Goal: Information Seeking & Learning: Ask a question

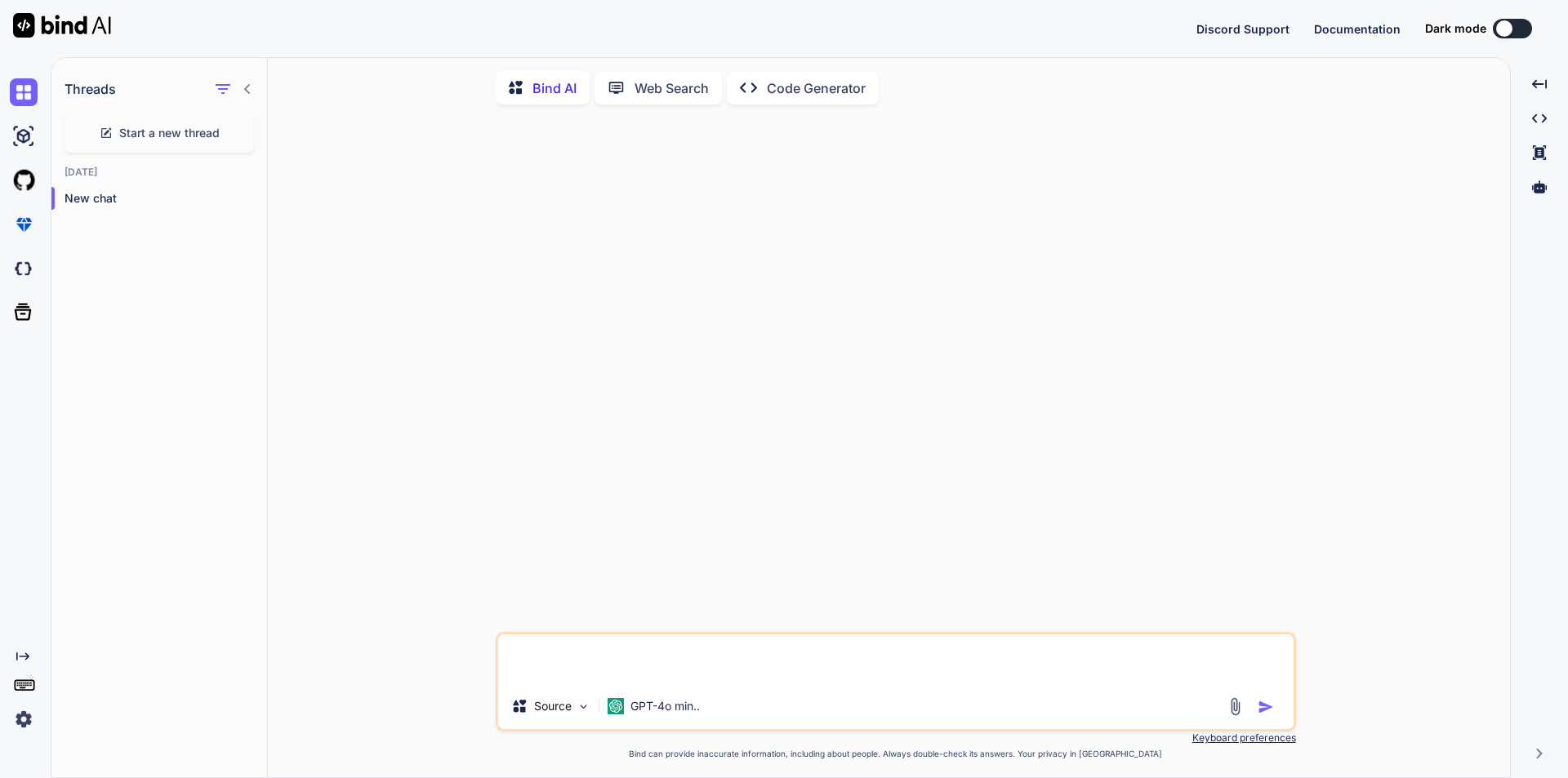
click at [707, 656] on textarea at bounding box center [895, 659] width 796 height 49
click at [244, 200] on icon "button" at bounding box center [249, 198] width 10 height 10
click at [284, 263] on span "Delete" at bounding box center [286, 264] width 35 height 17
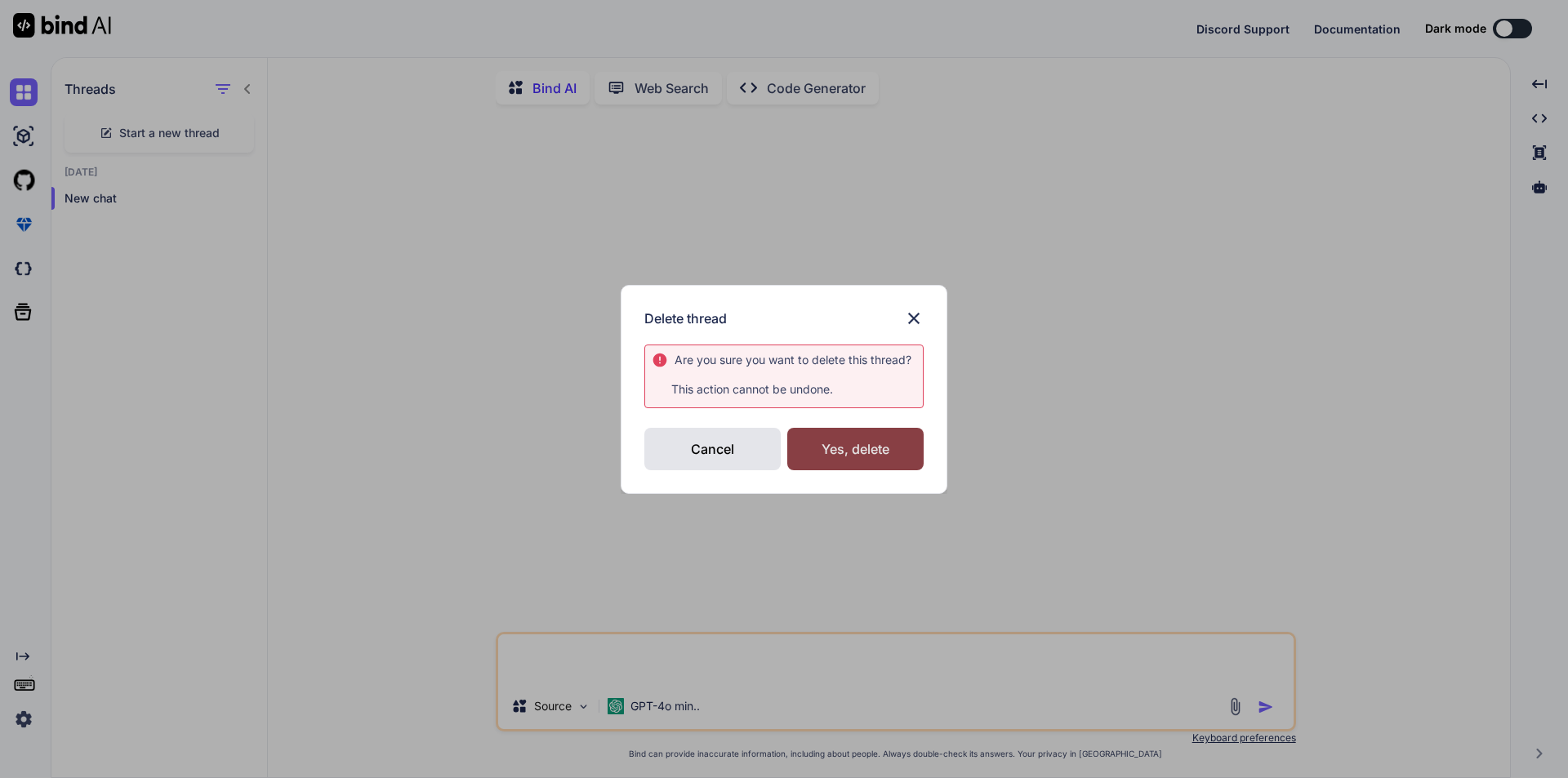
click at [845, 440] on div "Yes, delete" at bounding box center [856, 449] width 137 height 43
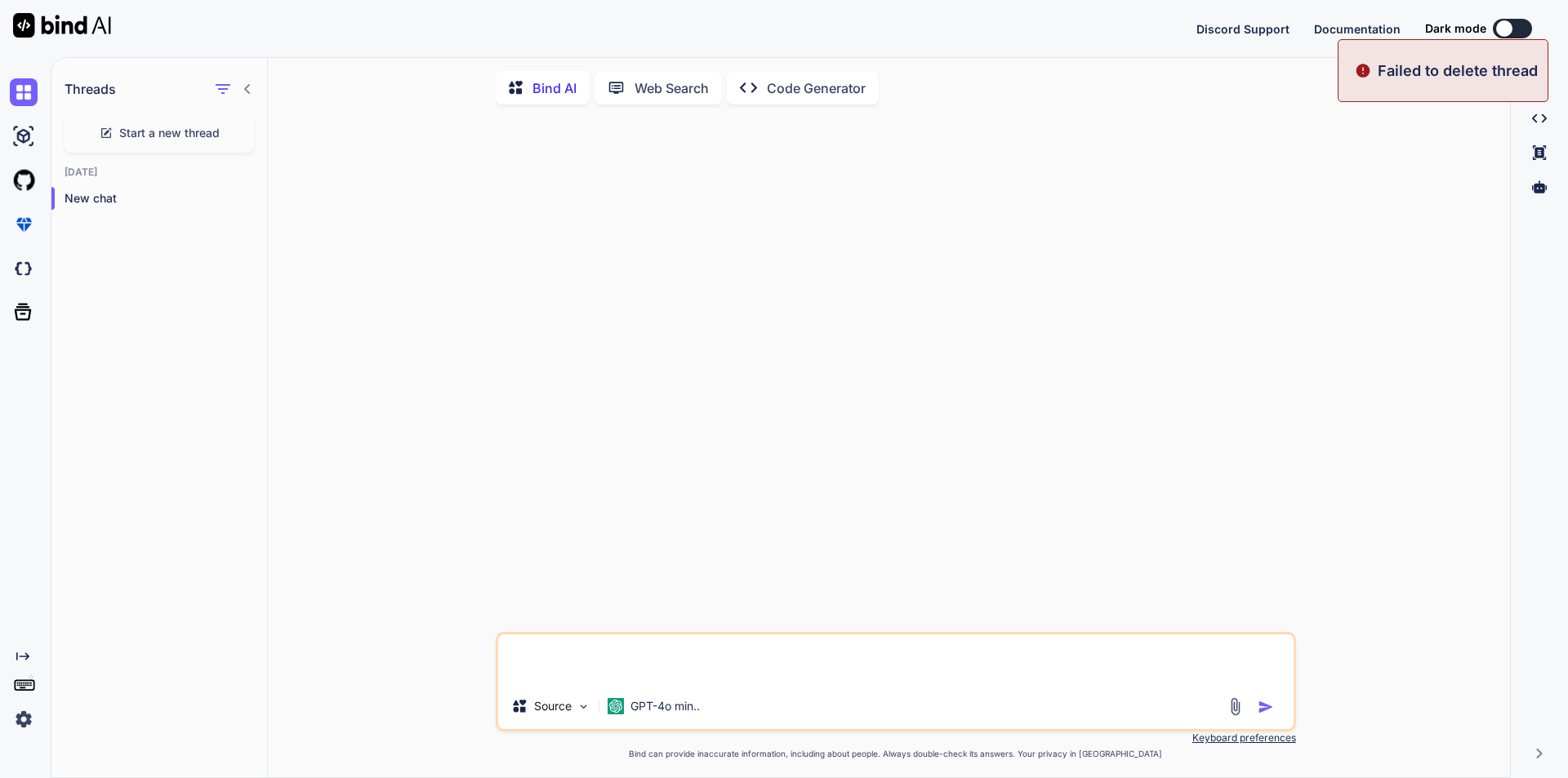
click at [587, 659] on textarea at bounding box center [895, 659] width 796 height 49
type textarea "hi"
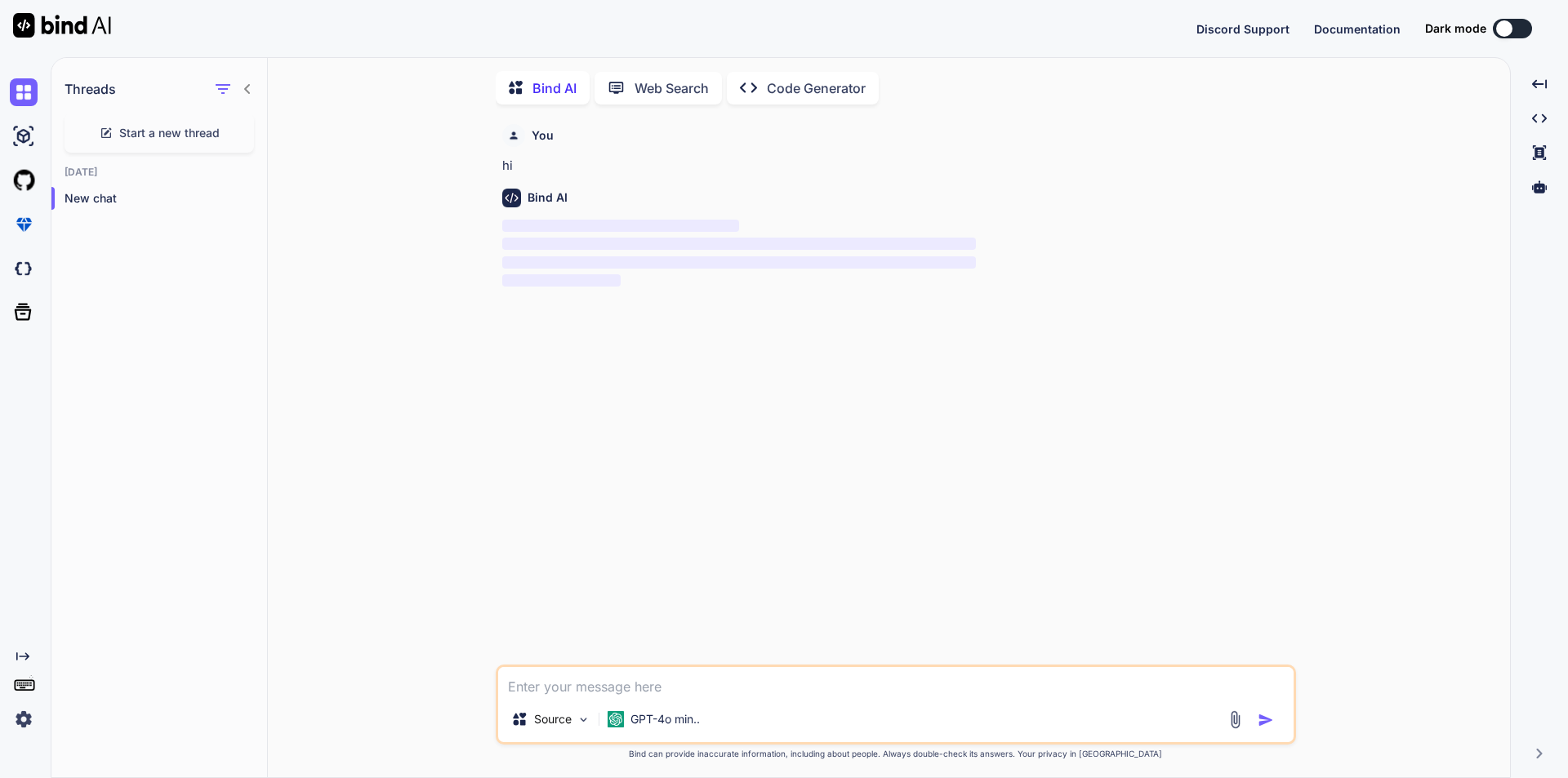
scroll to position [6, 0]
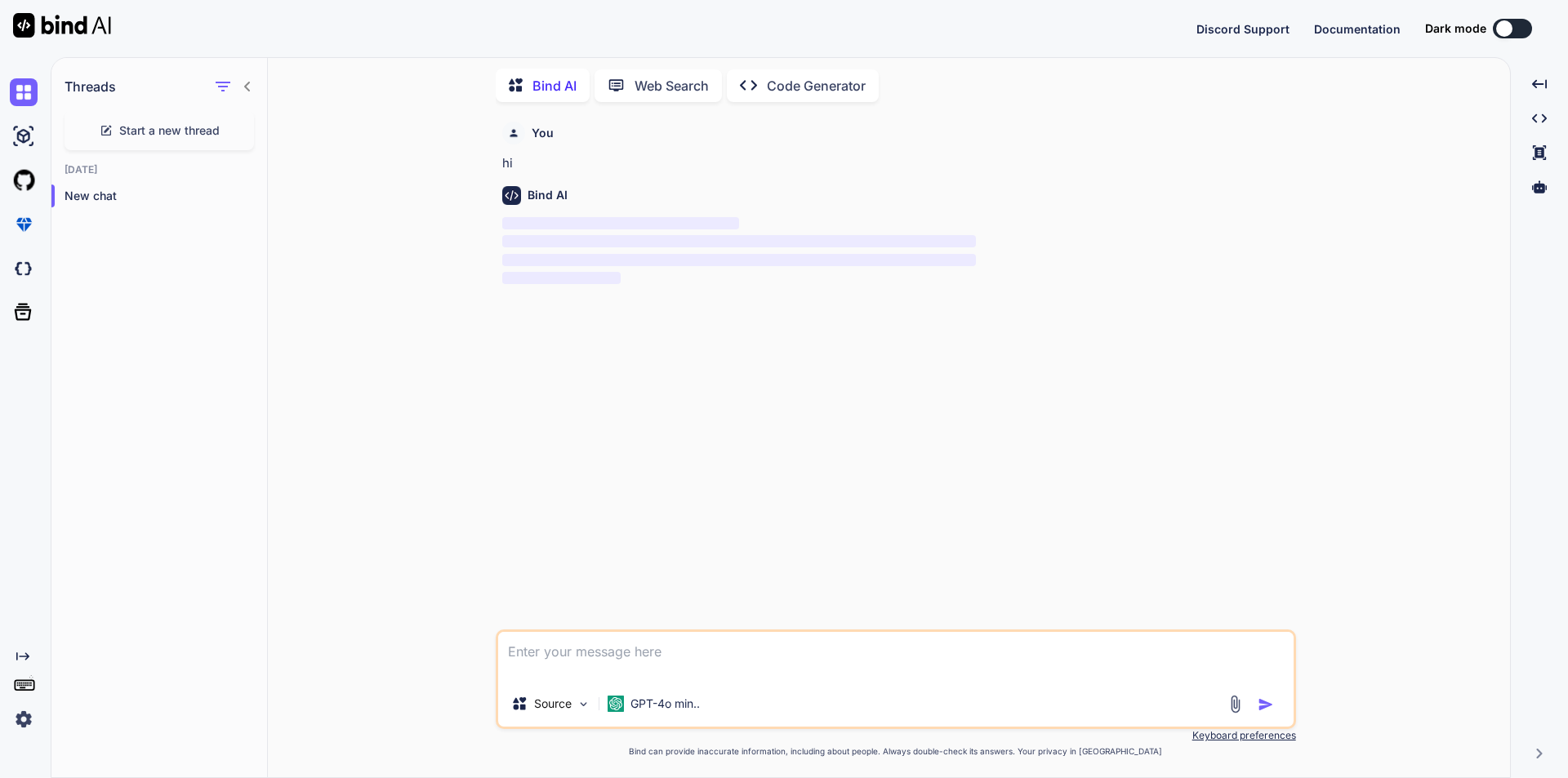
type textarea "hi"
click at [27, 716] on img at bounding box center [24, 719] width 28 height 28
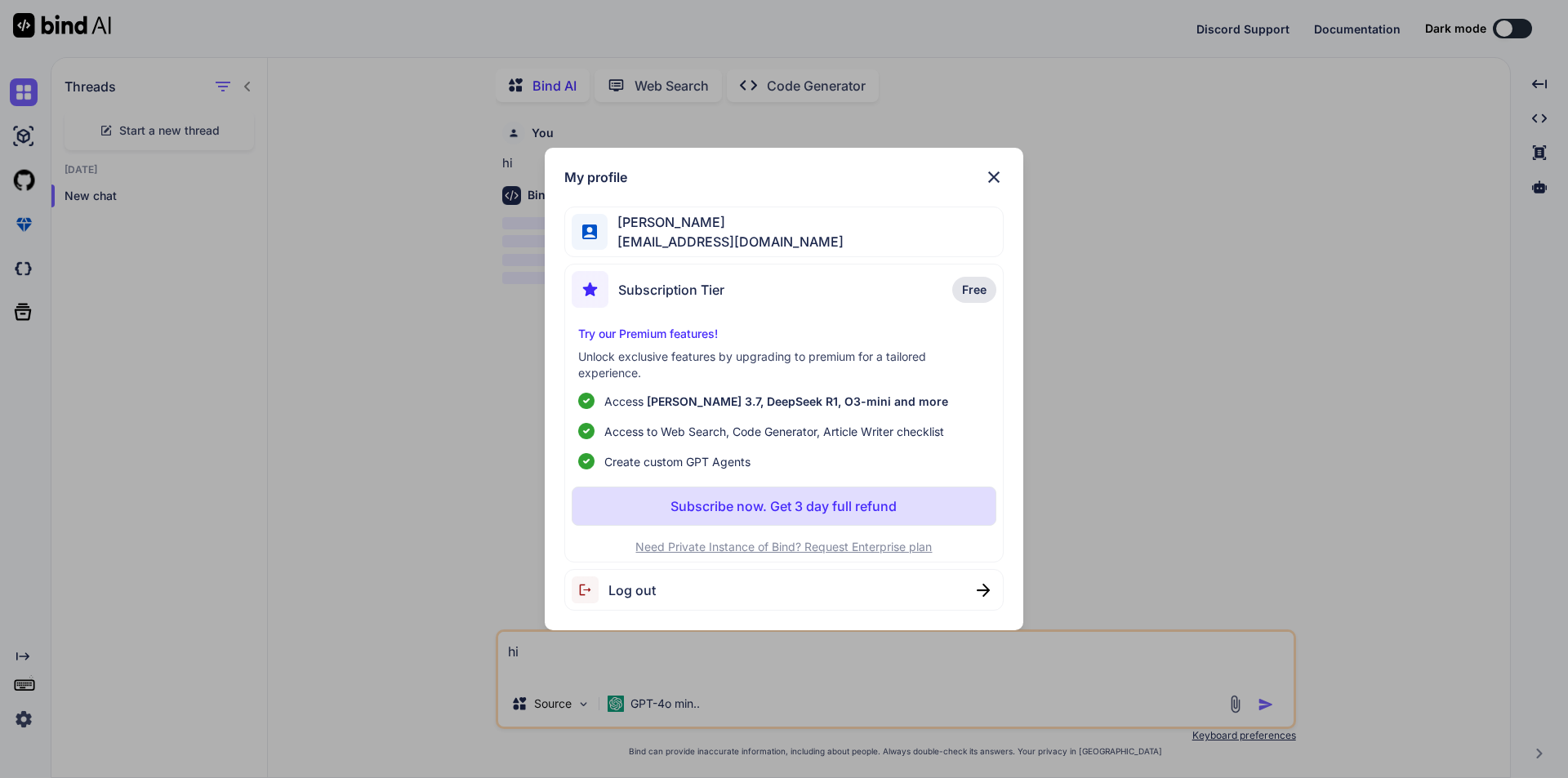
click at [614, 595] on span "Log out" at bounding box center [631, 590] width 47 height 19
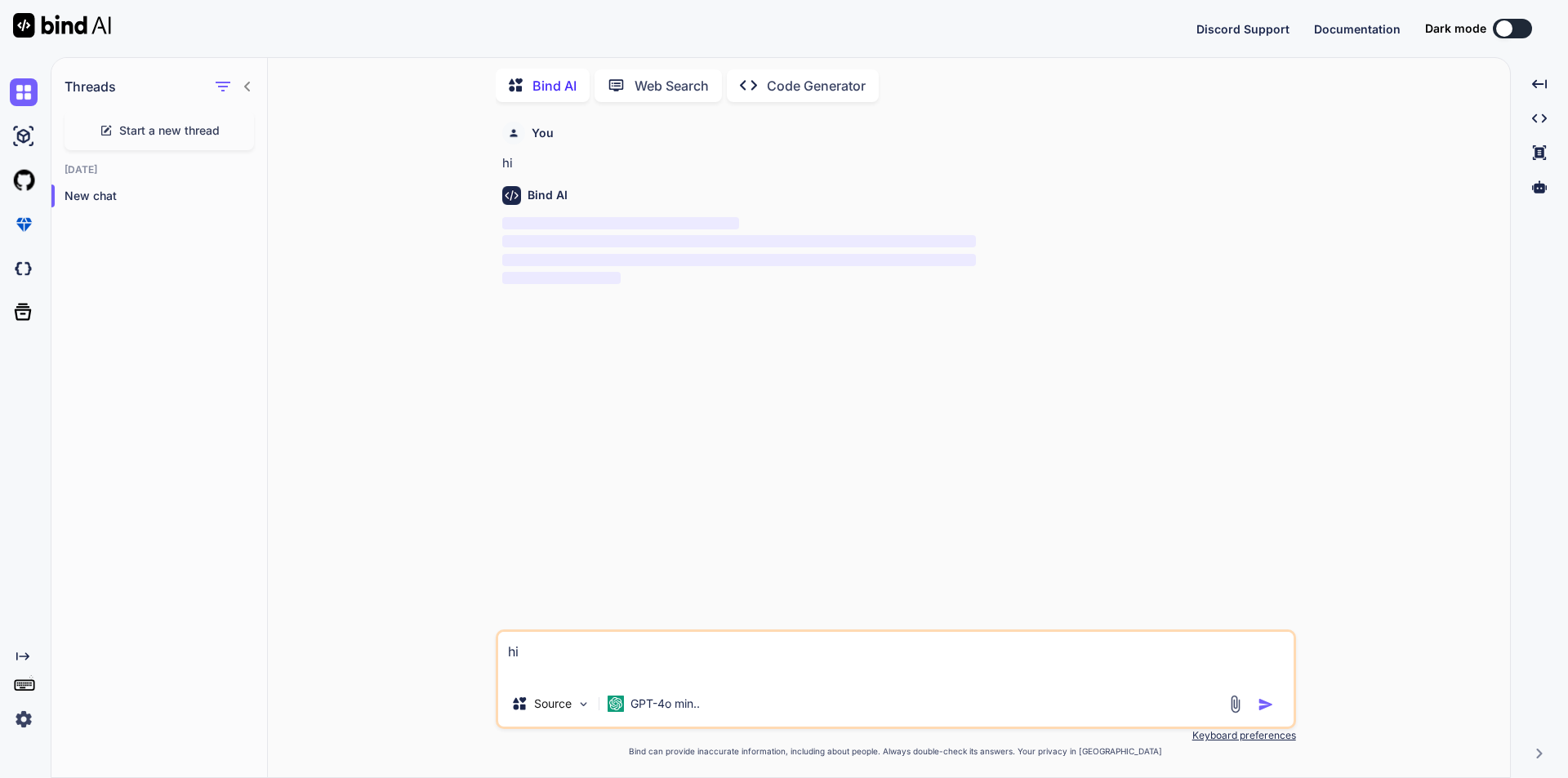
click at [178, 129] on span "Start a new thread" at bounding box center [169, 131] width 101 height 17
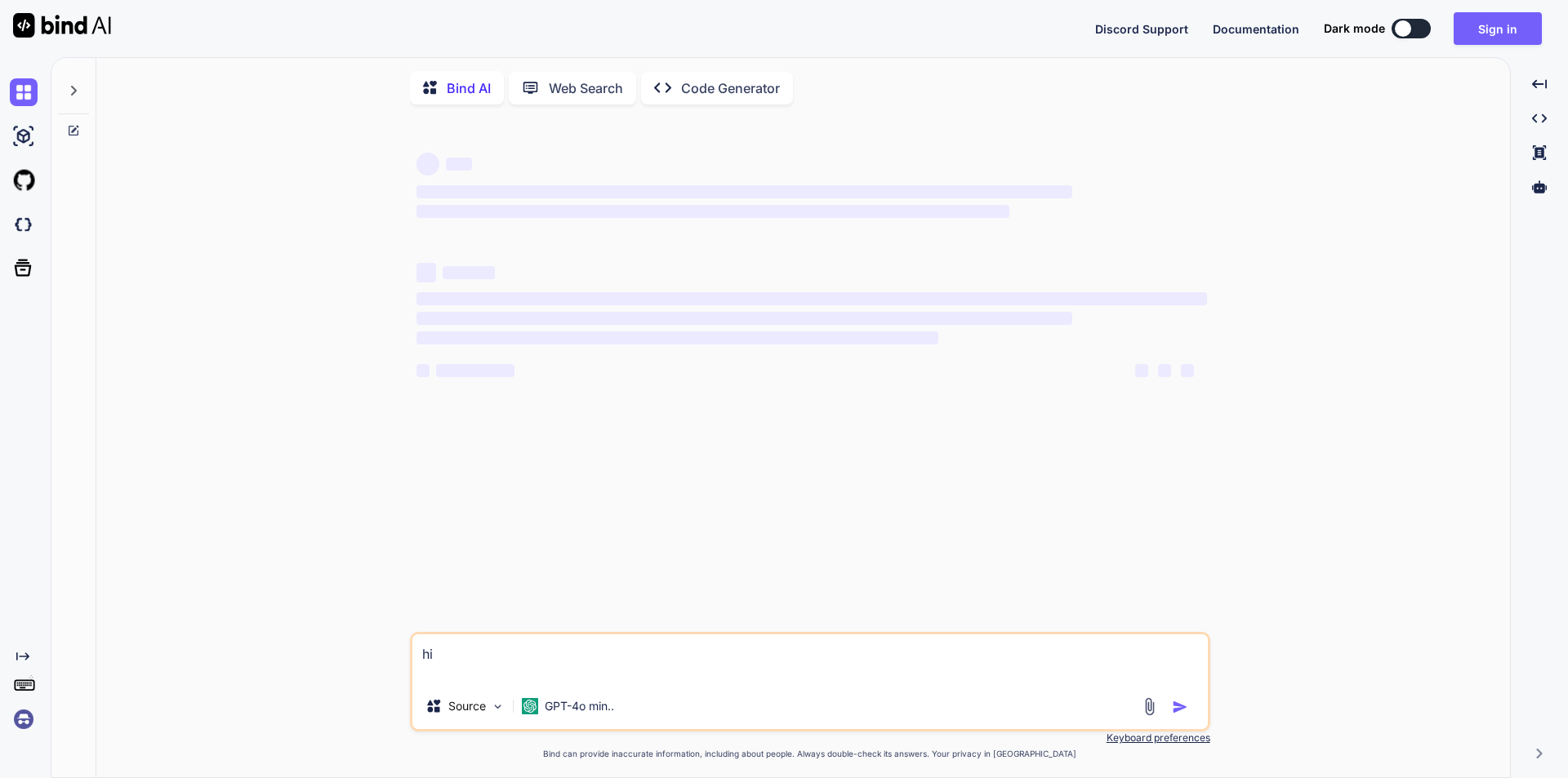
type textarea "x"
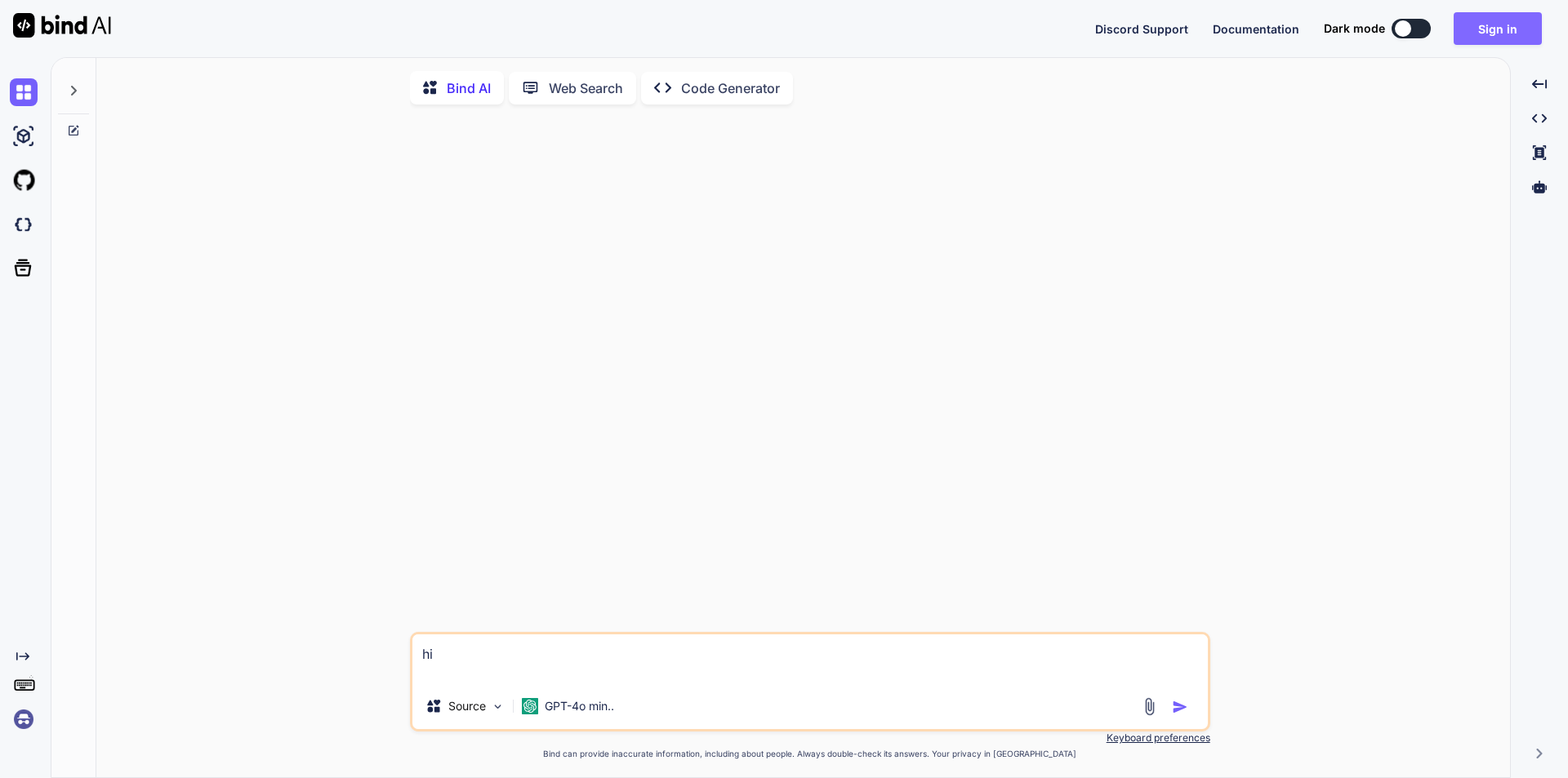
click at [1510, 20] on button "Sign in" at bounding box center [1497, 28] width 88 height 32
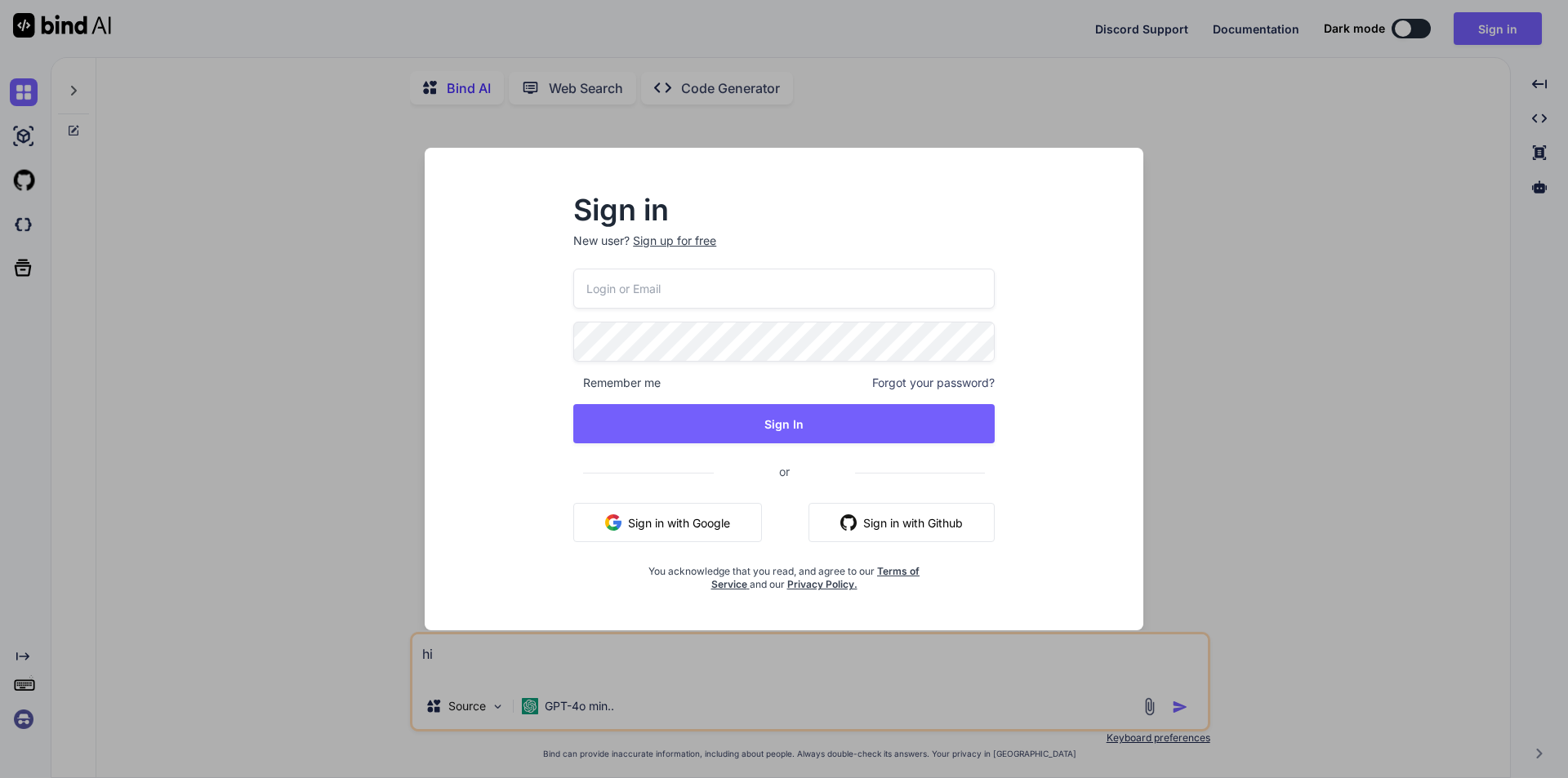
click at [802, 298] on input "email" at bounding box center [784, 288] width 421 height 40
type input "asap@yopmail.com"
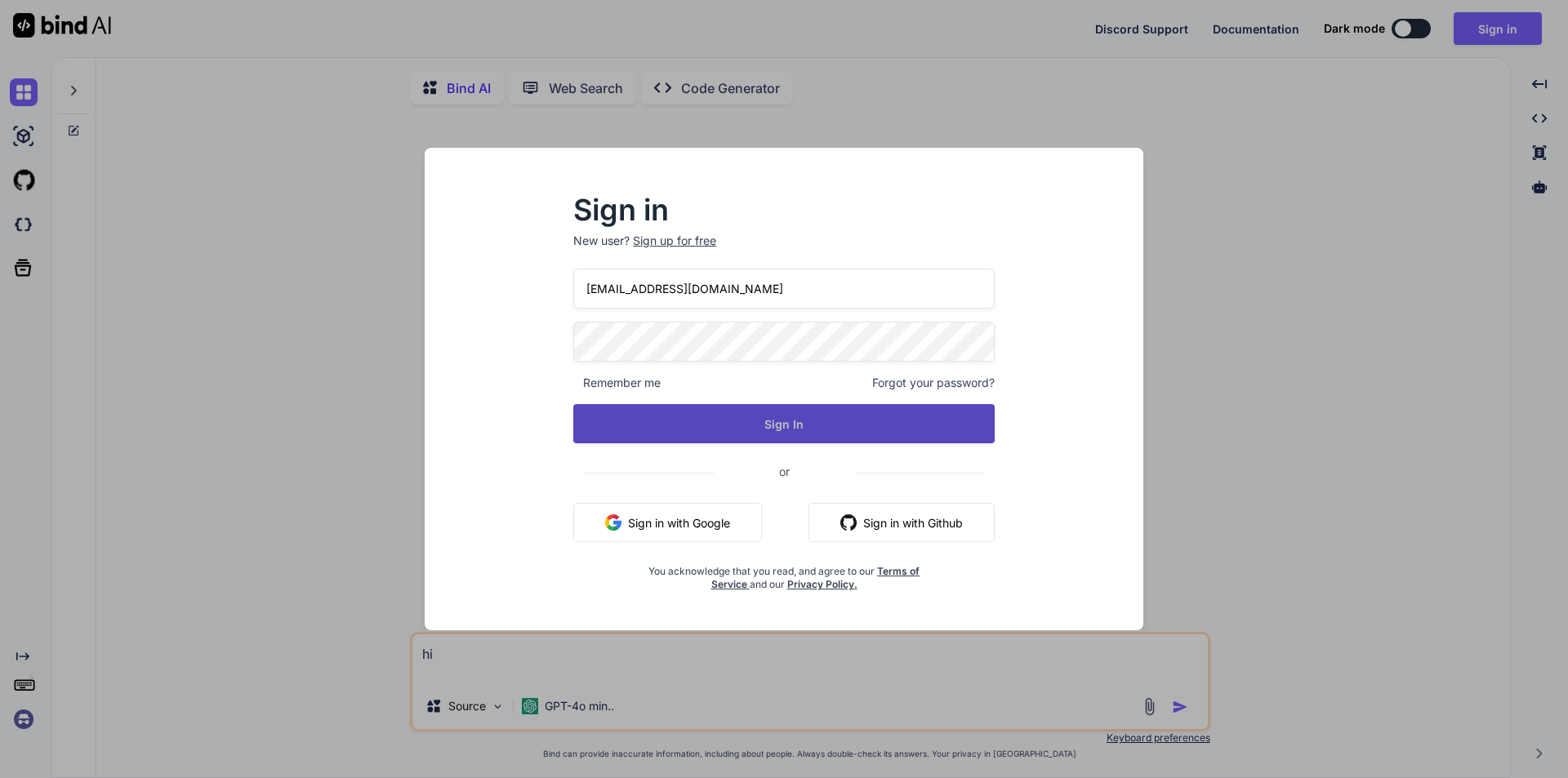
click at [707, 428] on button "Sign In" at bounding box center [784, 423] width 421 height 39
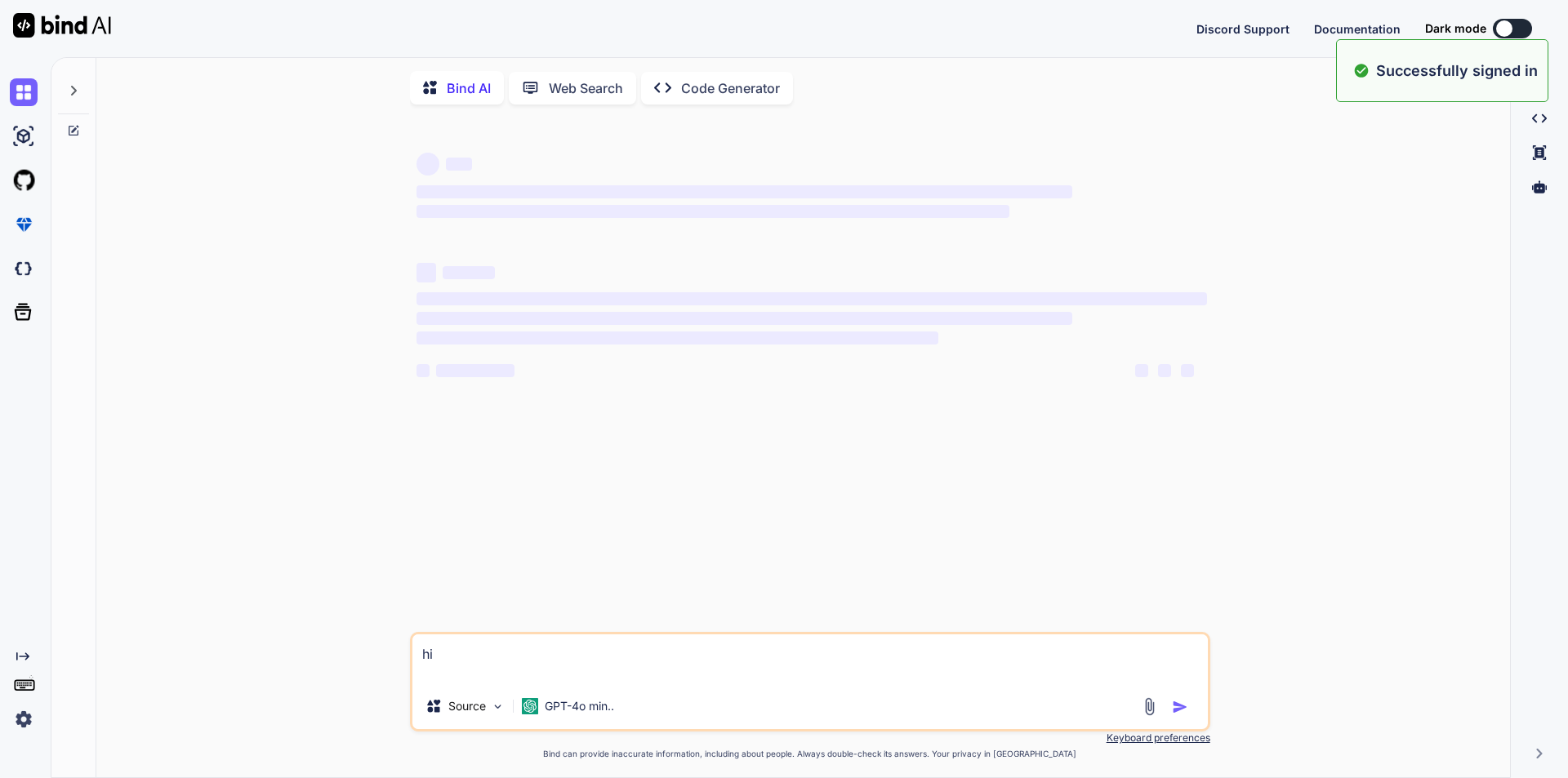
type textarea "x"
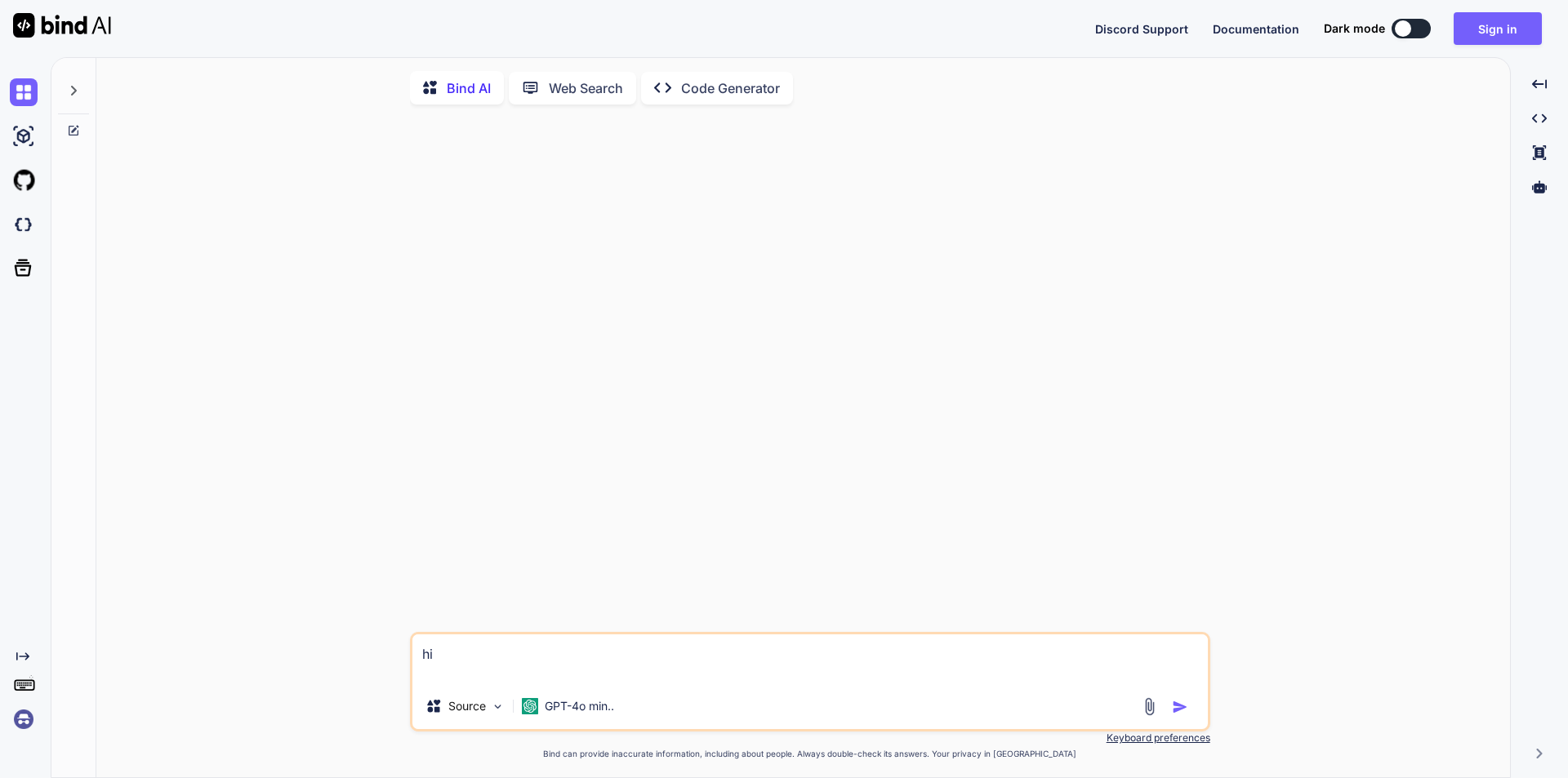
click at [543, 673] on textarea "hi" at bounding box center [809, 659] width 796 height 49
click at [1189, 713] on button "button" at bounding box center [1183, 707] width 23 height 17
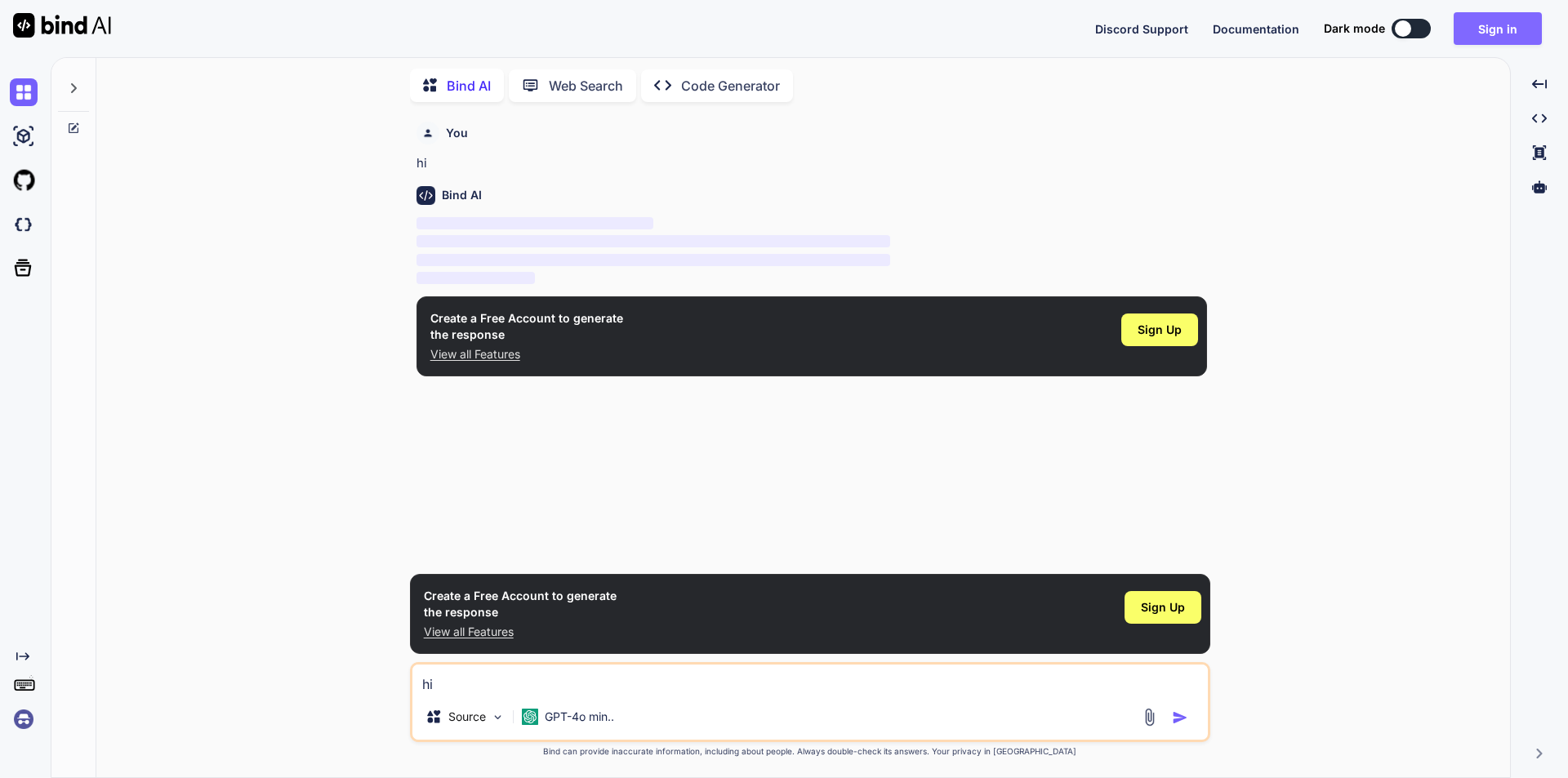
click at [1485, 34] on button "Sign in" at bounding box center [1497, 28] width 88 height 32
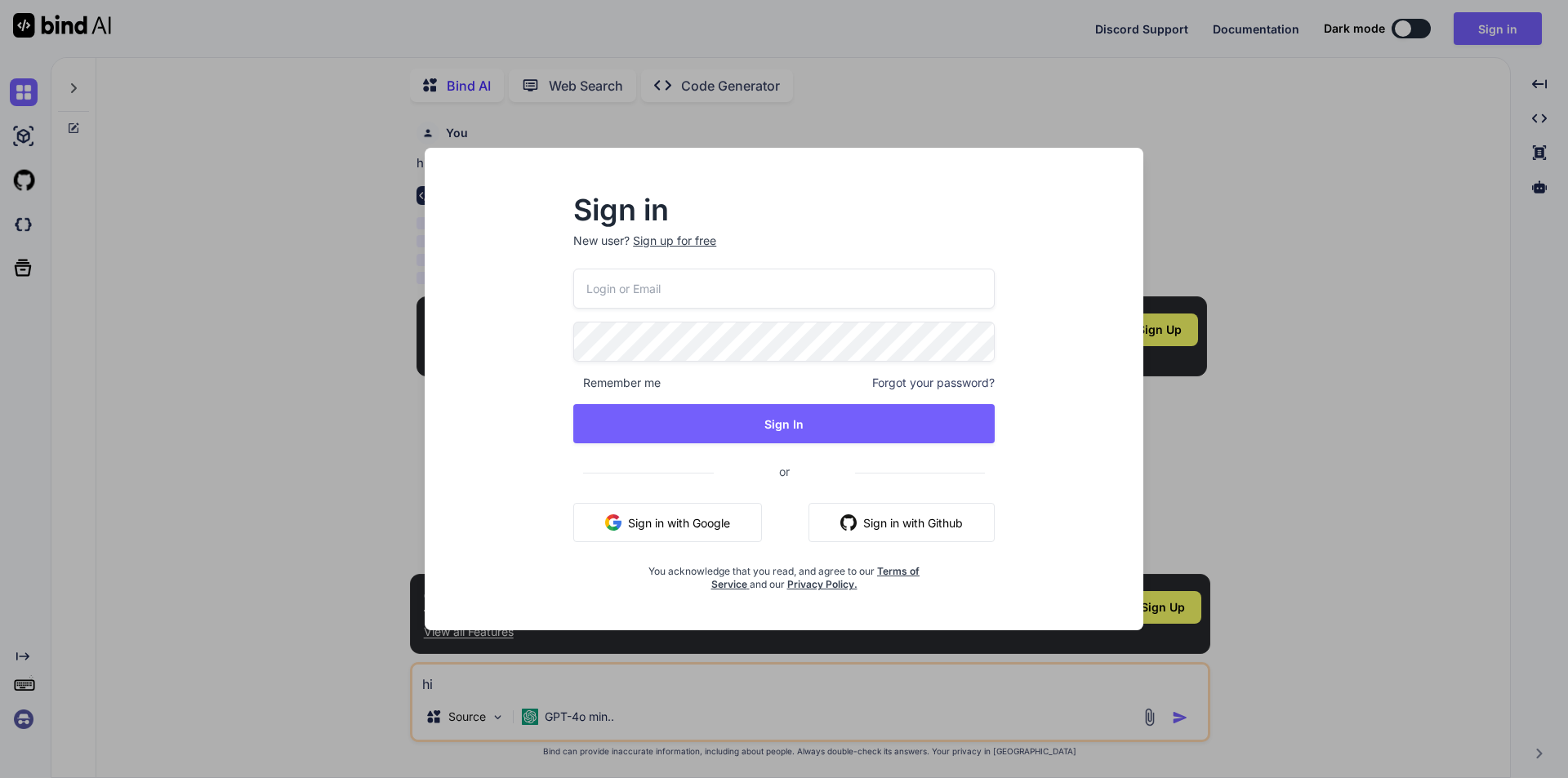
click at [711, 300] on input "email" at bounding box center [784, 288] width 421 height 40
type input "[EMAIL_ADDRESS][DOMAIN_NAME]"
click at [573, 404] on button "Sign In" at bounding box center [784, 423] width 421 height 39
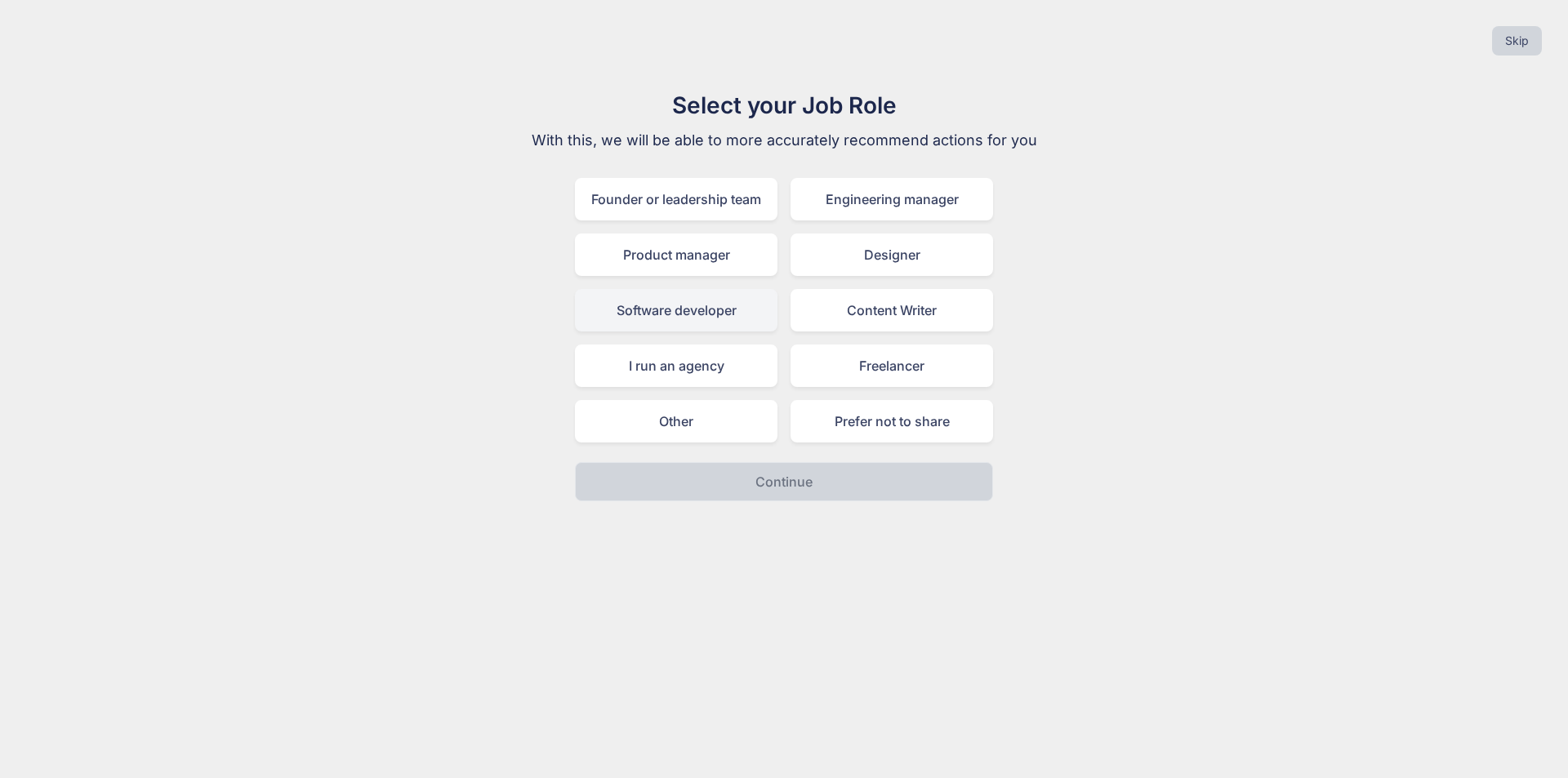
click at [698, 323] on div "Software developer" at bounding box center [675, 310] width 202 height 43
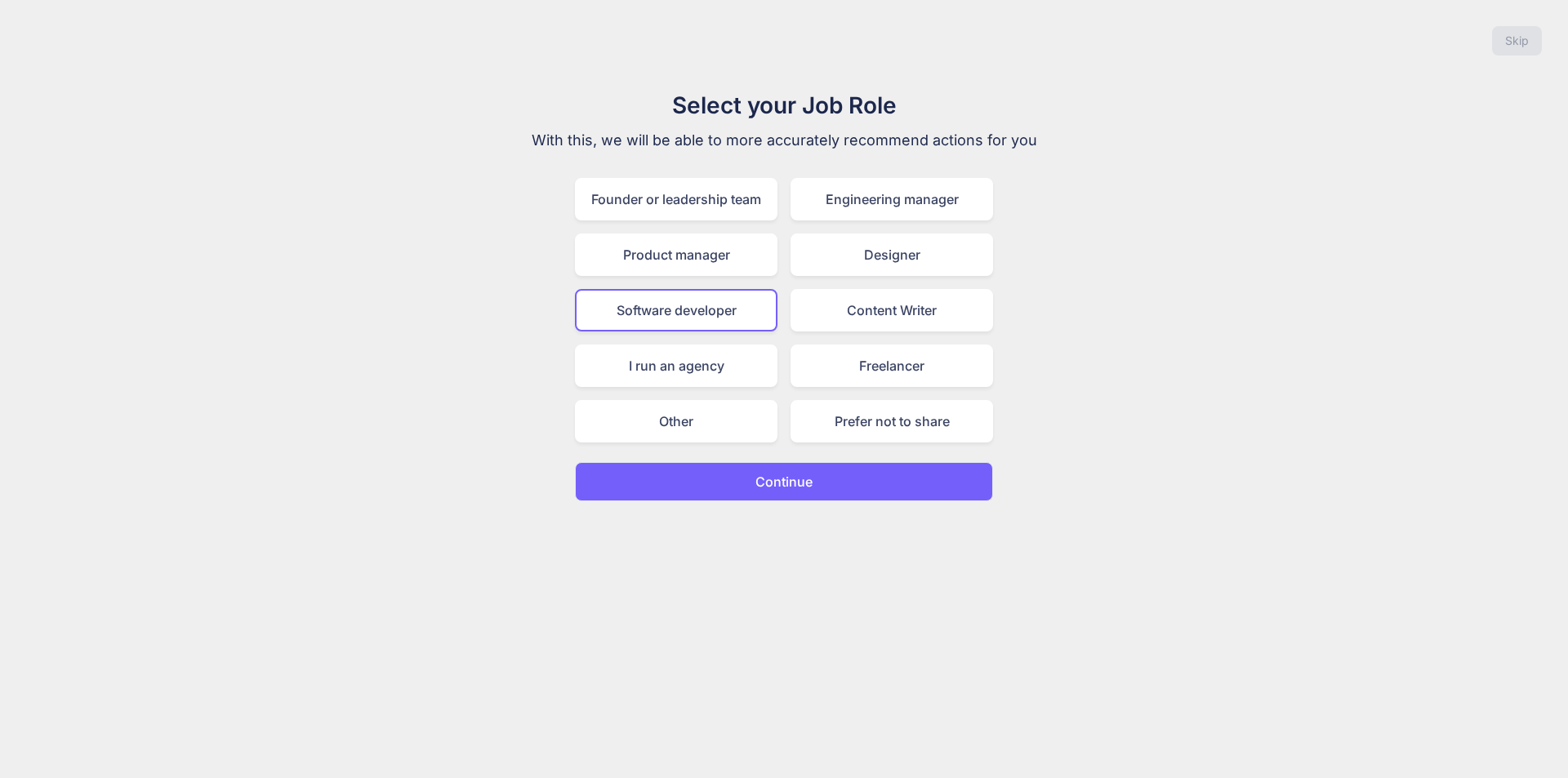
click at [728, 475] on button "Continue" at bounding box center [784, 481] width 418 height 39
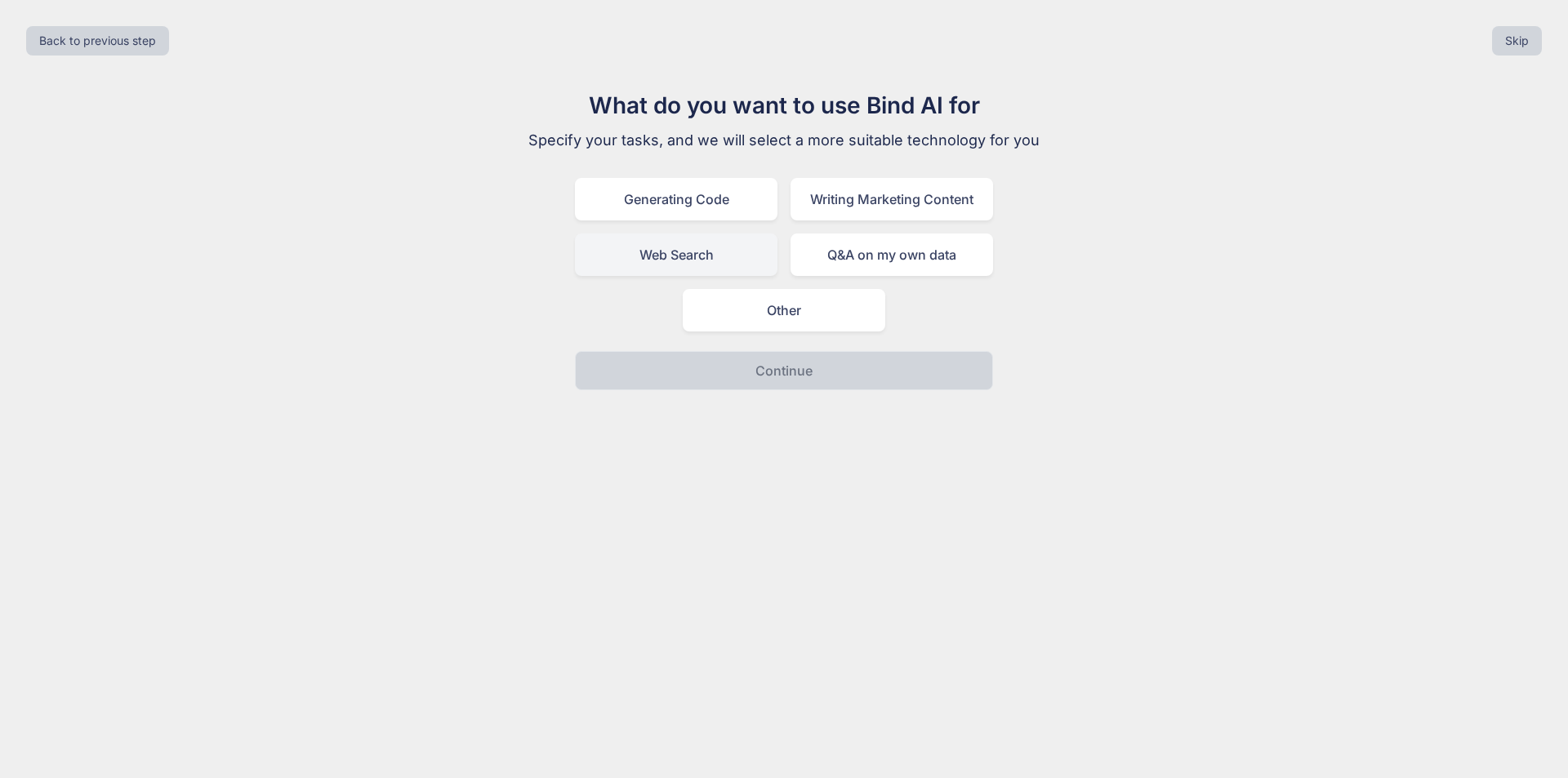
click at [688, 260] on div "Web Search" at bounding box center [675, 255] width 202 height 43
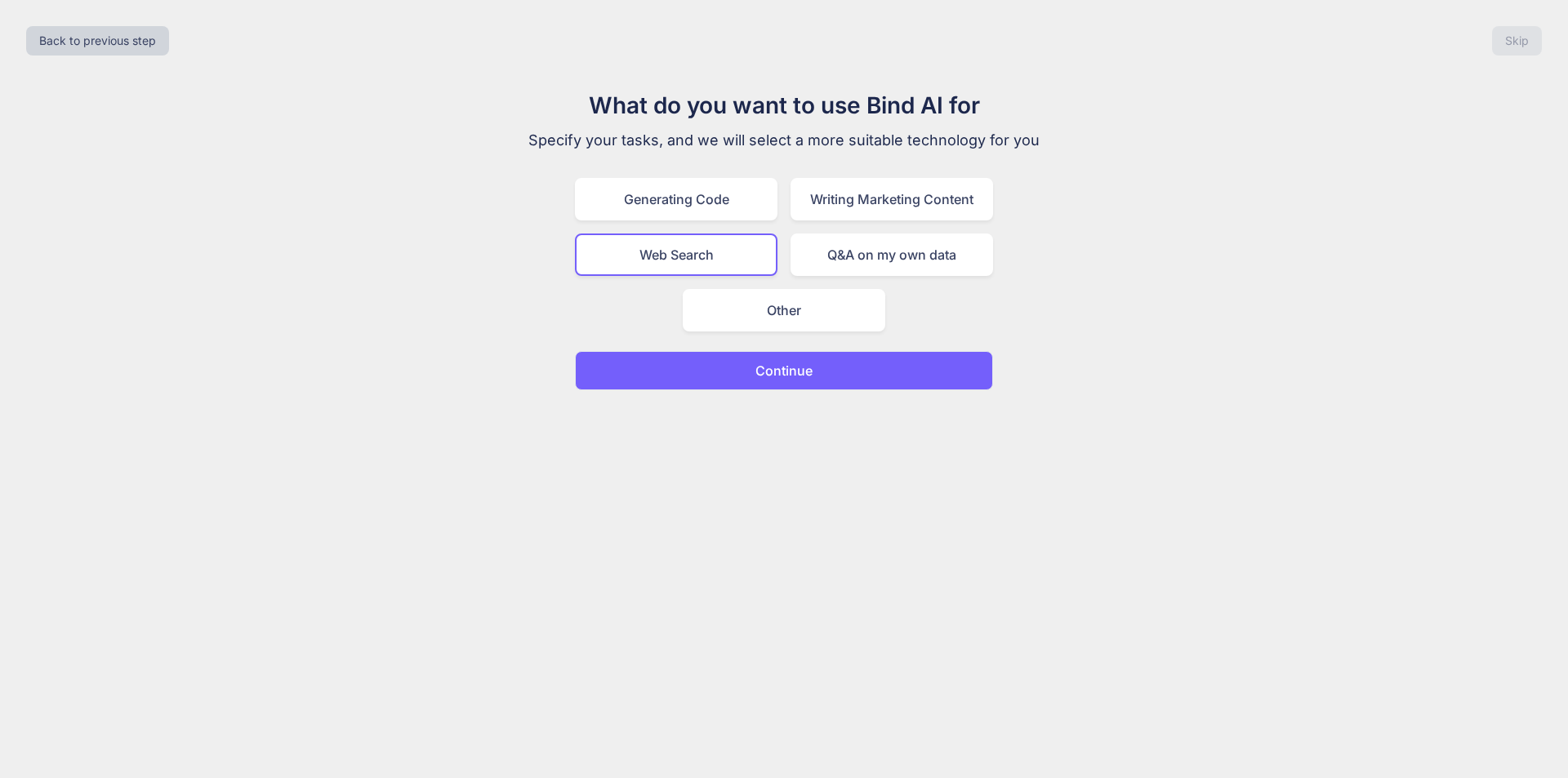
click at [749, 371] on button "Continue" at bounding box center [784, 371] width 418 height 39
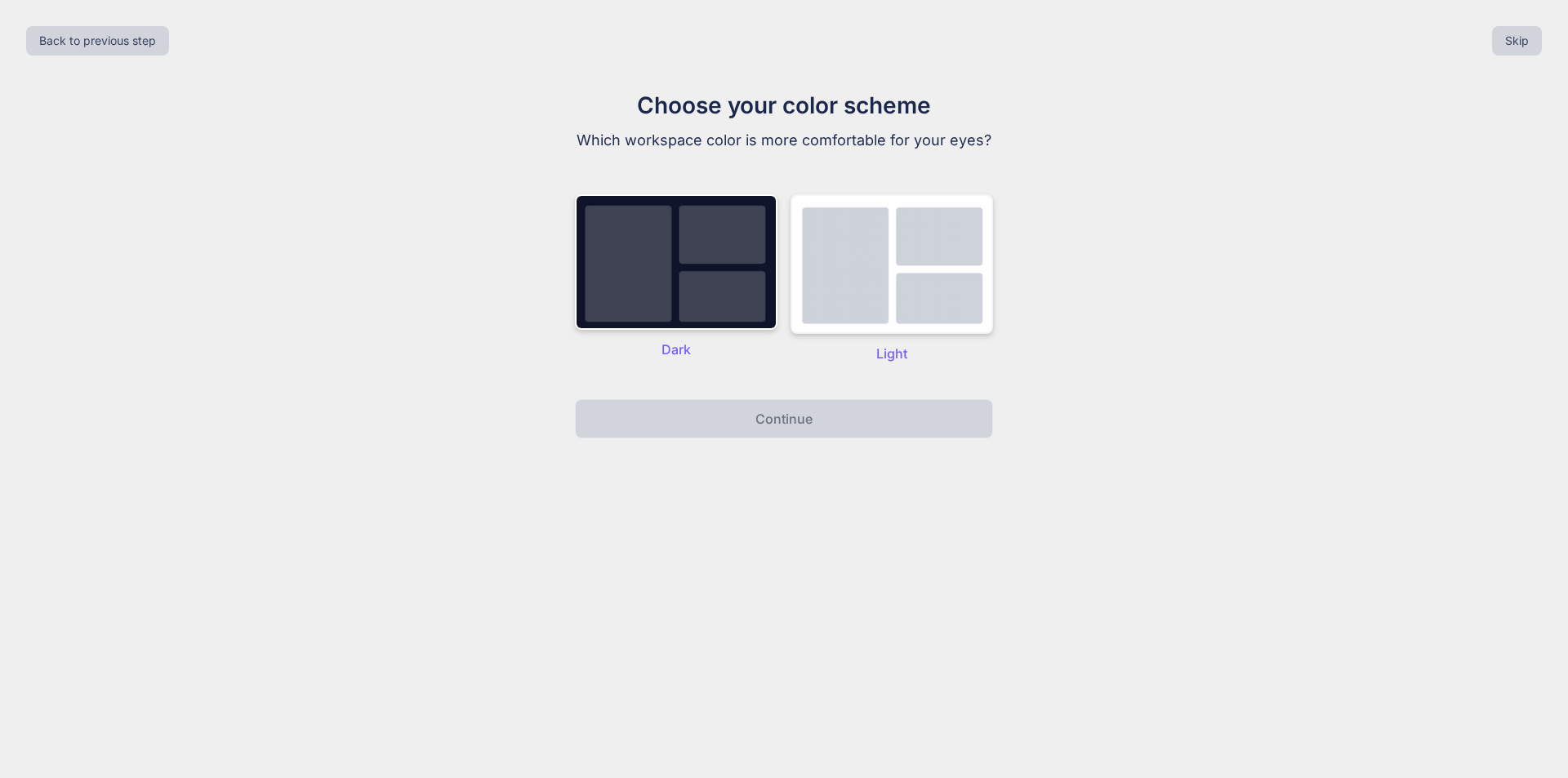
click at [827, 291] on img at bounding box center [891, 263] width 202 height 140
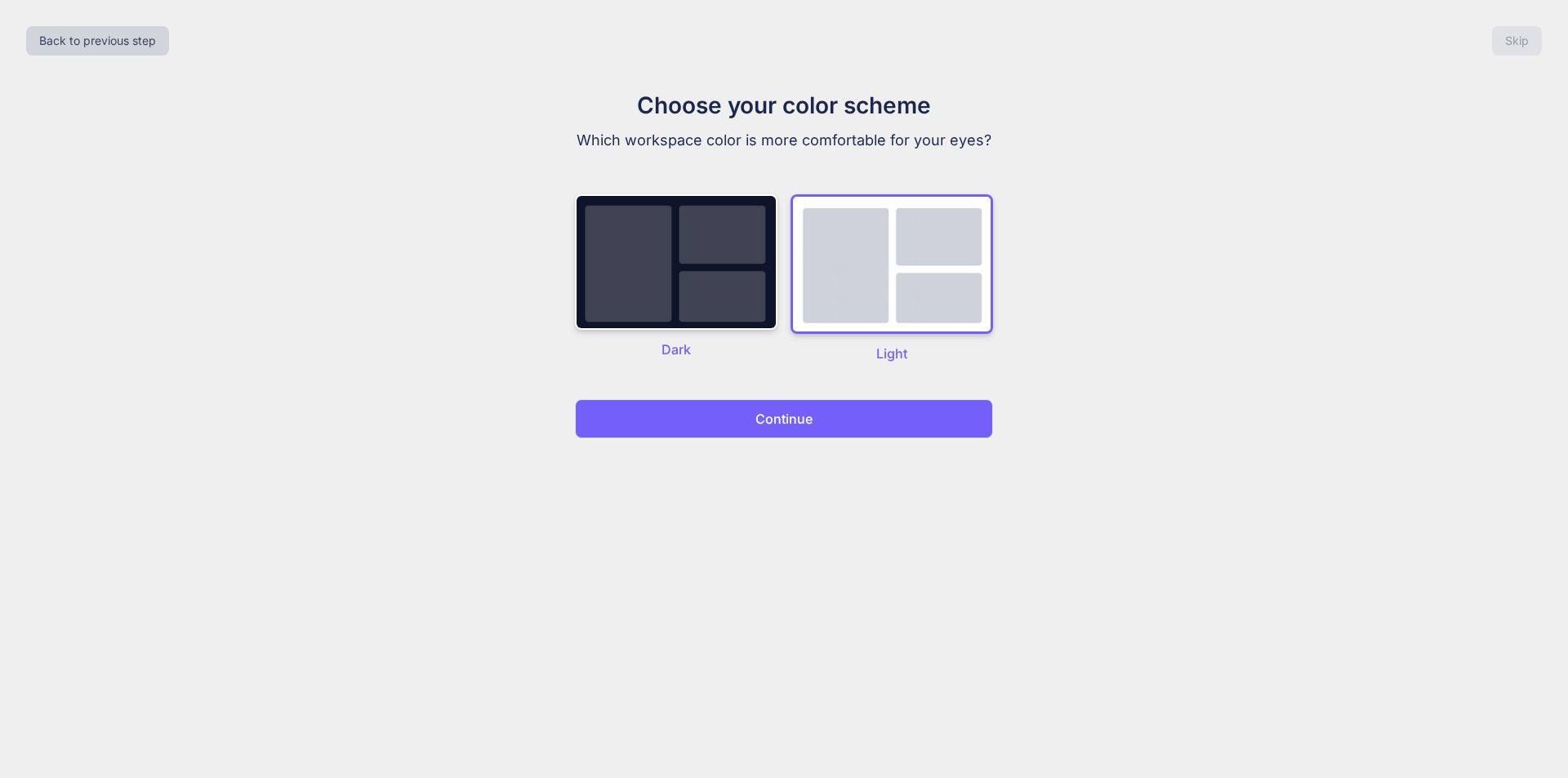
click at [786, 423] on p "Continue" at bounding box center [784, 419] width 57 height 19
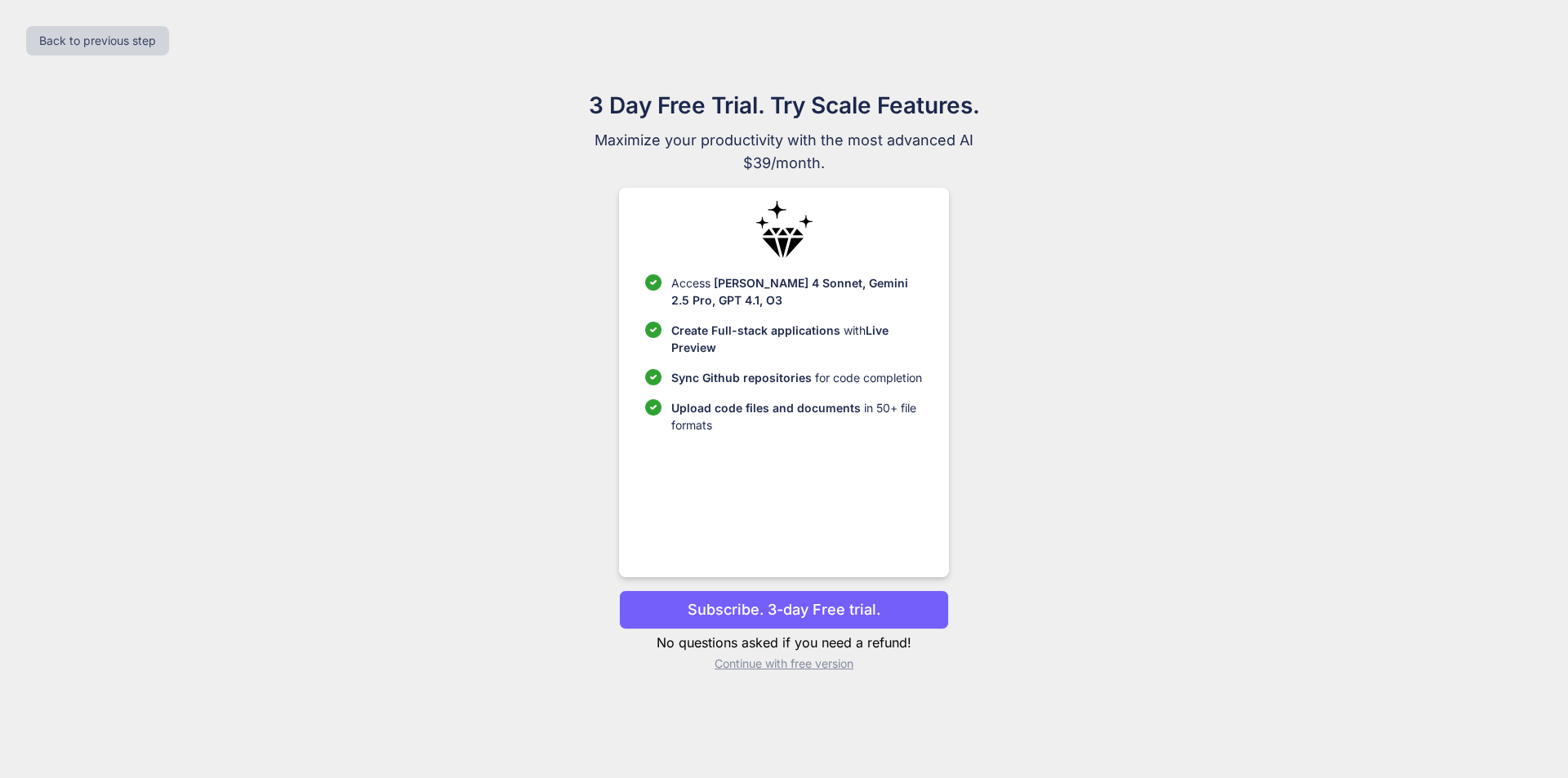
click at [753, 666] on p "Continue with free version" at bounding box center [784, 664] width 329 height 17
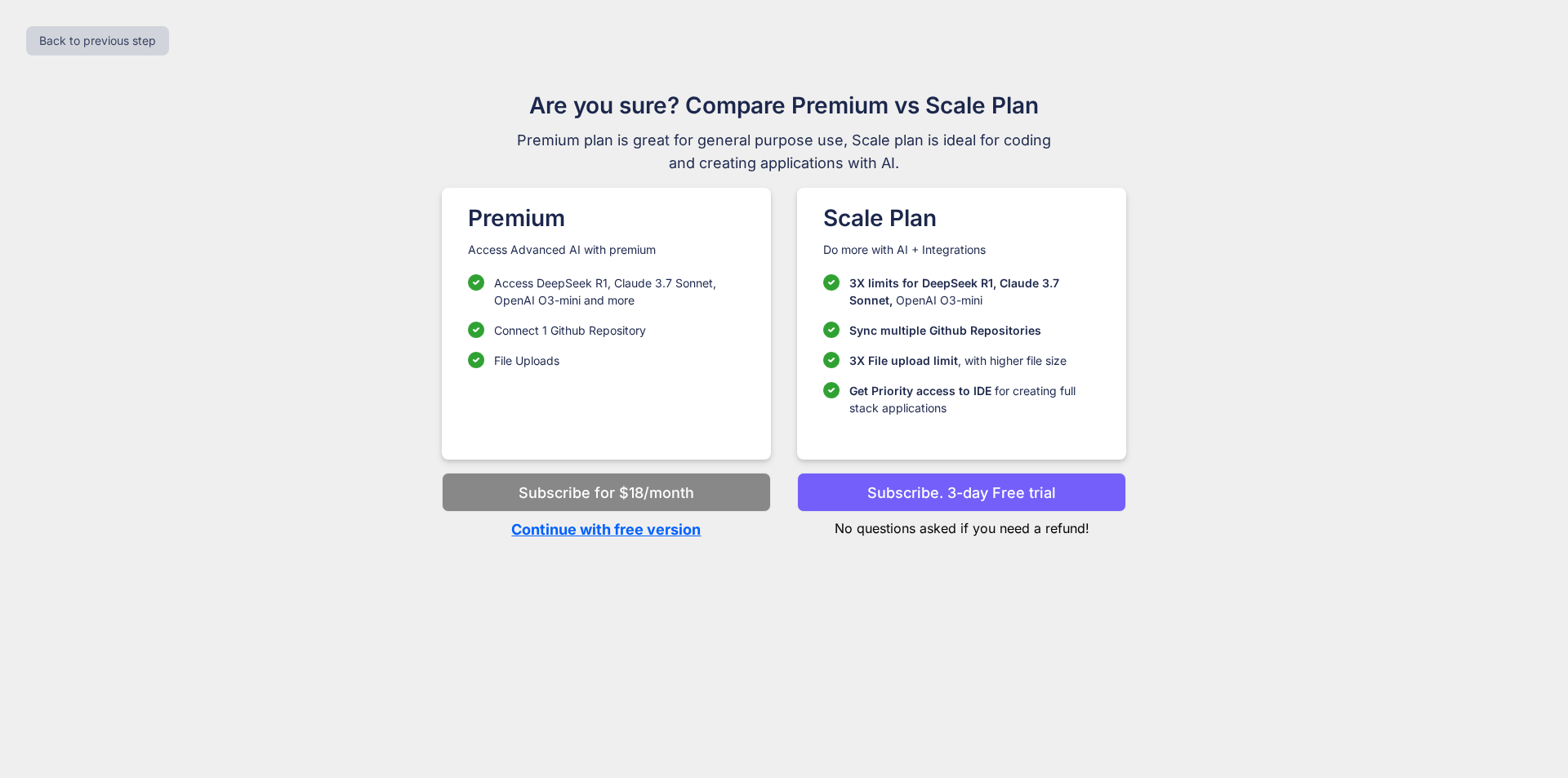
click at [610, 537] on p "Continue with free version" at bounding box center [606, 529] width 329 height 22
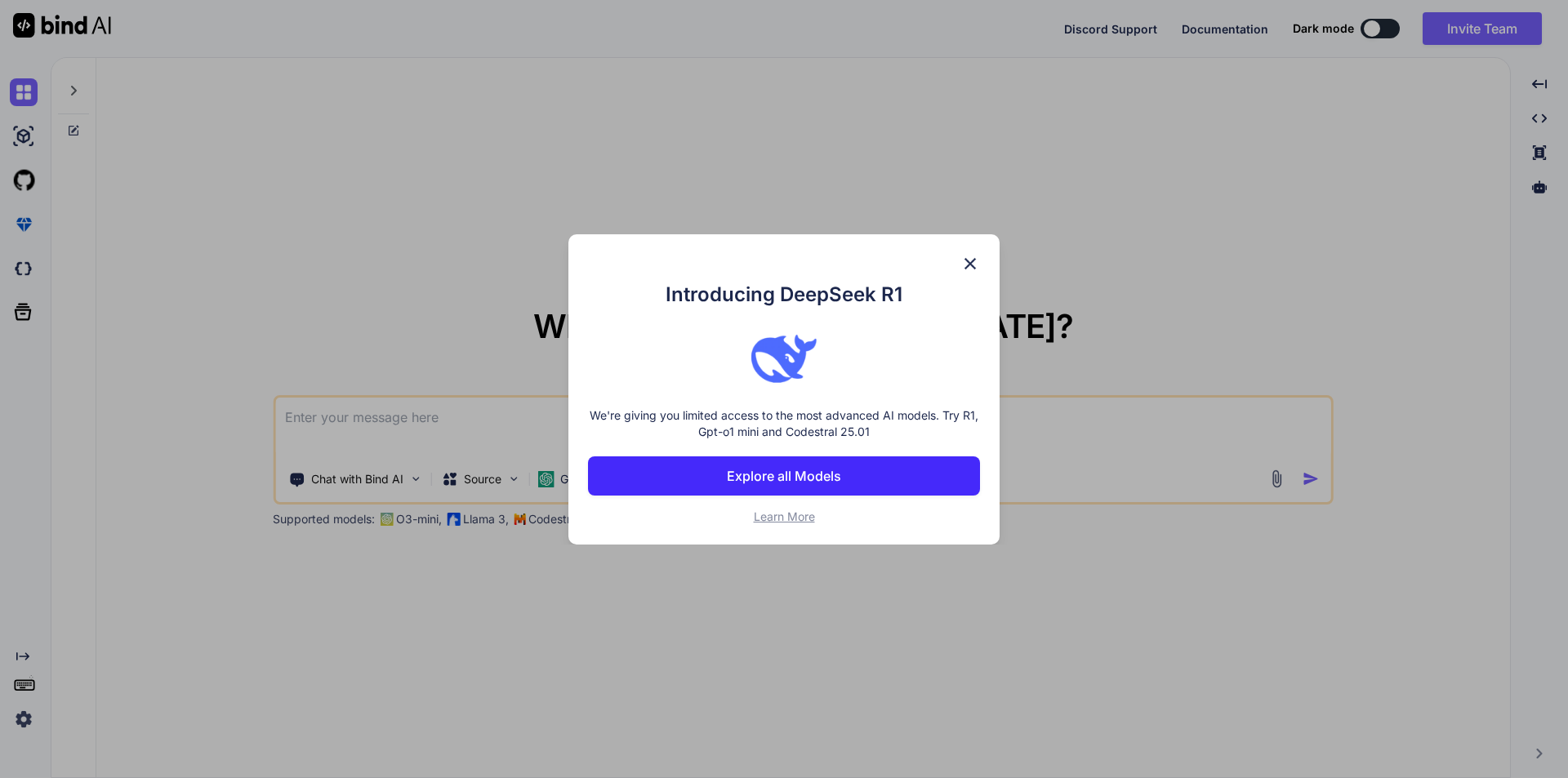
click at [967, 262] on img at bounding box center [969, 263] width 19 height 19
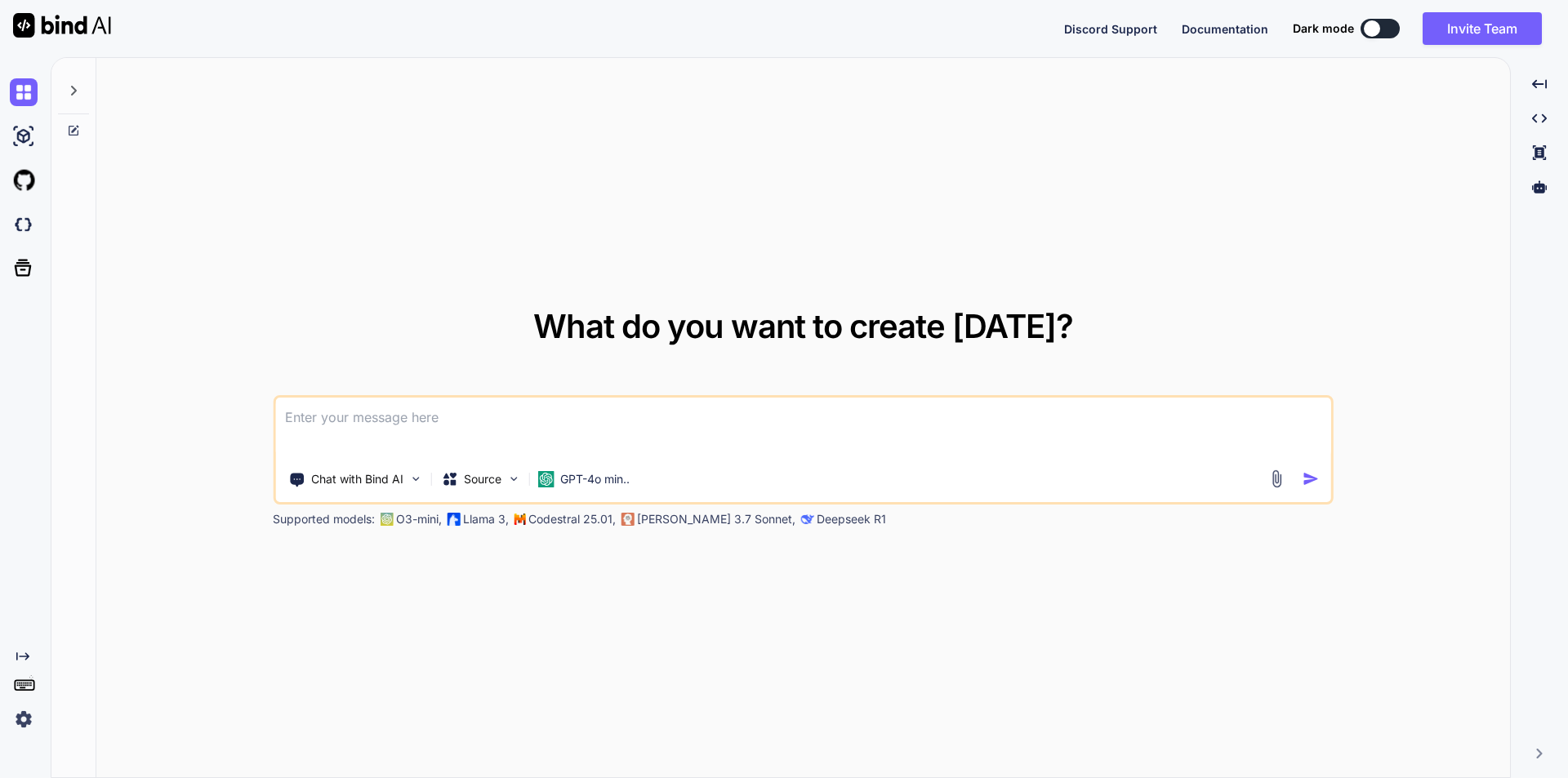
click at [418, 419] on textarea at bounding box center [803, 427] width 1055 height 60
type textarea "hi"
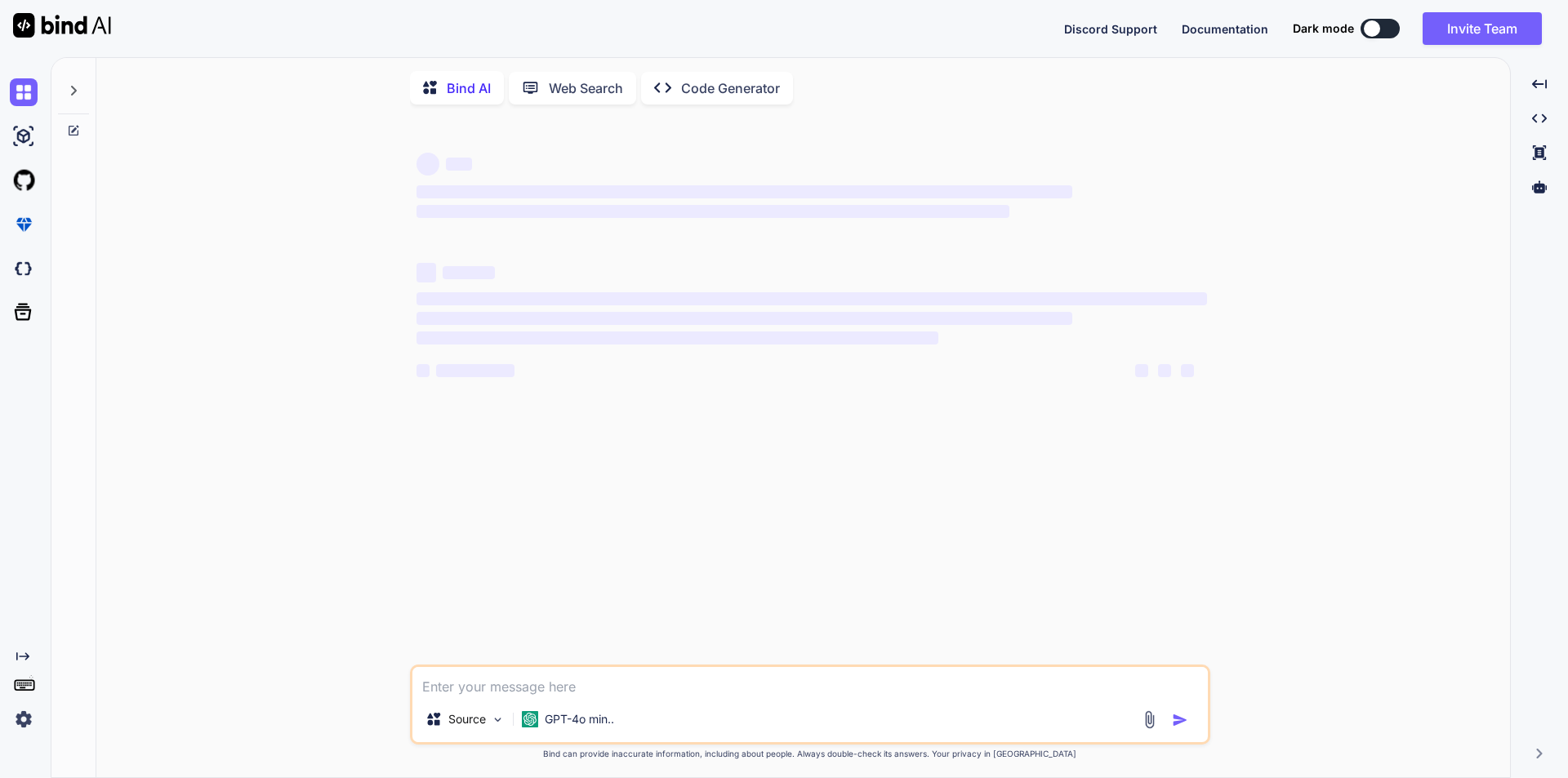
scroll to position [6, 0]
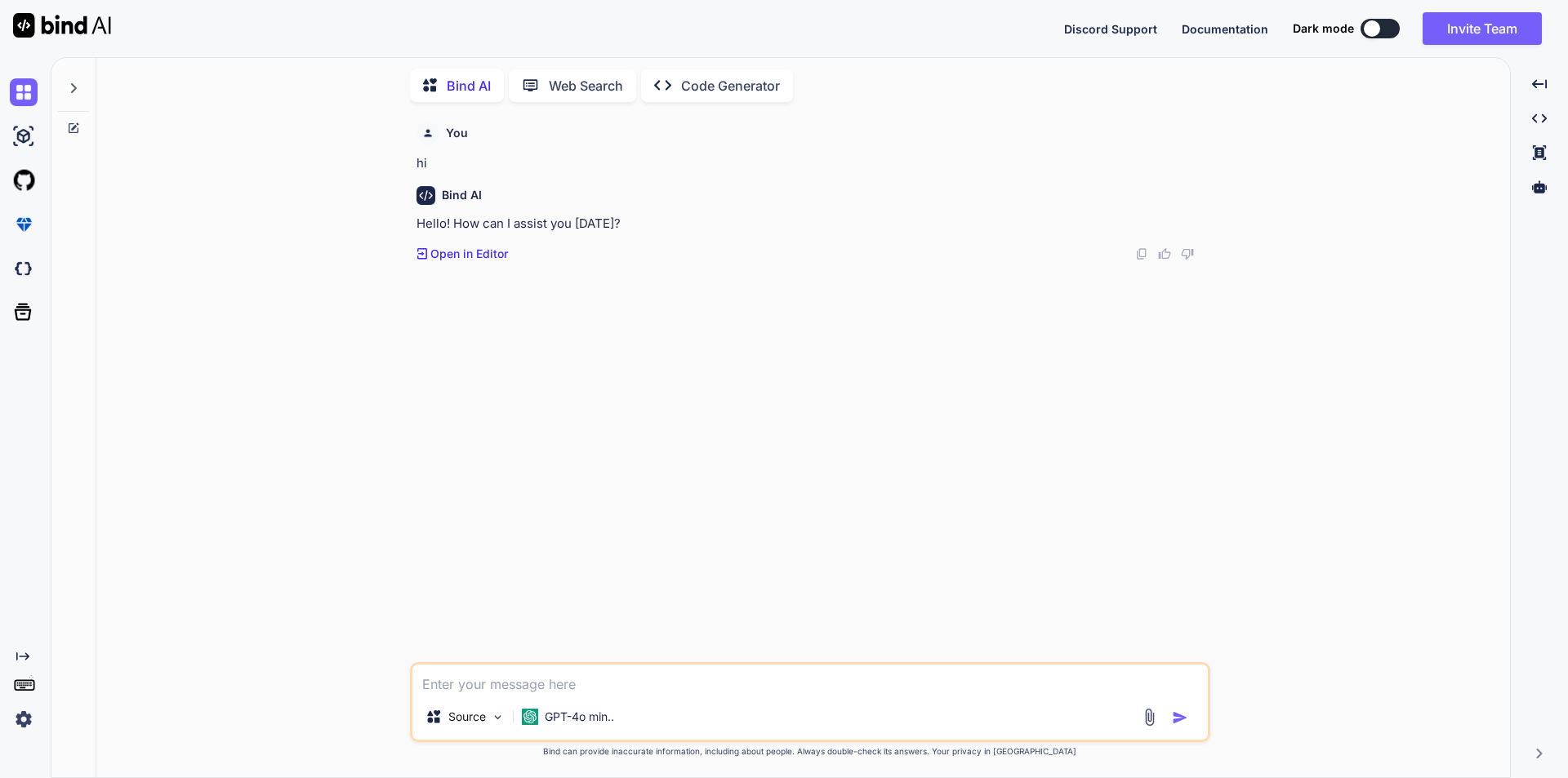
click at [528, 691] on textarea at bounding box center [809, 679] width 796 height 30
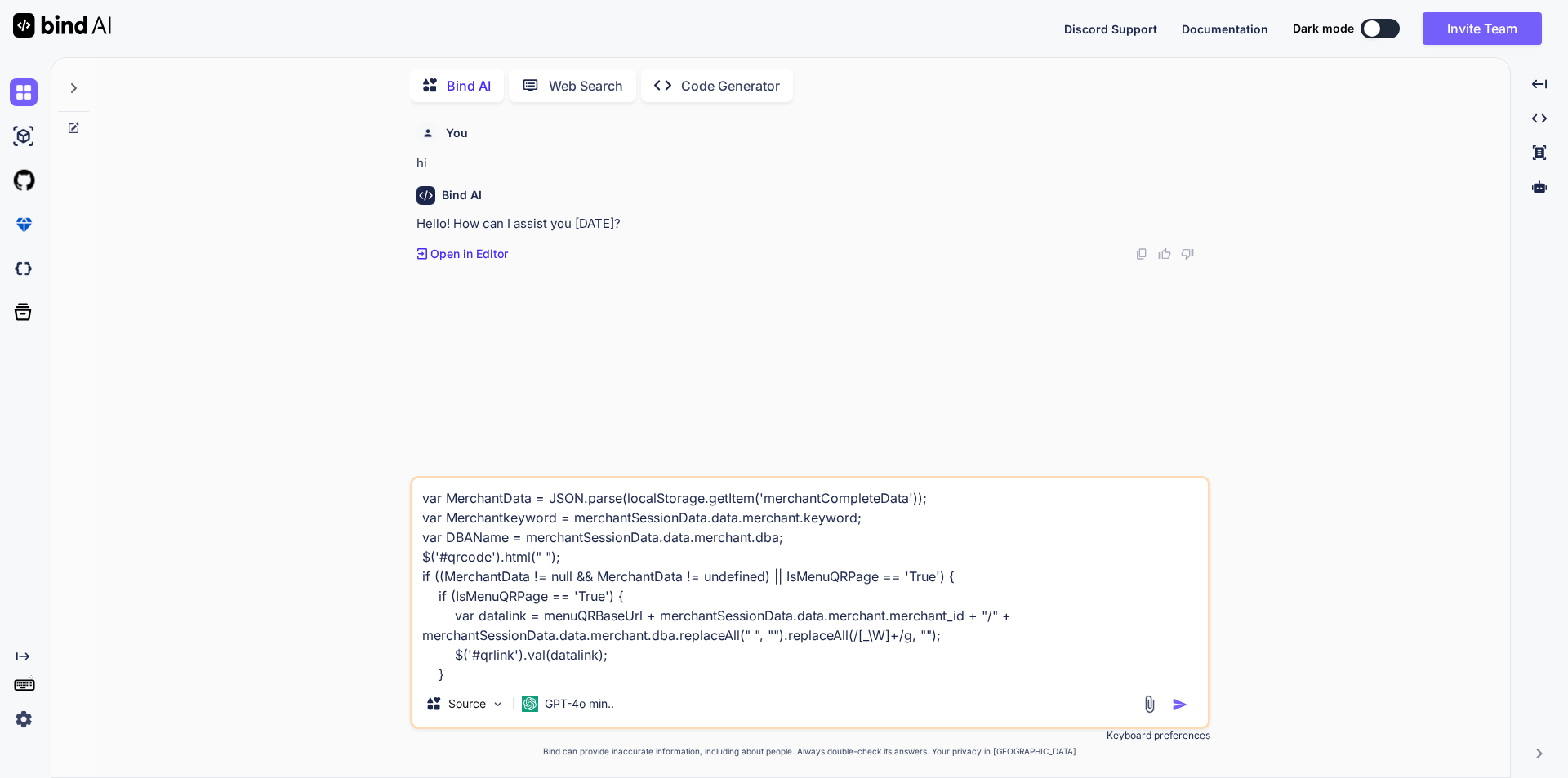
scroll to position [100, 0]
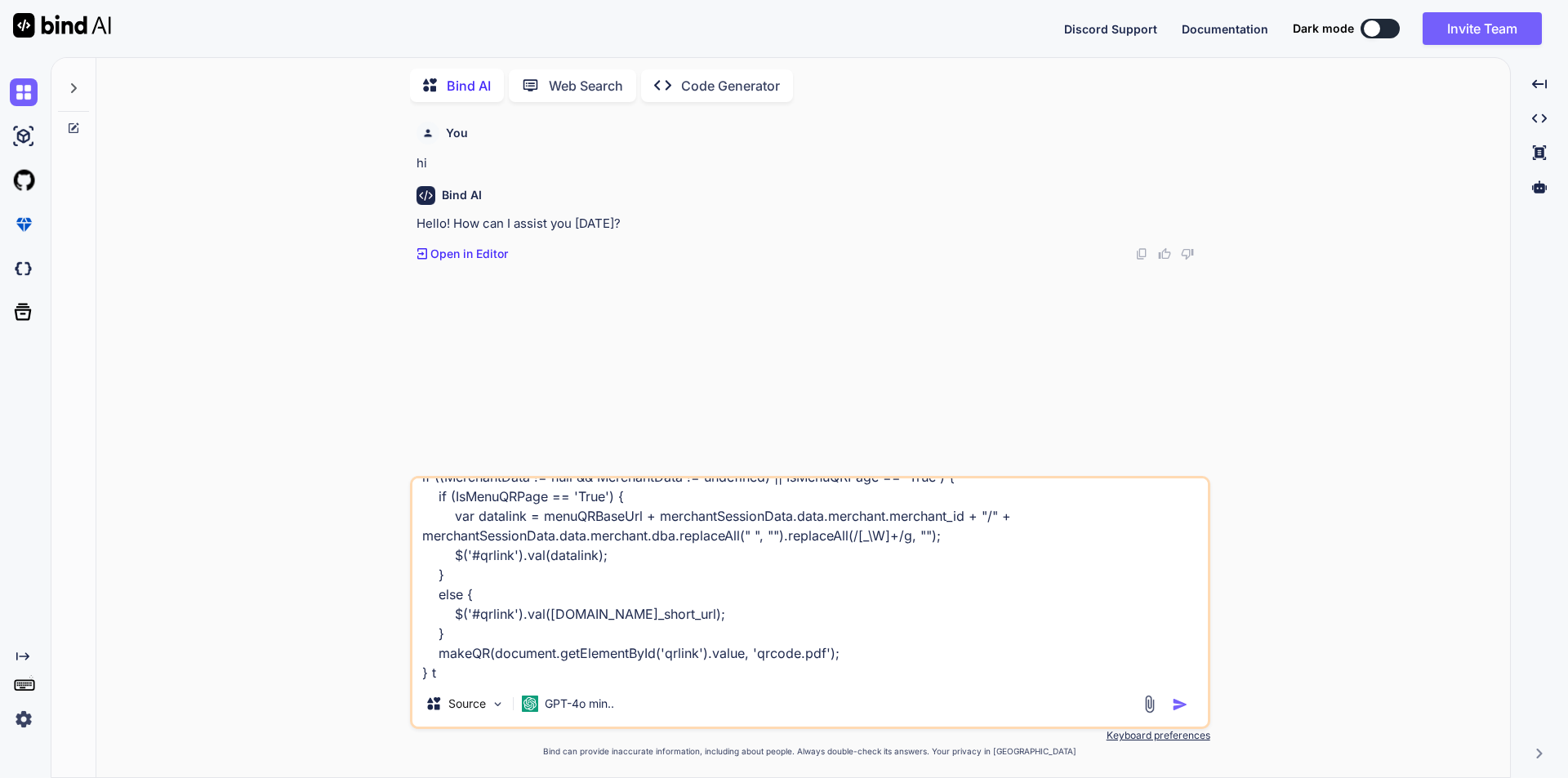
type textarea "var MerchantData = JSON.parse(localStorage.getItem('merchantCompleteData')); va…"
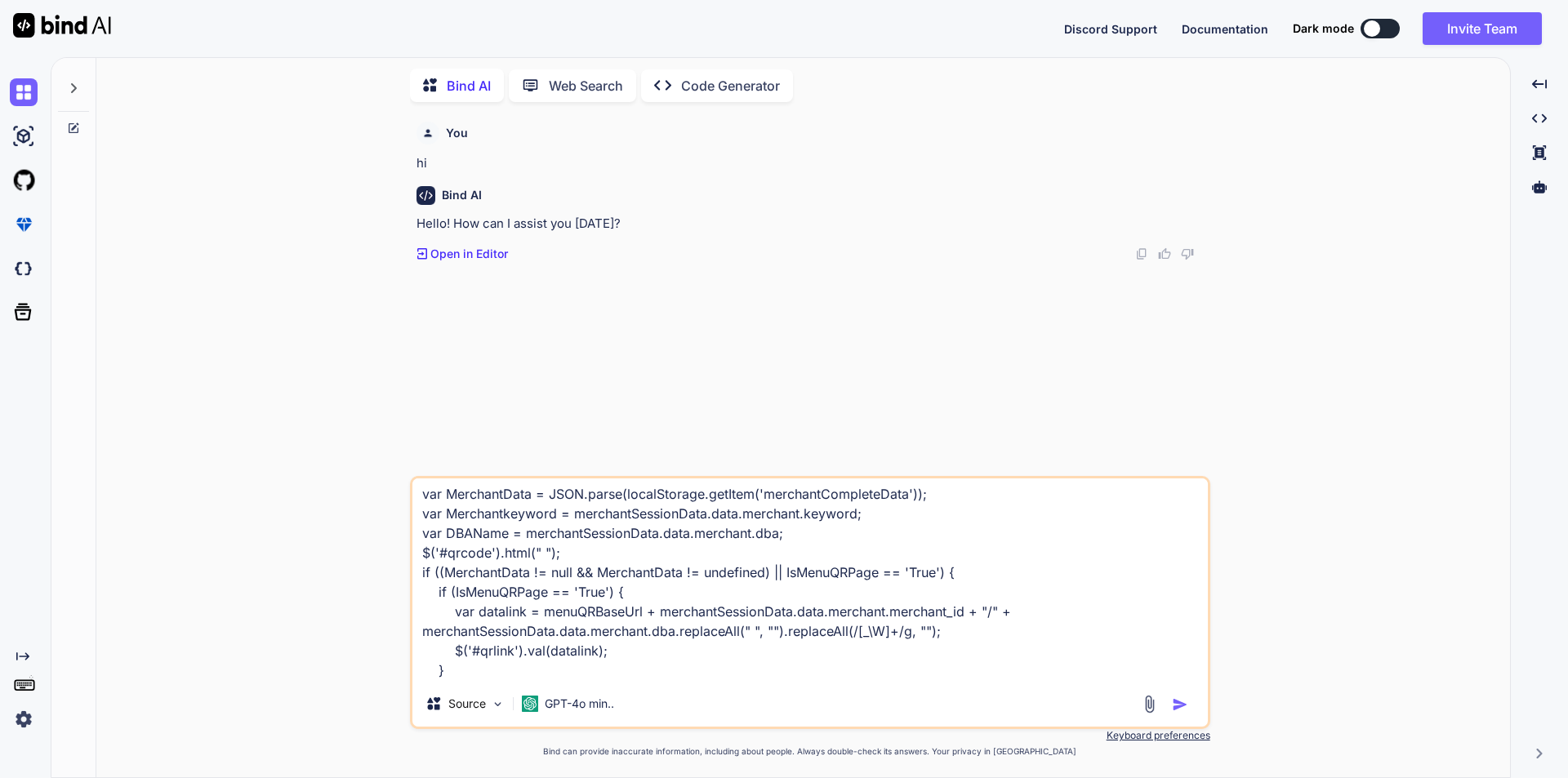
scroll to position [0, 0]
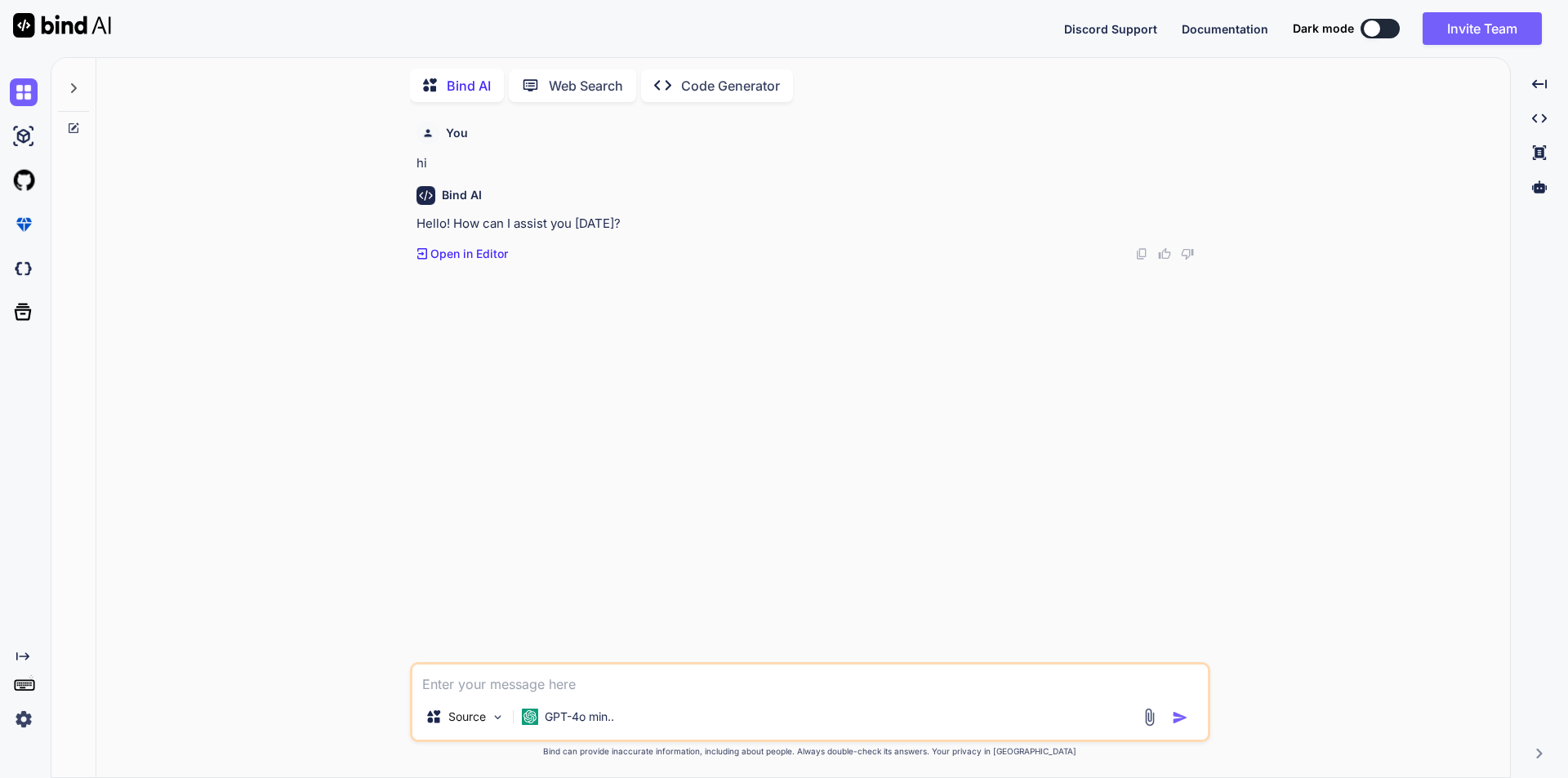
paste textarea "var MerchantData = JSON.parse(localStorage.getItem('merchantCompleteData')); va…"
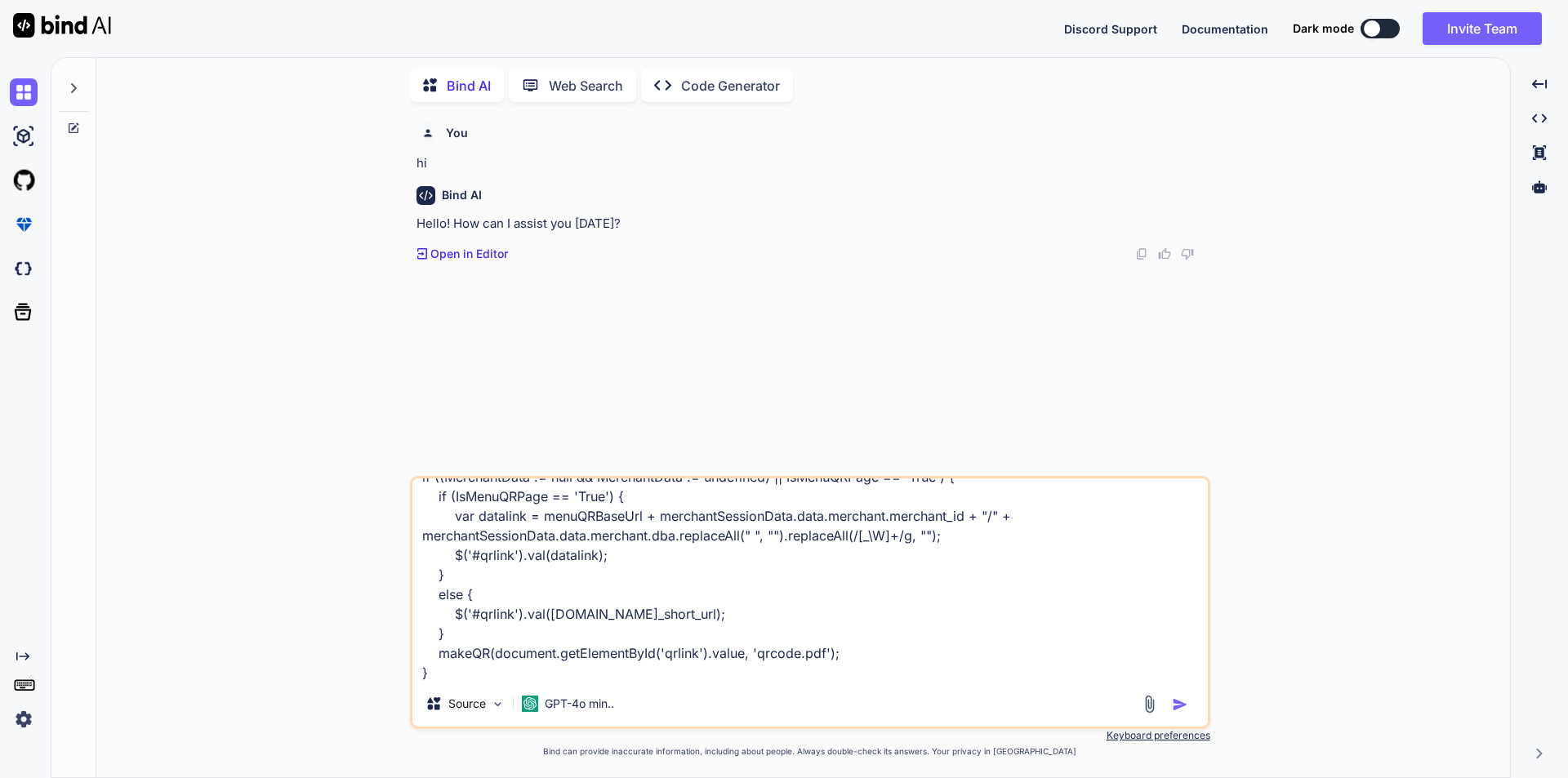
type textarea "var MerchantData = JSON.parse(localStorage.getItem('merchantCompleteData')); va…"
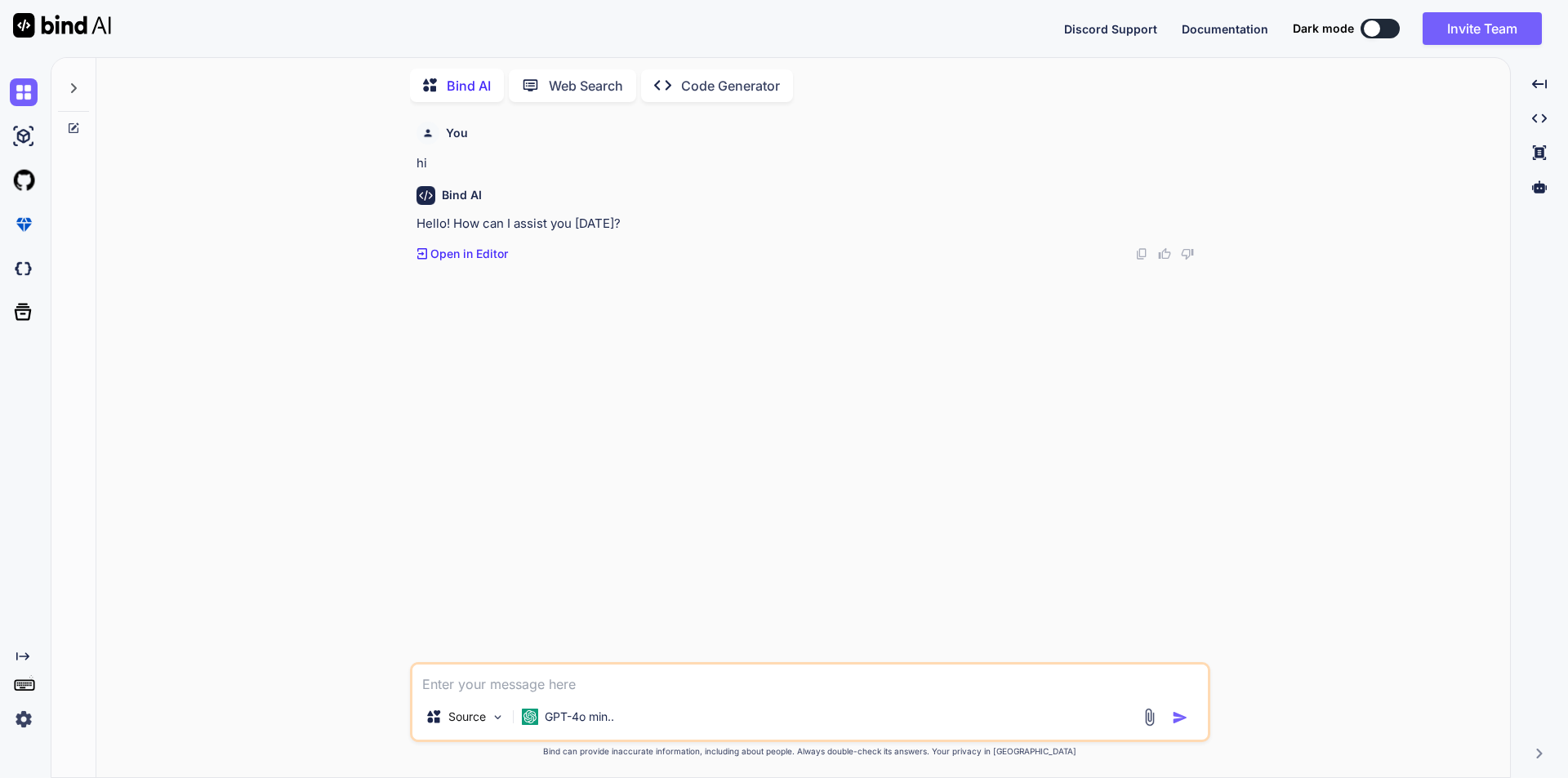
scroll to position [0, 0]
click at [578, 684] on textarea at bounding box center [809, 679] width 796 height 30
paste textarea "Which of the following is a gRPC feature for load balancing?"
type textarea "Which of the following is a gRPC feature for load balancing?"
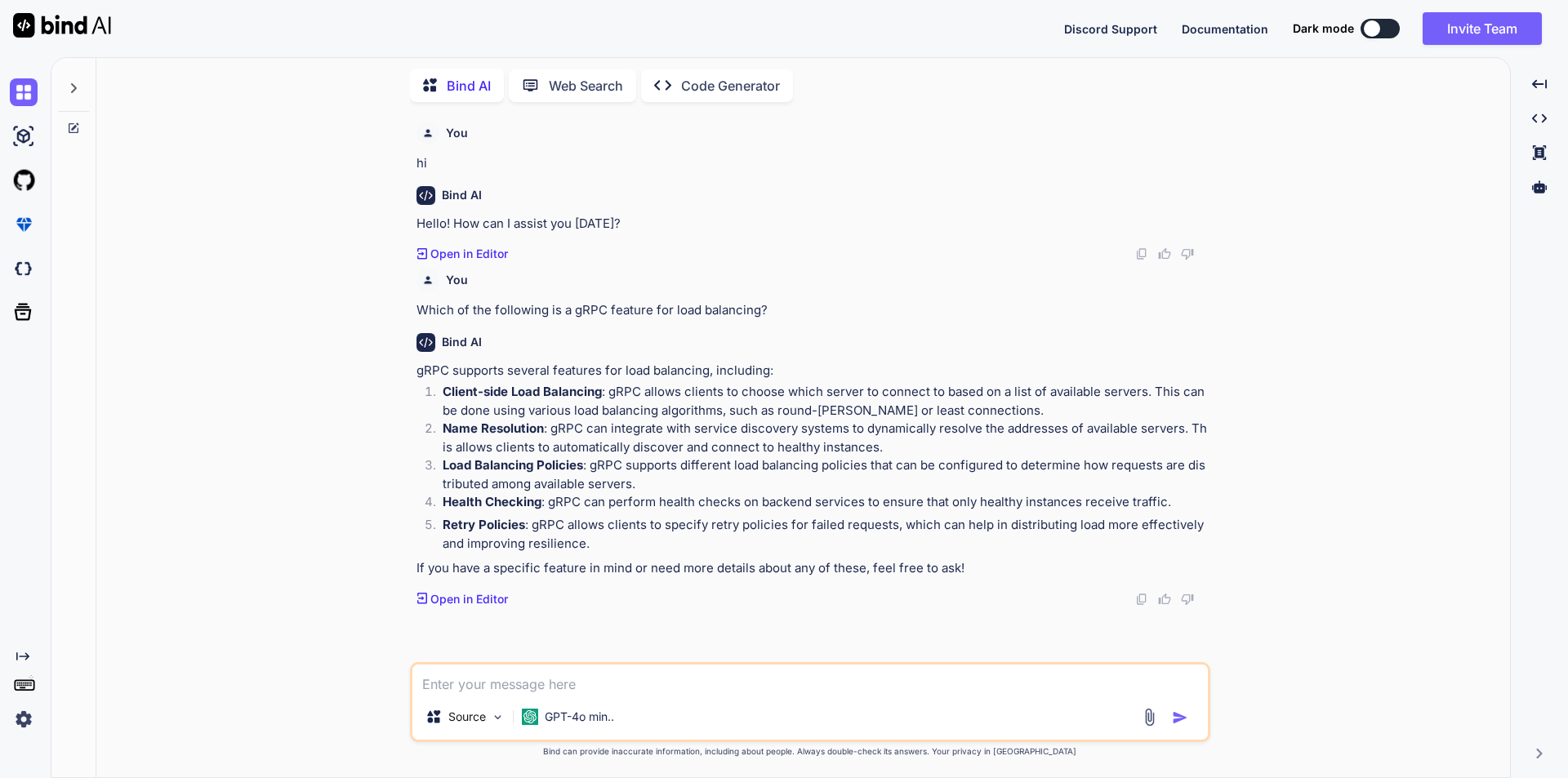
drag, startPoint x: 670, startPoint y: 704, endPoint x: 632, endPoint y: 694, distance: 39.3
click at [662, 708] on div "Source GPT-4o min.." at bounding box center [810, 702] width 800 height 80
click at [626, 687] on textarea at bounding box center [809, 679] width 796 height 30
paste textarea "What is the purpose of the .proto file in gRPC? in mcq"
type textarea "What is the purpose of the .proto file in gRPC? in mcq"
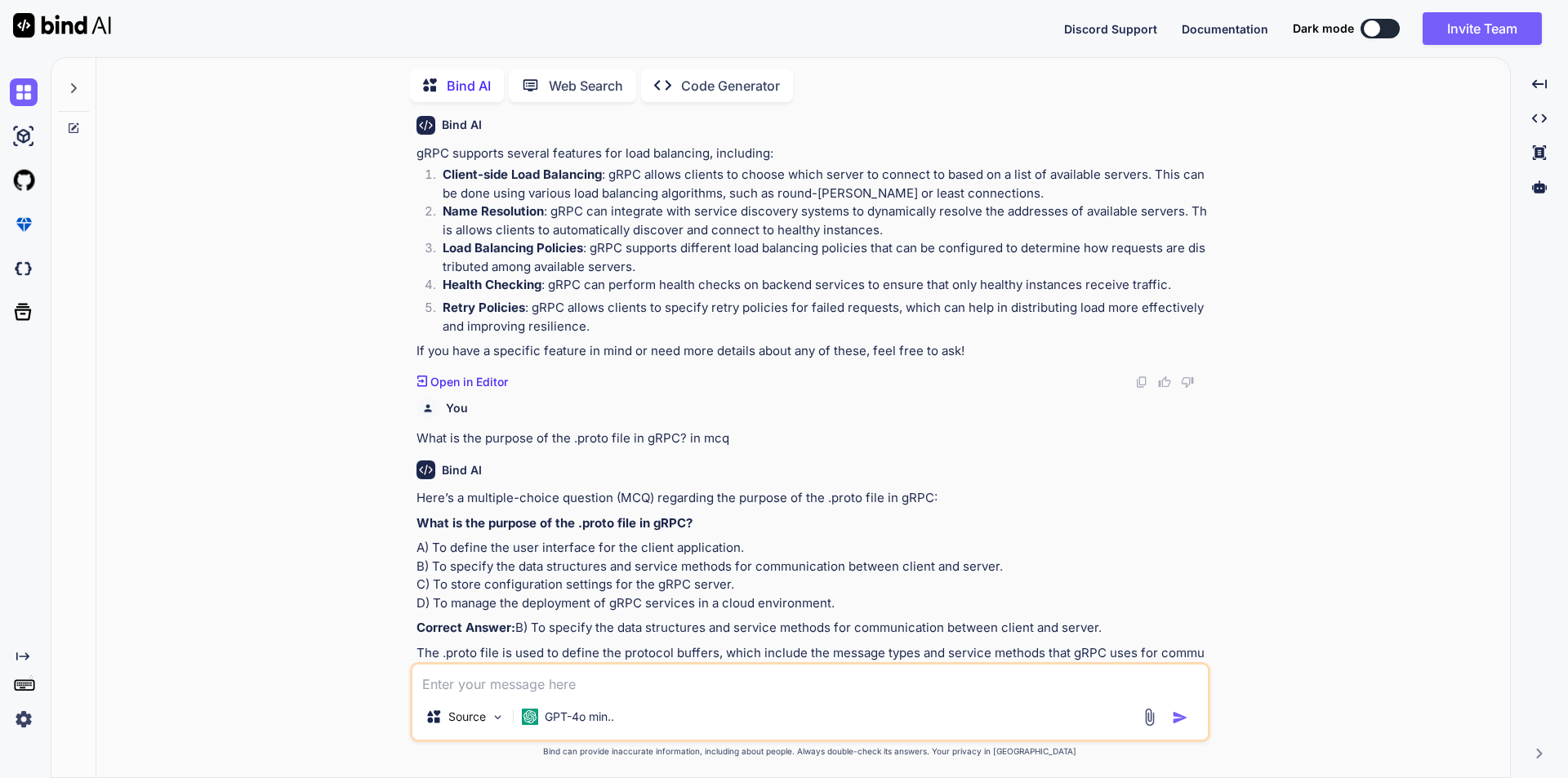
scroll to position [320, 0]
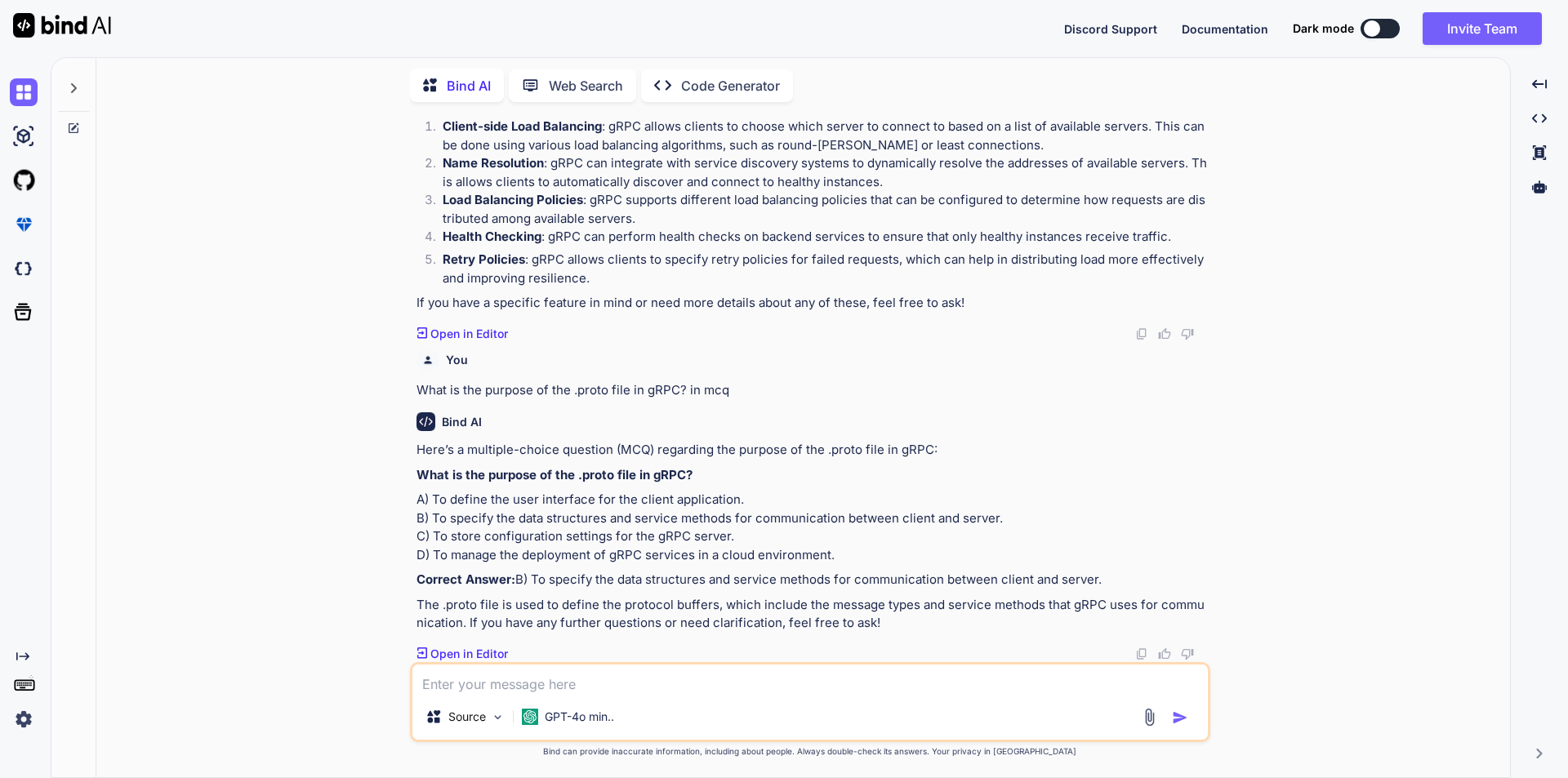
click at [638, 675] on textarea at bounding box center [809, 679] width 796 height 30
paste textarea "What is the main advantage of using gRPC over REST? in mcq"
type textarea "What is the main advantage of using gRPC over REST? in mcq"
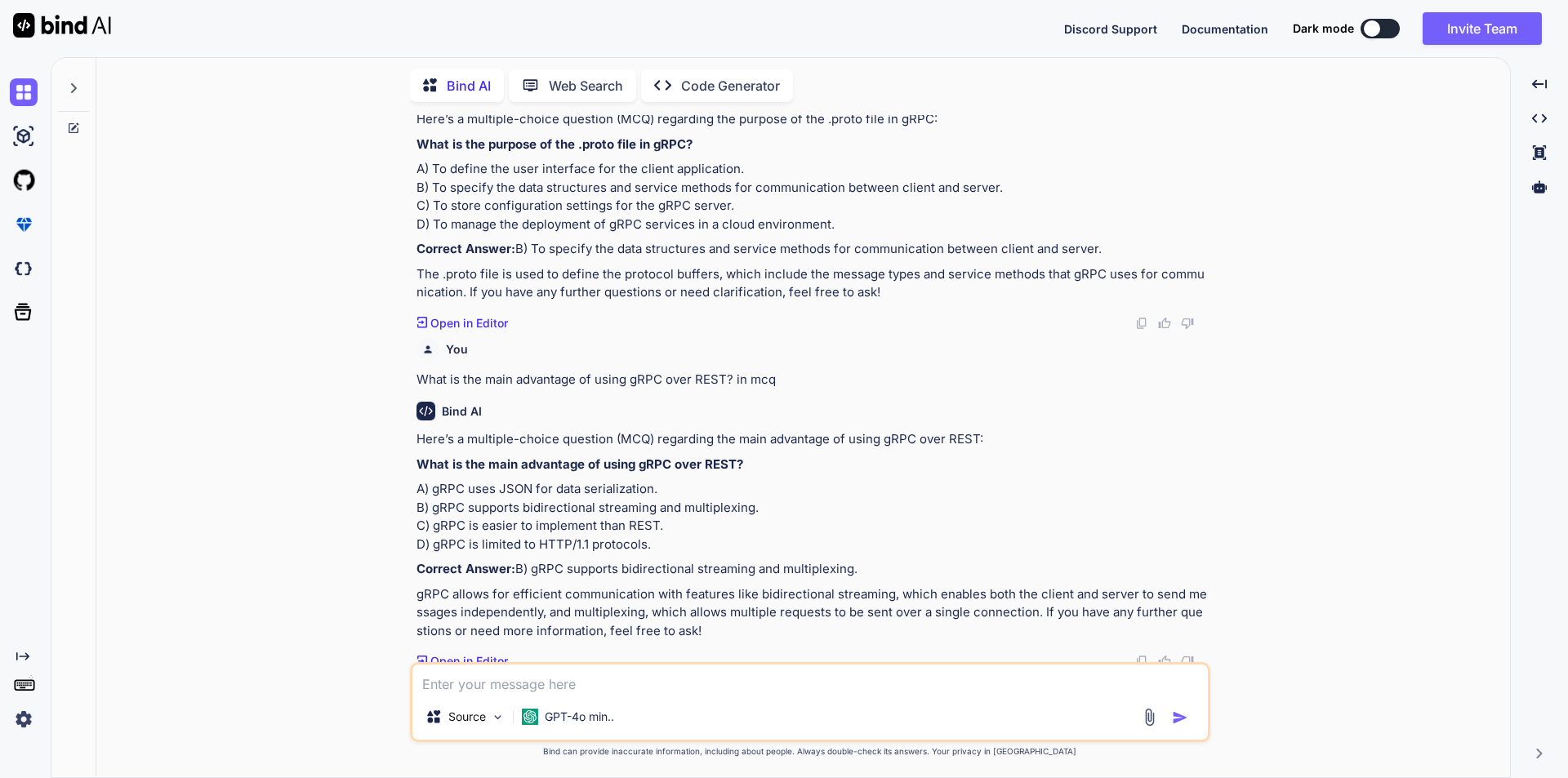
scroll to position [713, 0]
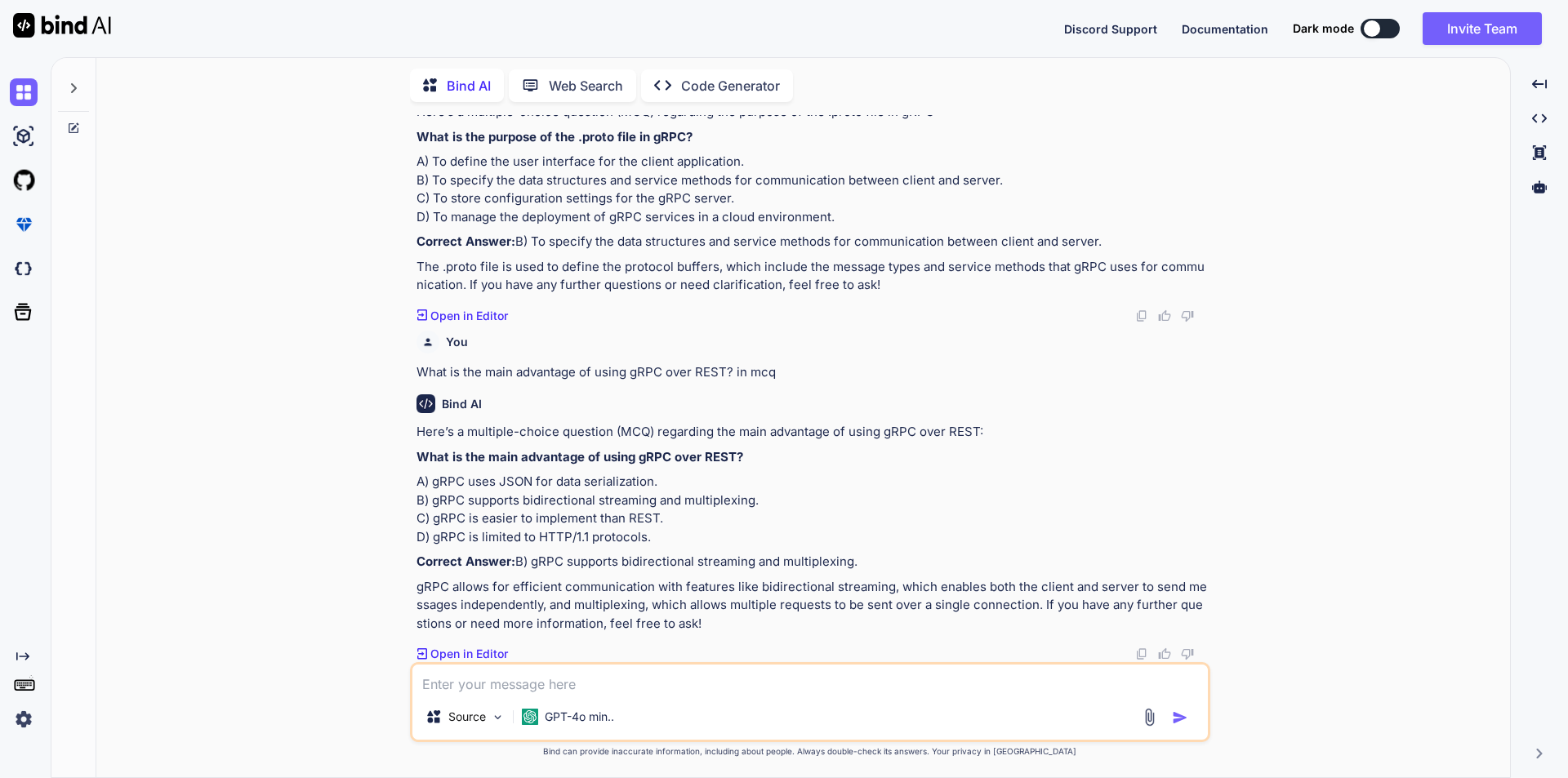
click at [553, 697] on div "Source GPT-4o min.." at bounding box center [810, 702] width 800 height 80
click at [555, 688] on textarea at bounding box center [809, 679] width 796 height 30
paste textarea "What is the primary use case for gRPC? in mcq"
type textarea "What is the primary use case for gRPC? in mcq"
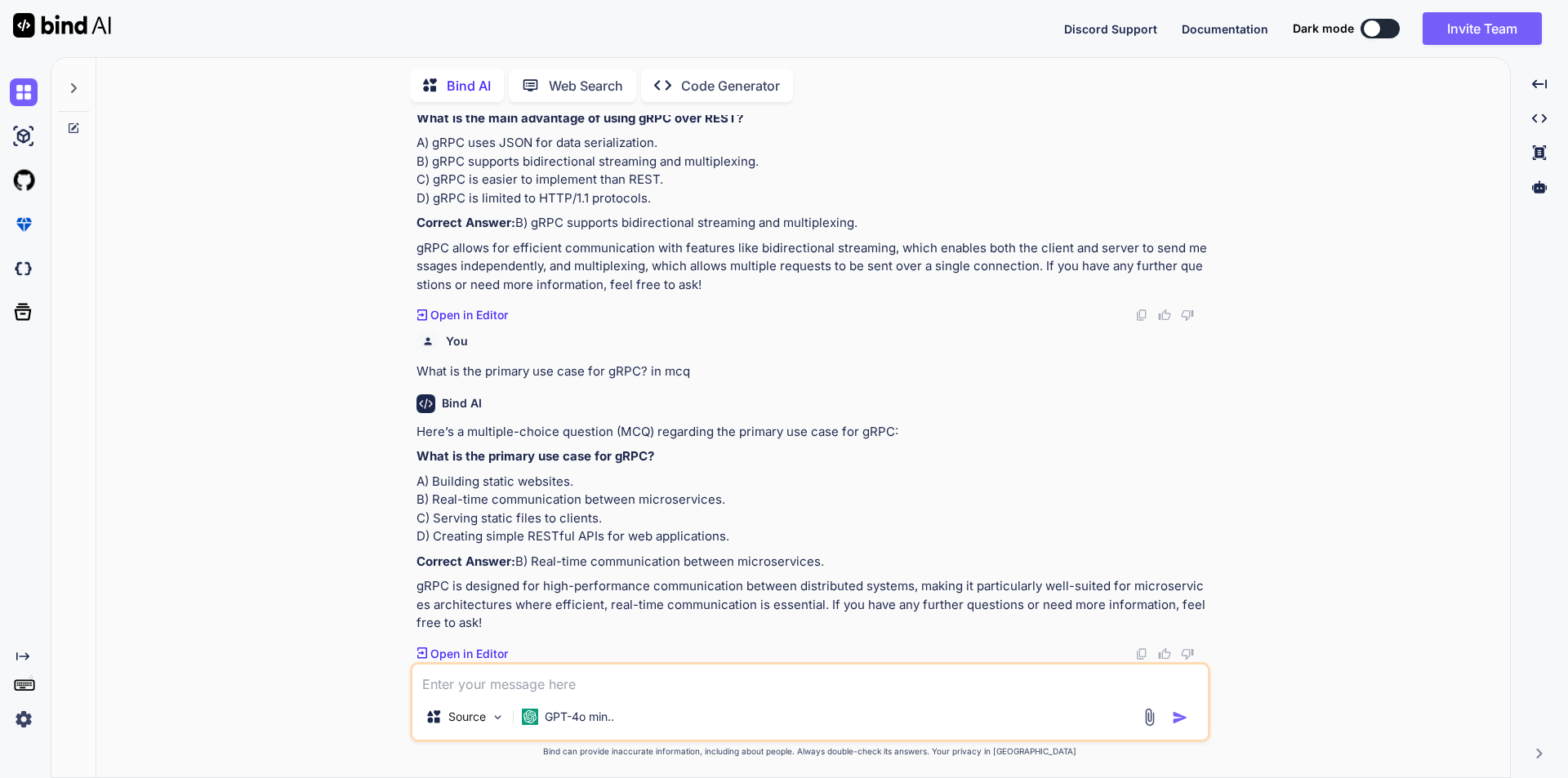
scroll to position [1107, 0]
click at [600, 684] on textarea at bounding box center [809, 679] width 796 height 30
paste textarea "Which of the following is a gRPC client library? in mcq"
type textarea "Which of the following is a gRPC client library? in mcq"
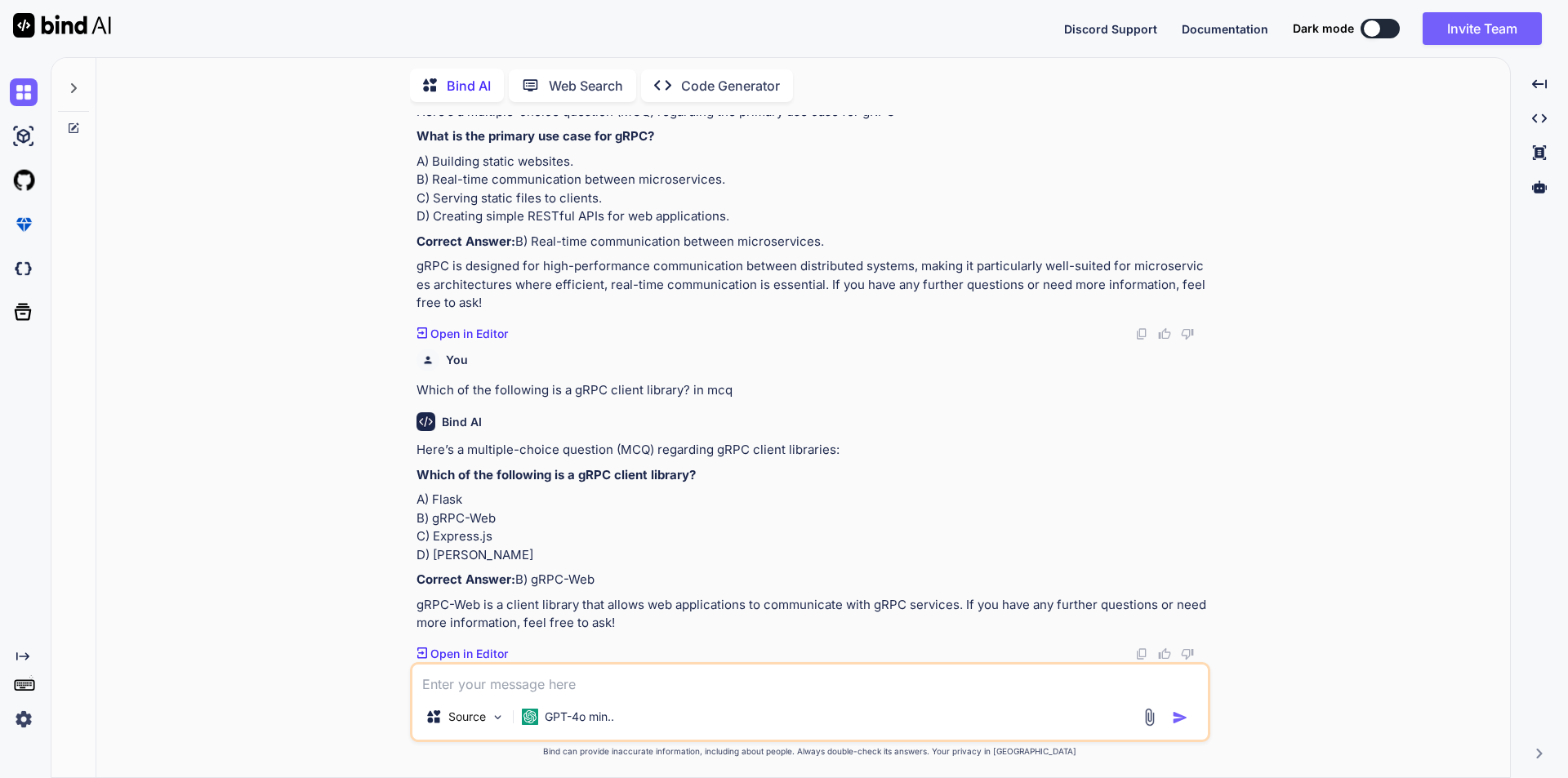
scroll to position [1483, 0]
paste textarea "Which of the following is a gRPC feature for error handling? in mcq"
type textarea "Which of the following is a gRPC feature for error handling? in mcq"
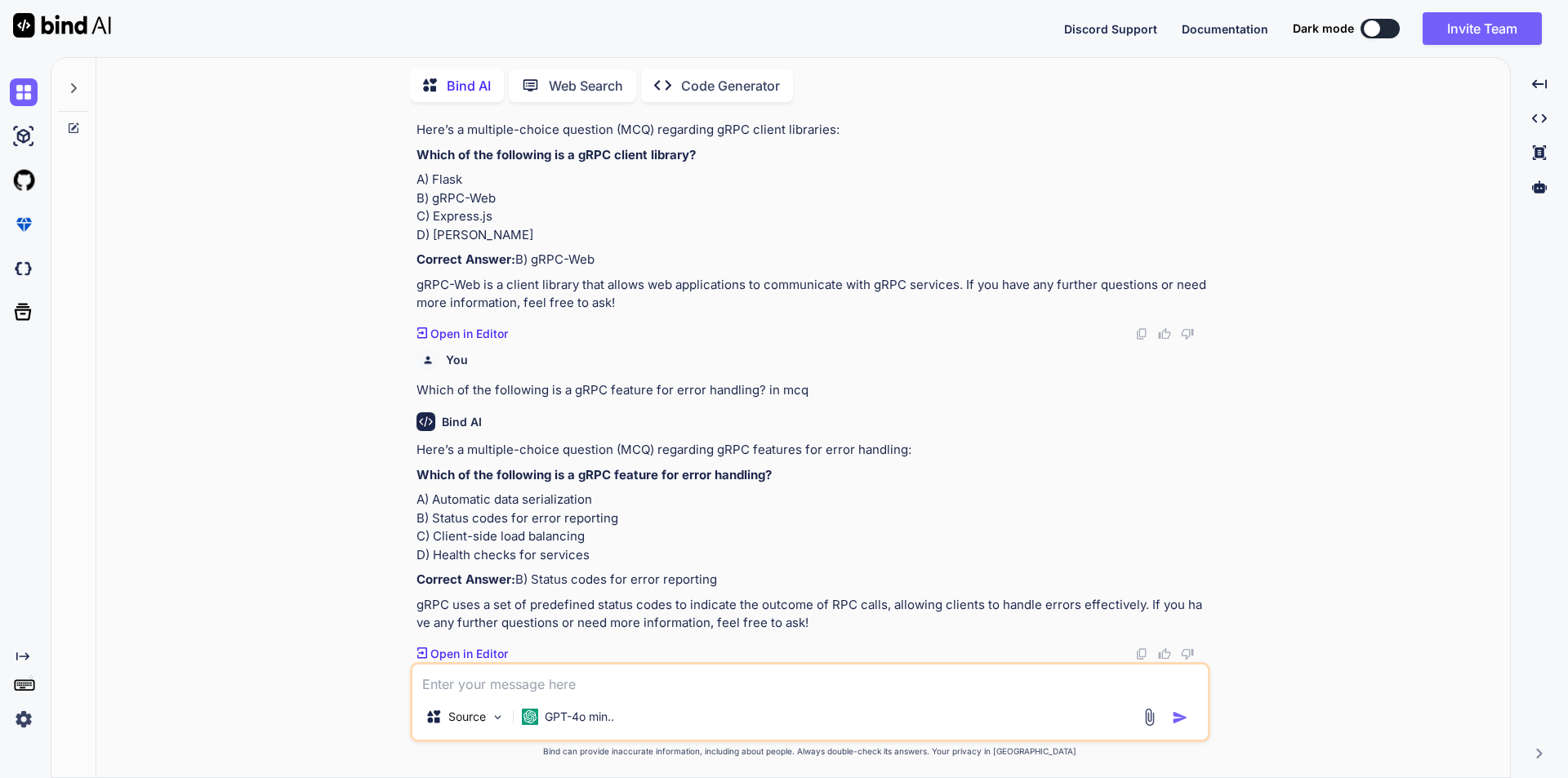
scroll to position [1857, 0]
paste textarea "What is the gRPC method for streaming data from client to server? in mcq"
type textarea "What is the gRPC method for streaming data from client to server? in mcq"
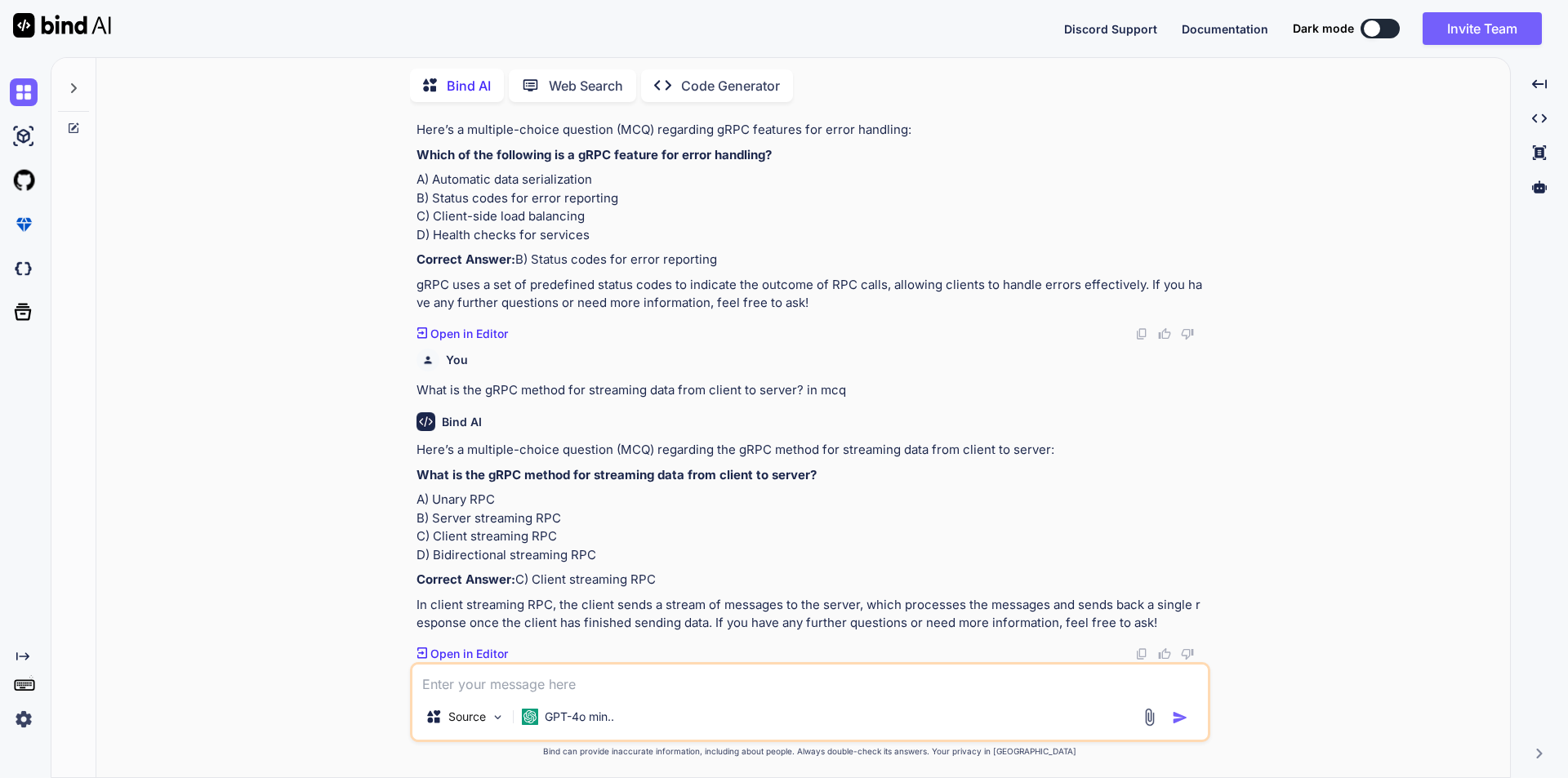
scroll to position [2233, 0]
paste textarea "Which of the following is a feature of gRPC? in mcq"
type textarea "Which of the following is a feature of gRPC? in mcq"
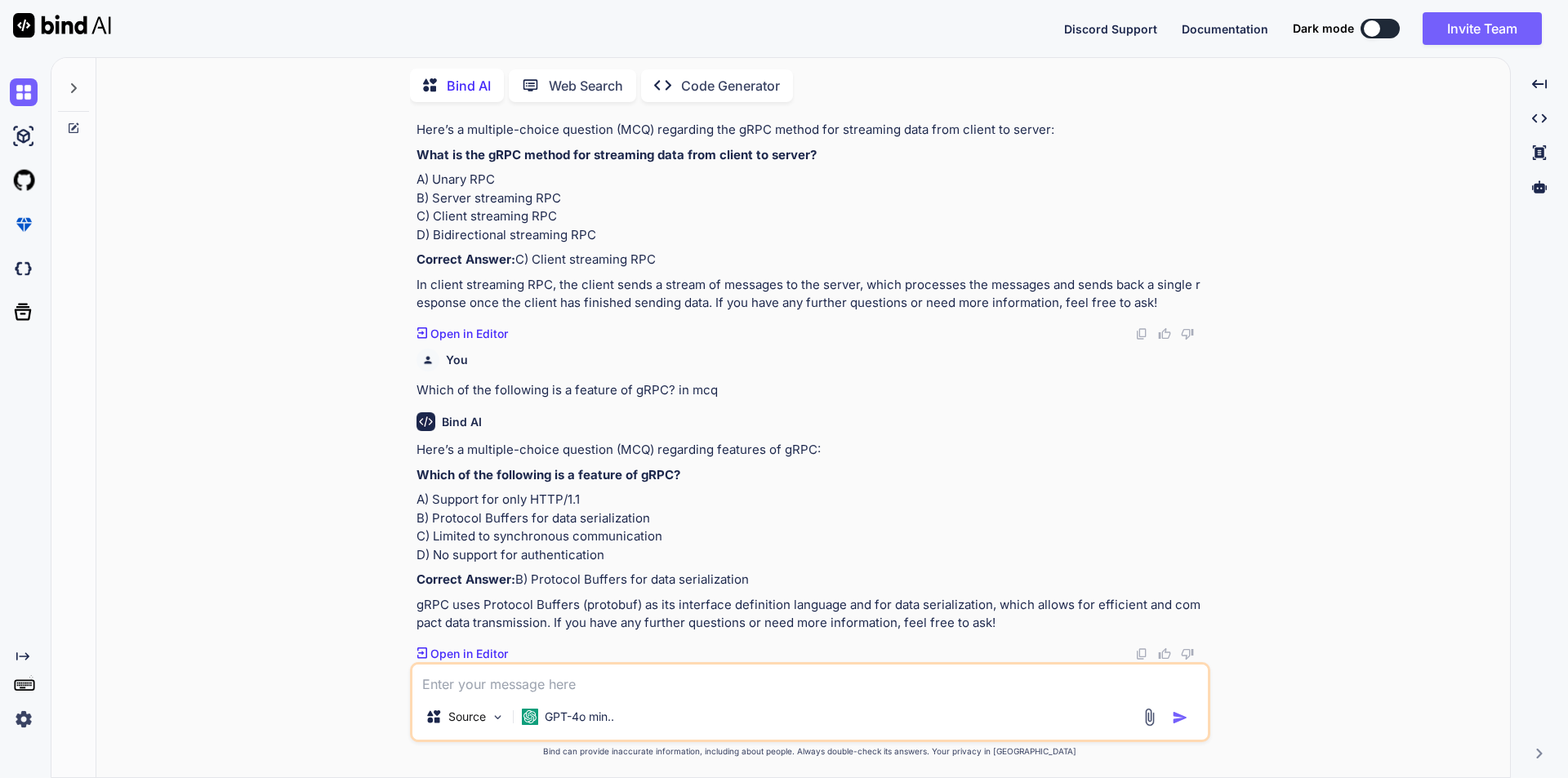
scroll to position [2608, 0]
paste textarea "Which of the following is a common use case for gRPC? in mcq"
type textarea "Which of the following is a common use case for gRPC? in mcq"
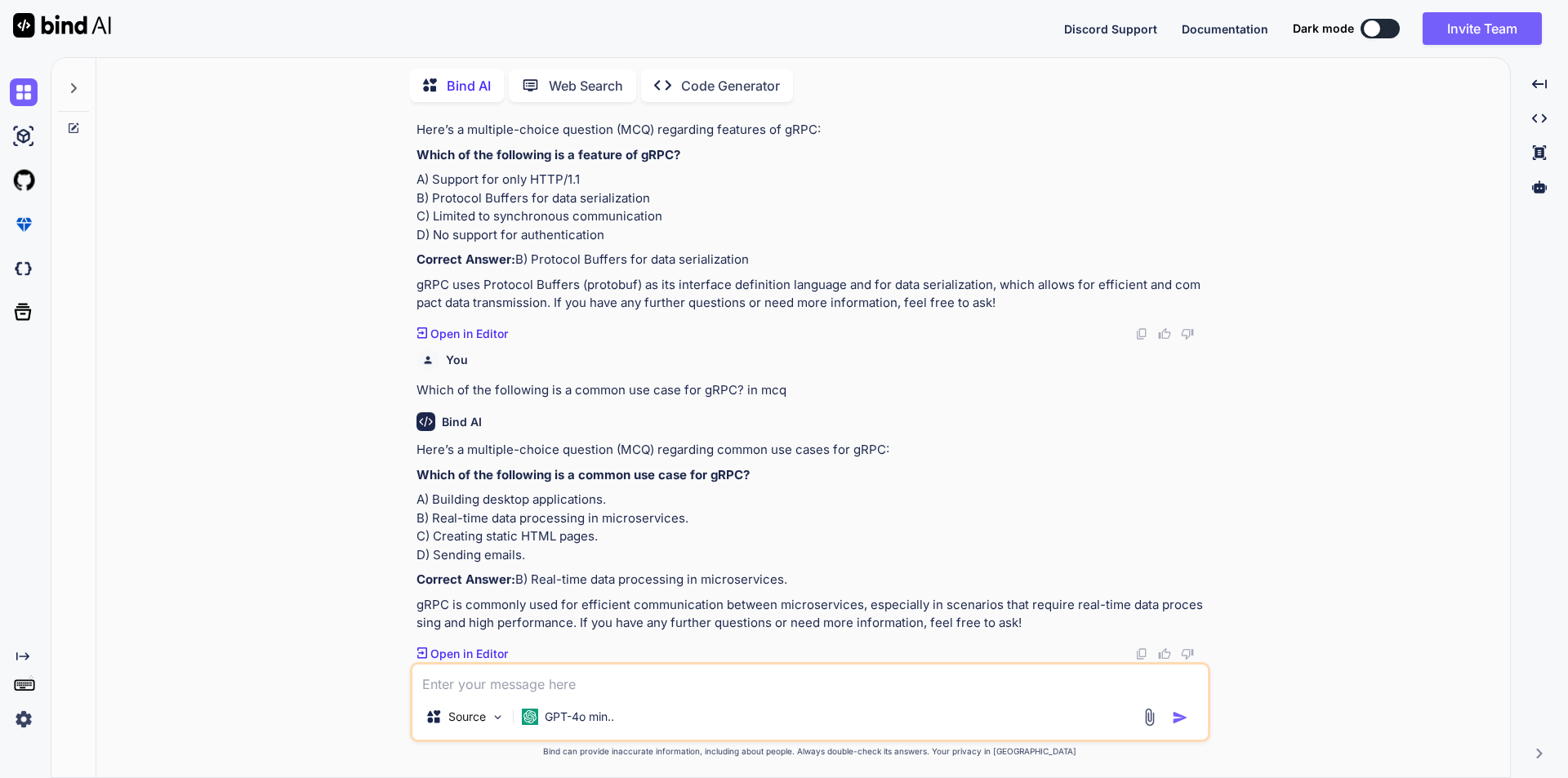
scroll to position [2984, 0]
click at [614, 677] on textarea at bounding box center [809, 679] width 796 height 30
paste textarea "Which of the following is a common use case for gRPC? in mcq"
type textarea "Which of the following is a common use case for gRPC? in mcq"
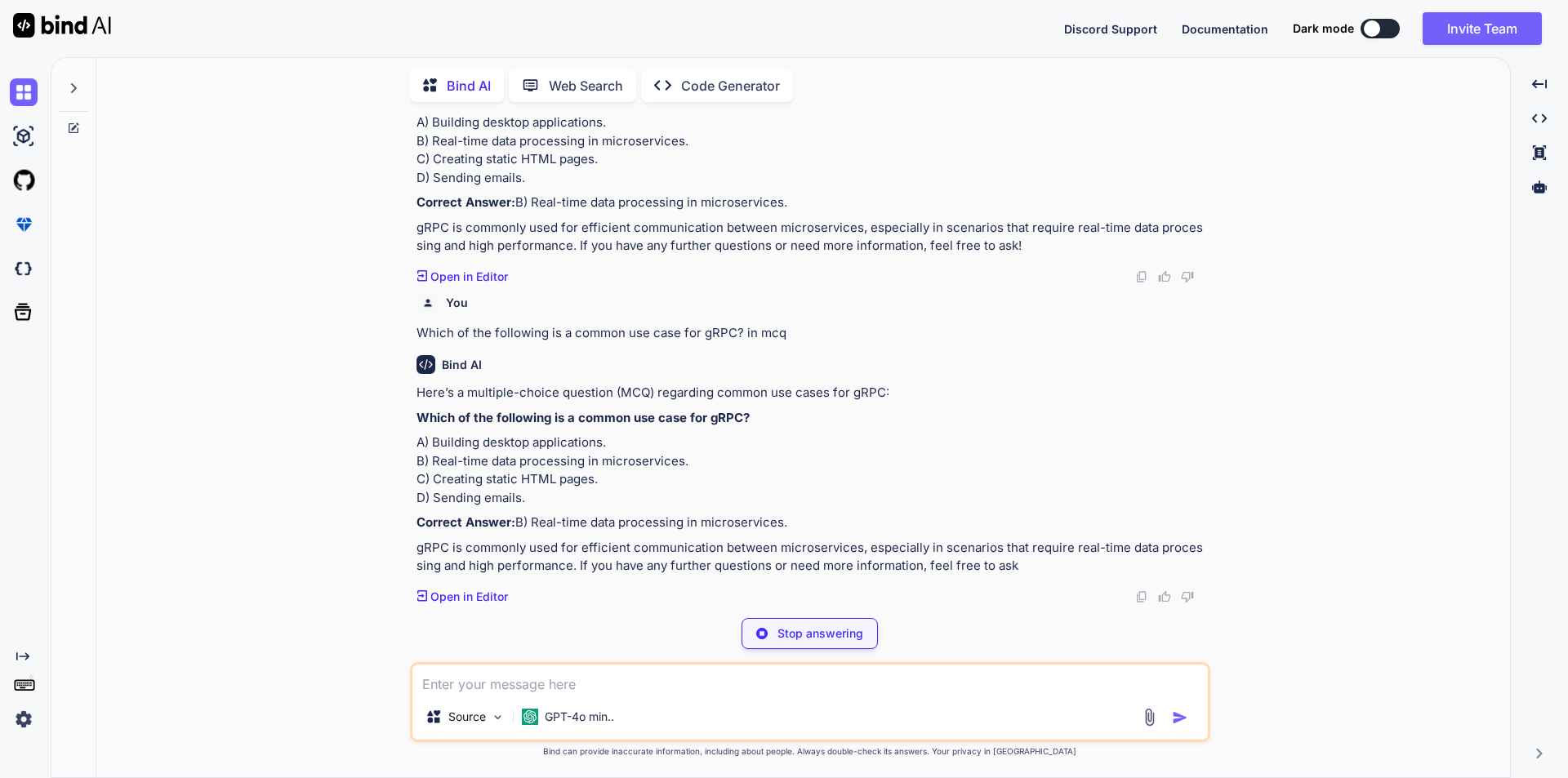
scroll to position [3358, 0]
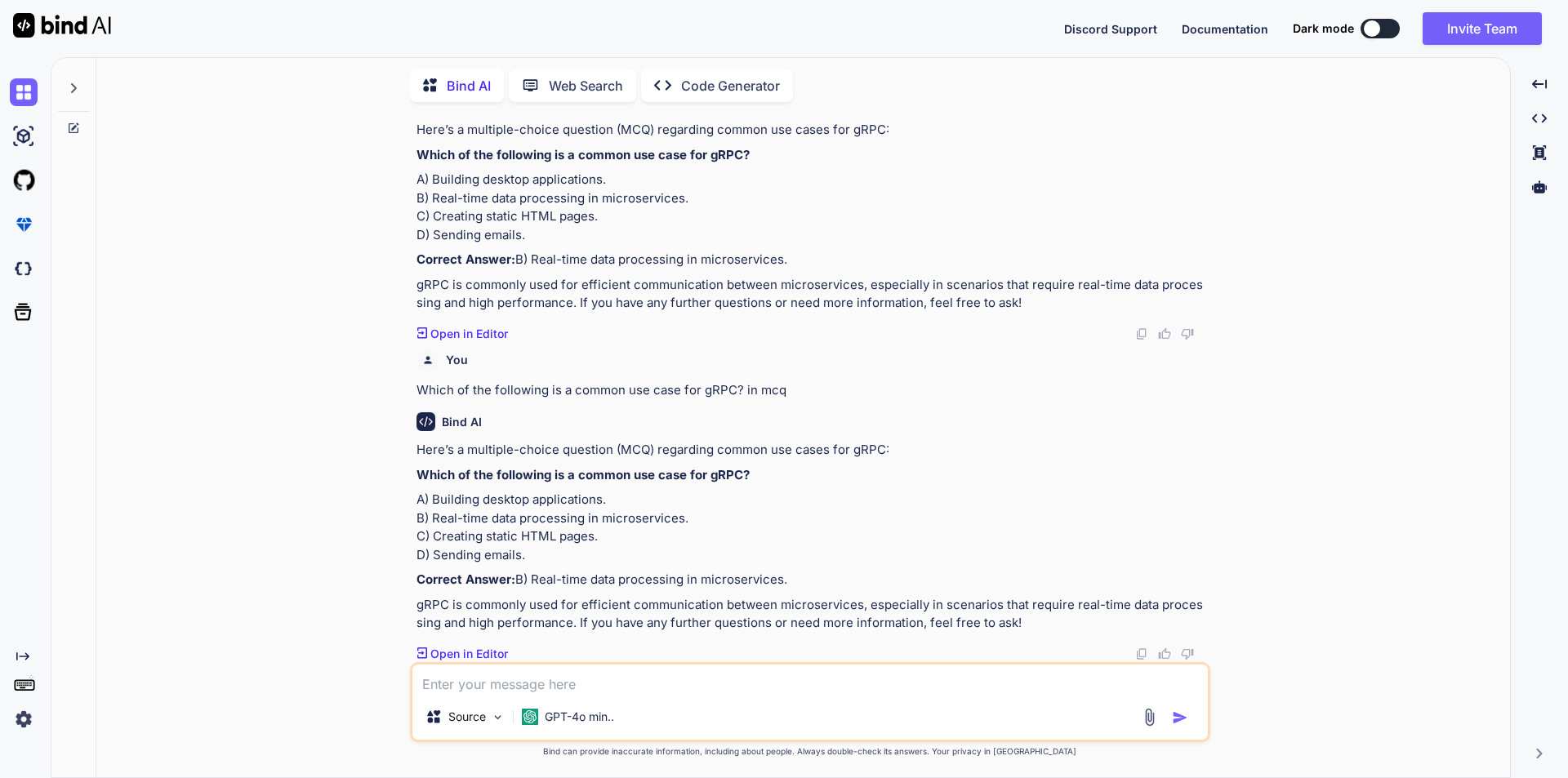
paste textarea "Which of the following is NOT a gRPC method type? in mcq"
type textarea "Which of the following is NOT a gRPC method type? in mcq"
paste textarea "How does gRPC handle authentication? in mcq"
type textarea "How does gRPC handle authentication? in mcq"
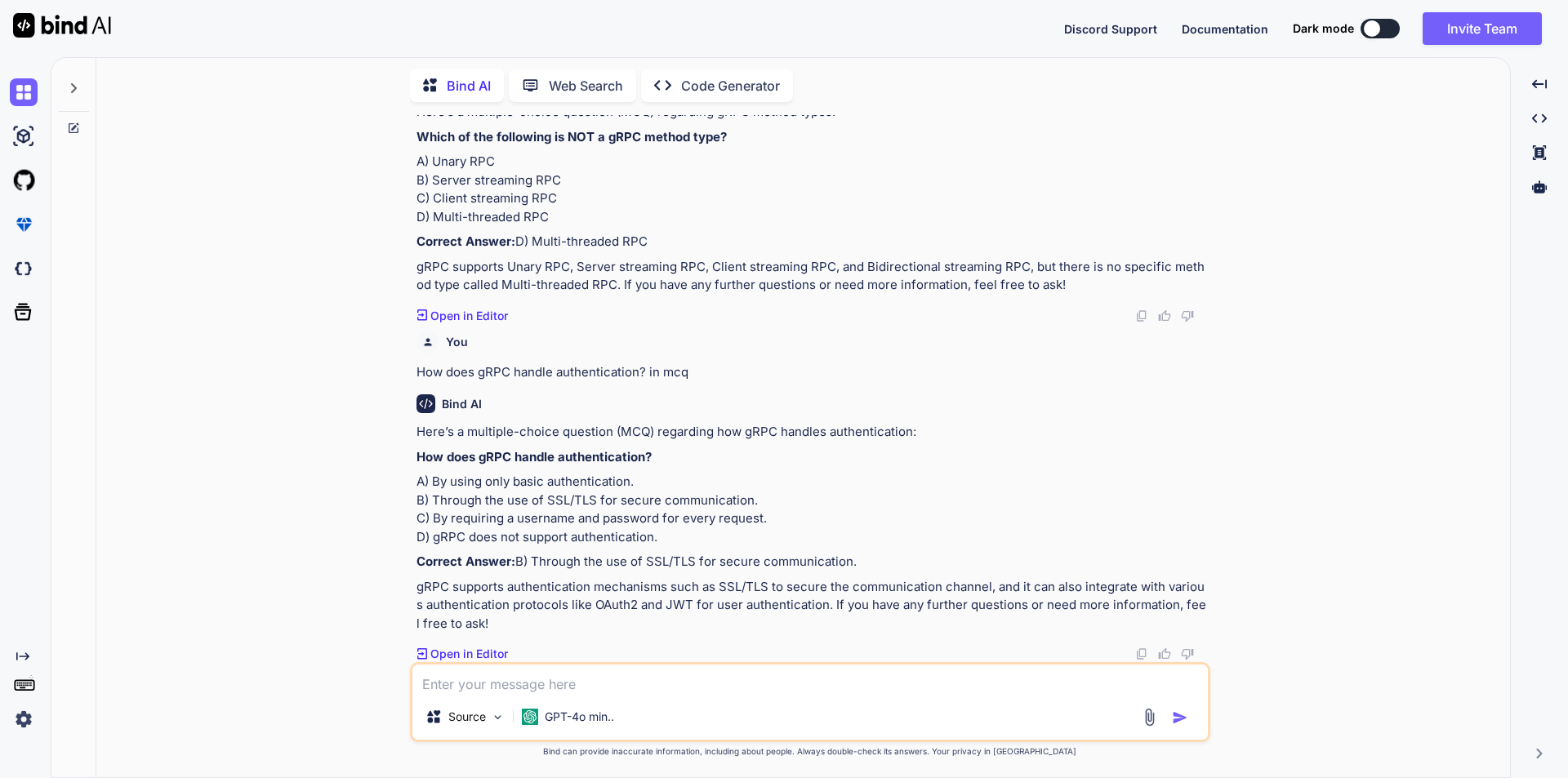
scroll to position [4127, 0]
paste textarea "Which programming languages are supported by gRPC? in mcq"
type textarea "Which programming languages are supported by gRPC? in mcq"
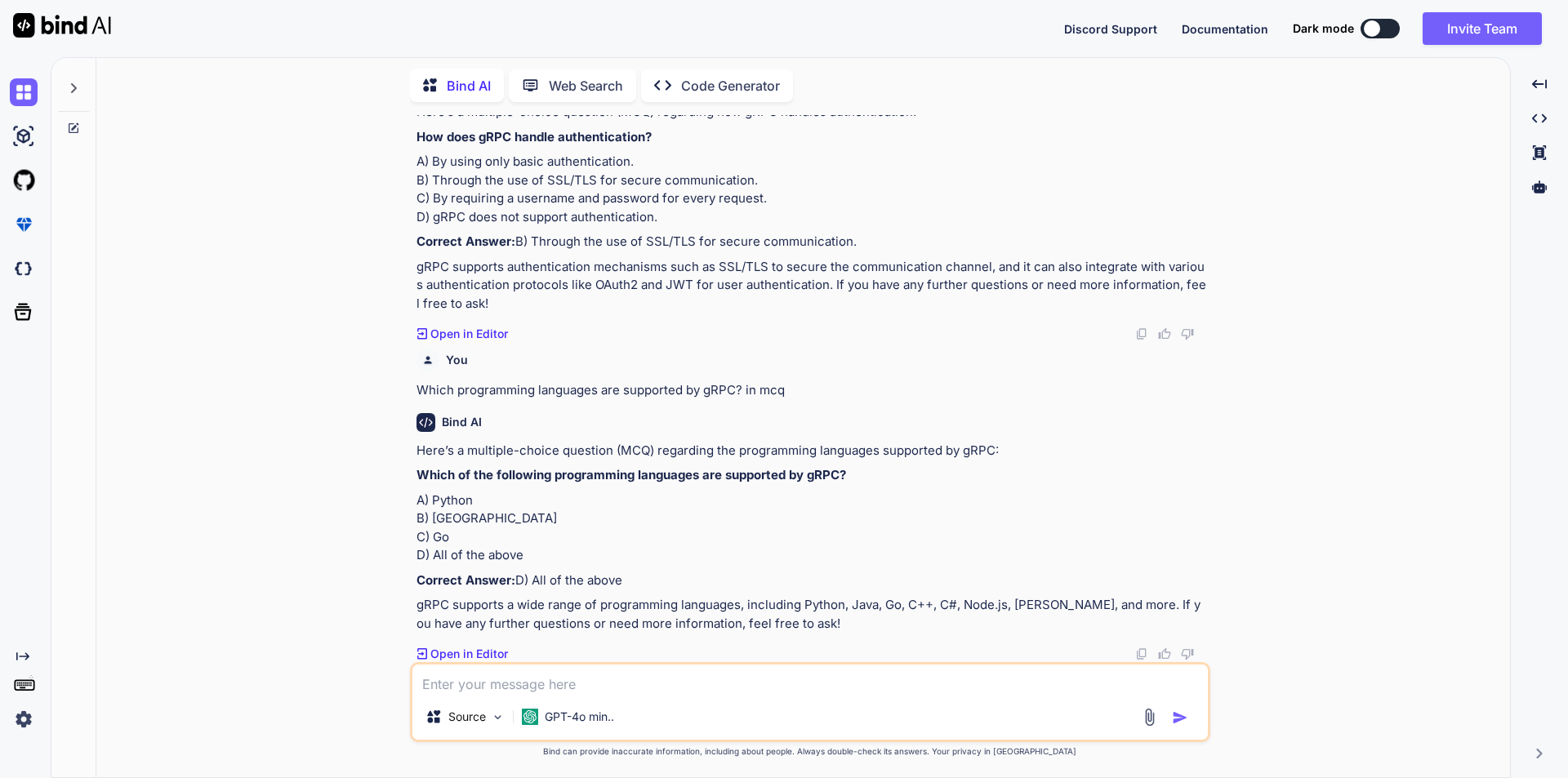
scroll to position [4502, 0]
paste textarea "What is the role of the gRPC server? in mcq"
type textarea "What is the role of the gRPC server? in mcq"
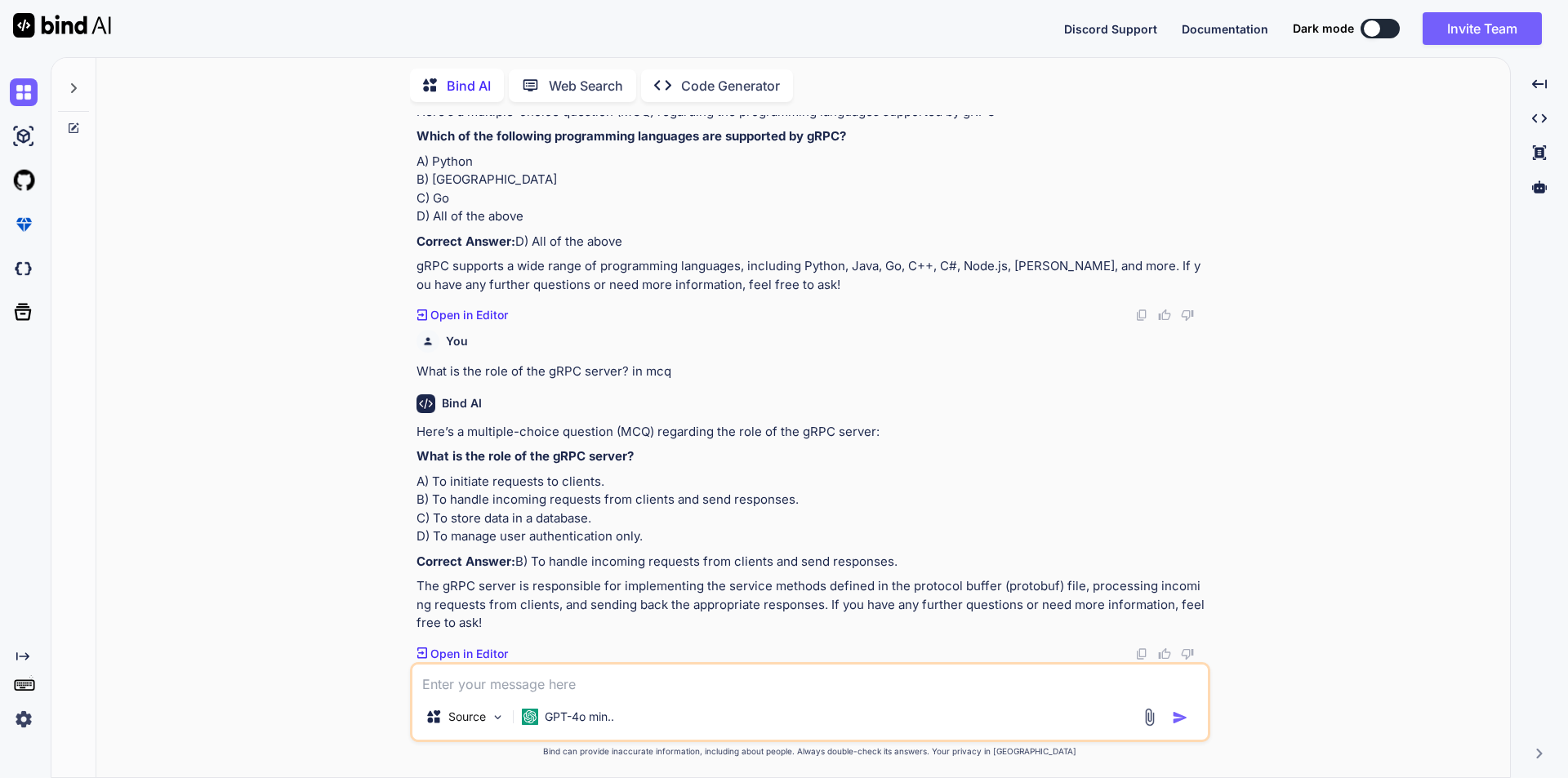
scroll to position [4895, 0]
paste textarea "What is the function of the gRPC interceptor? in mcq"
type textarea "What is the function of the gRPC interceptor? in mcq"
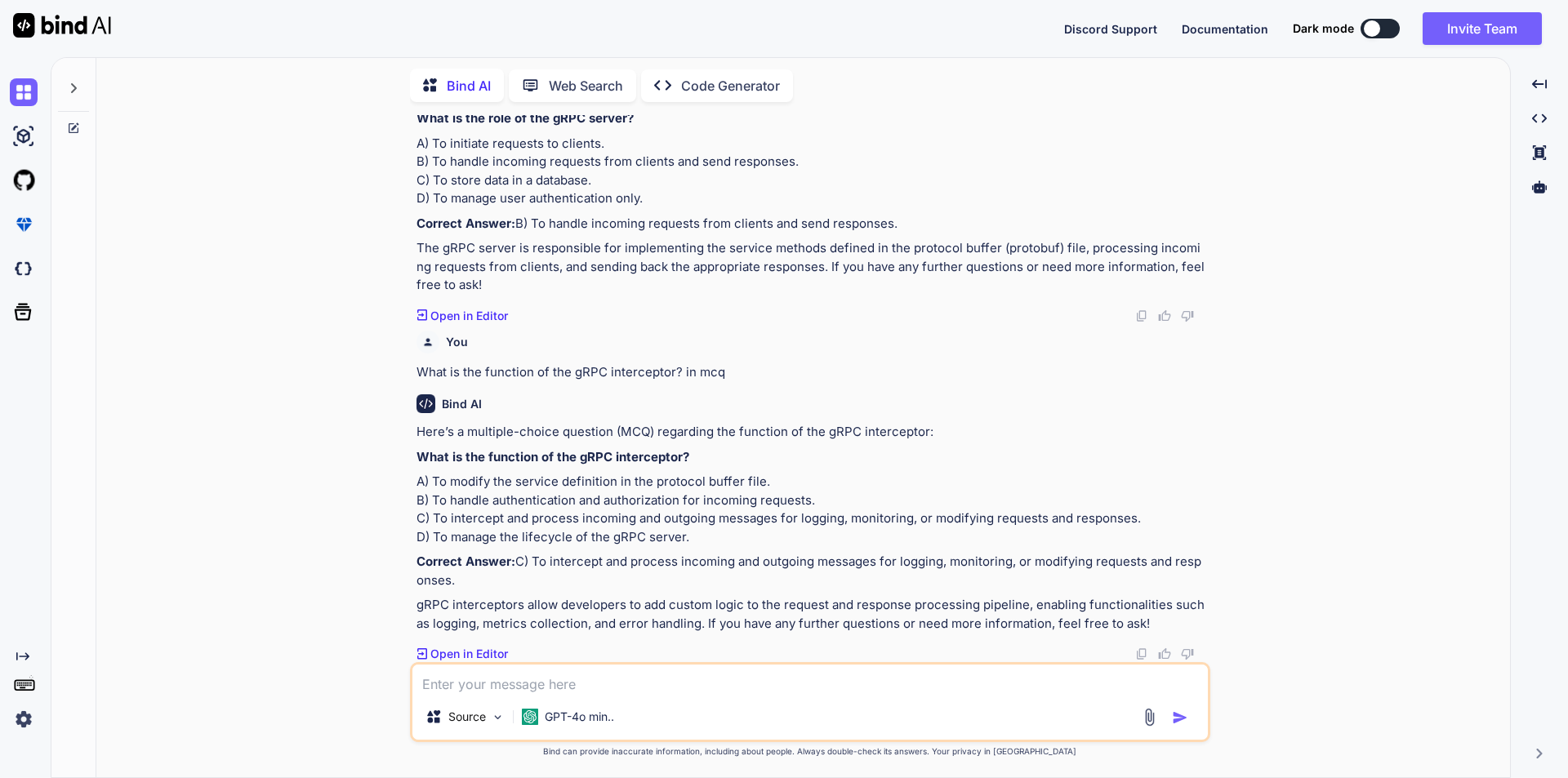
scroll to position [5289, 0]
paste textarea "In the example of useFormStatus(), what is the value of pending when the form i…"
type textarea "In the example of useFormStatus(), what is the value of pending when the form i…"
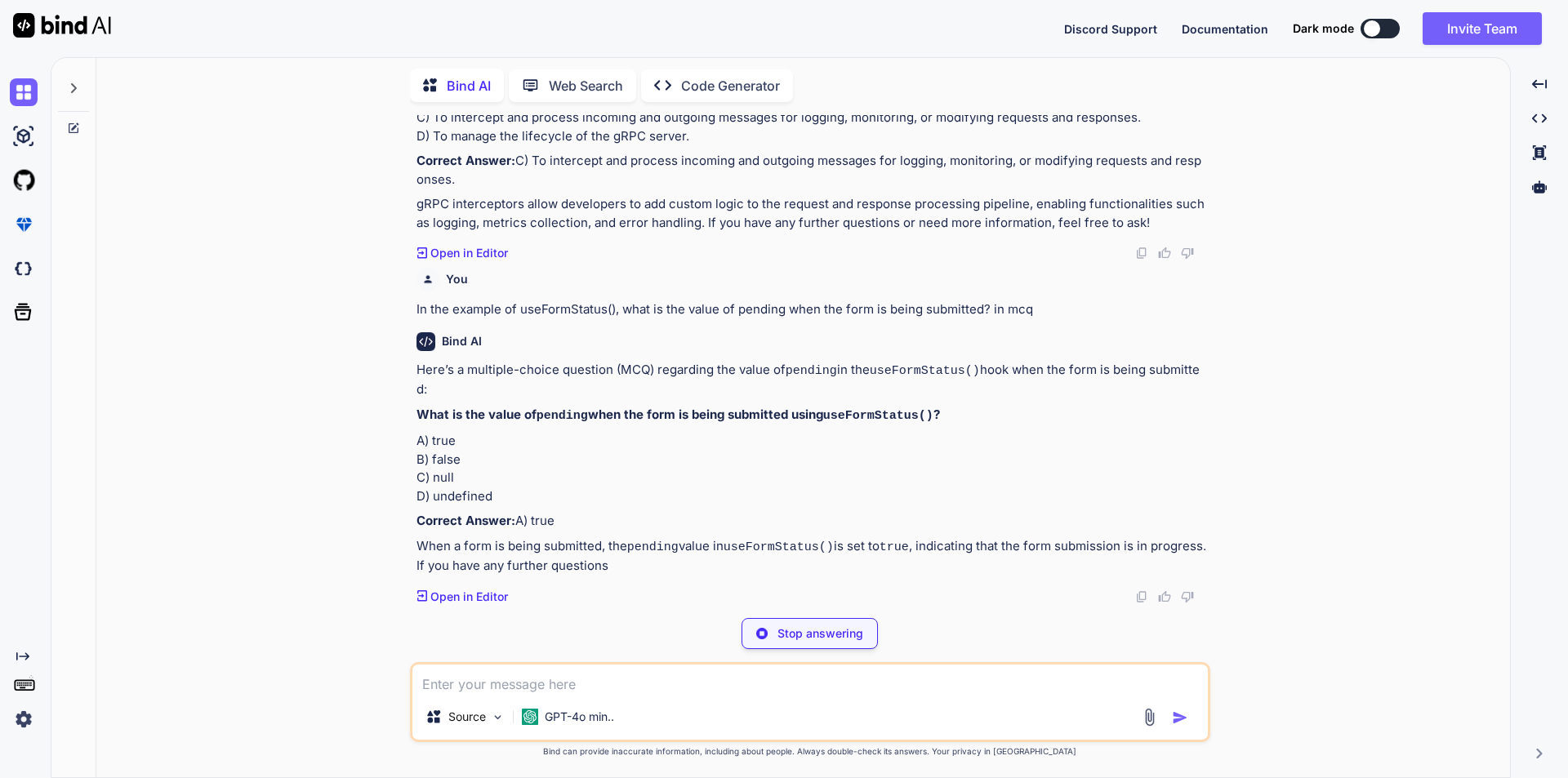
scroll to position [5664, 0]
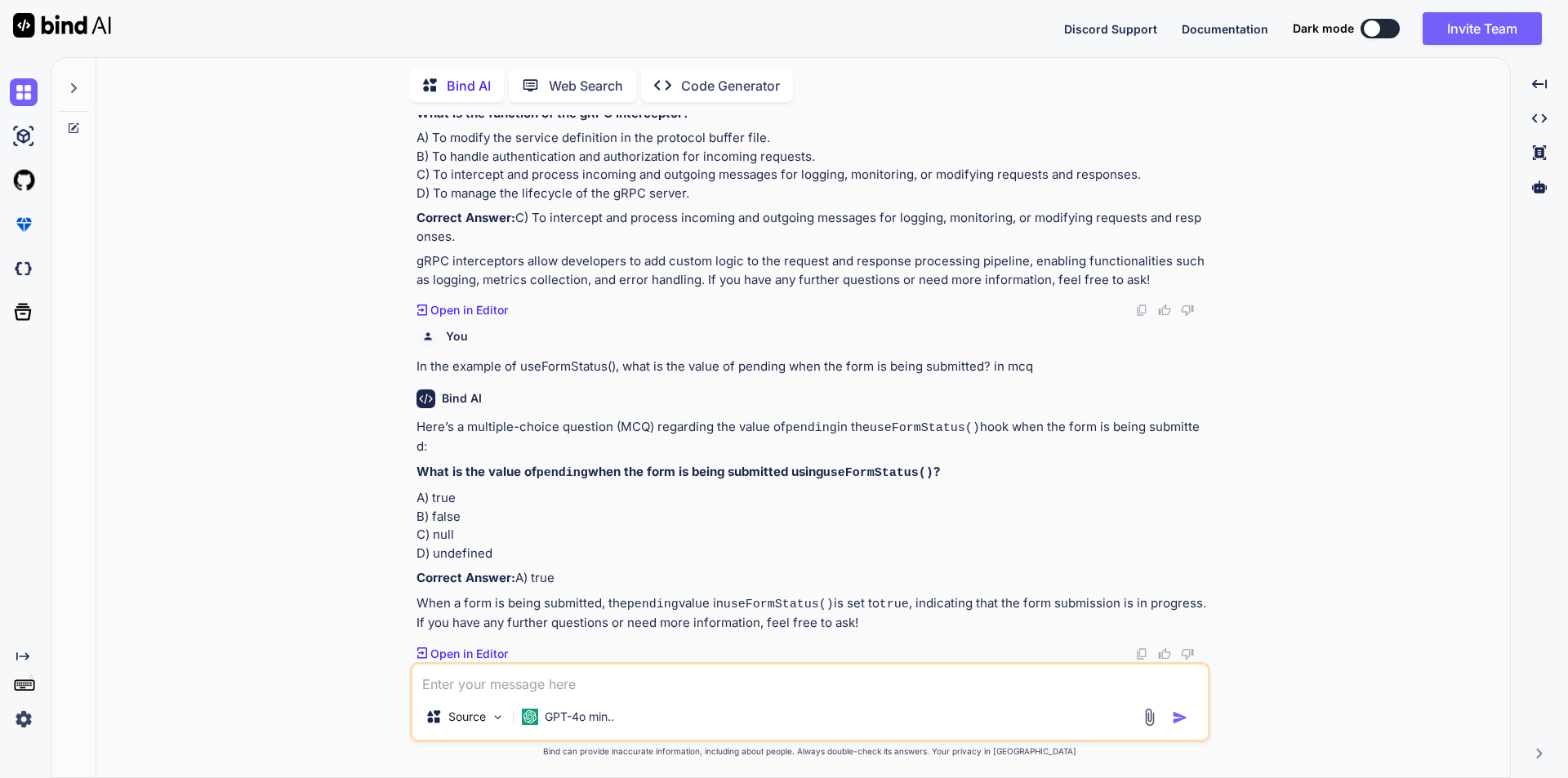
paste textarea "What is the purpose of the useOptimistic() hook in React 19? in mcq"
type textarea "What is the purpose of the useOptimistic() hook in React 19? in mcq"
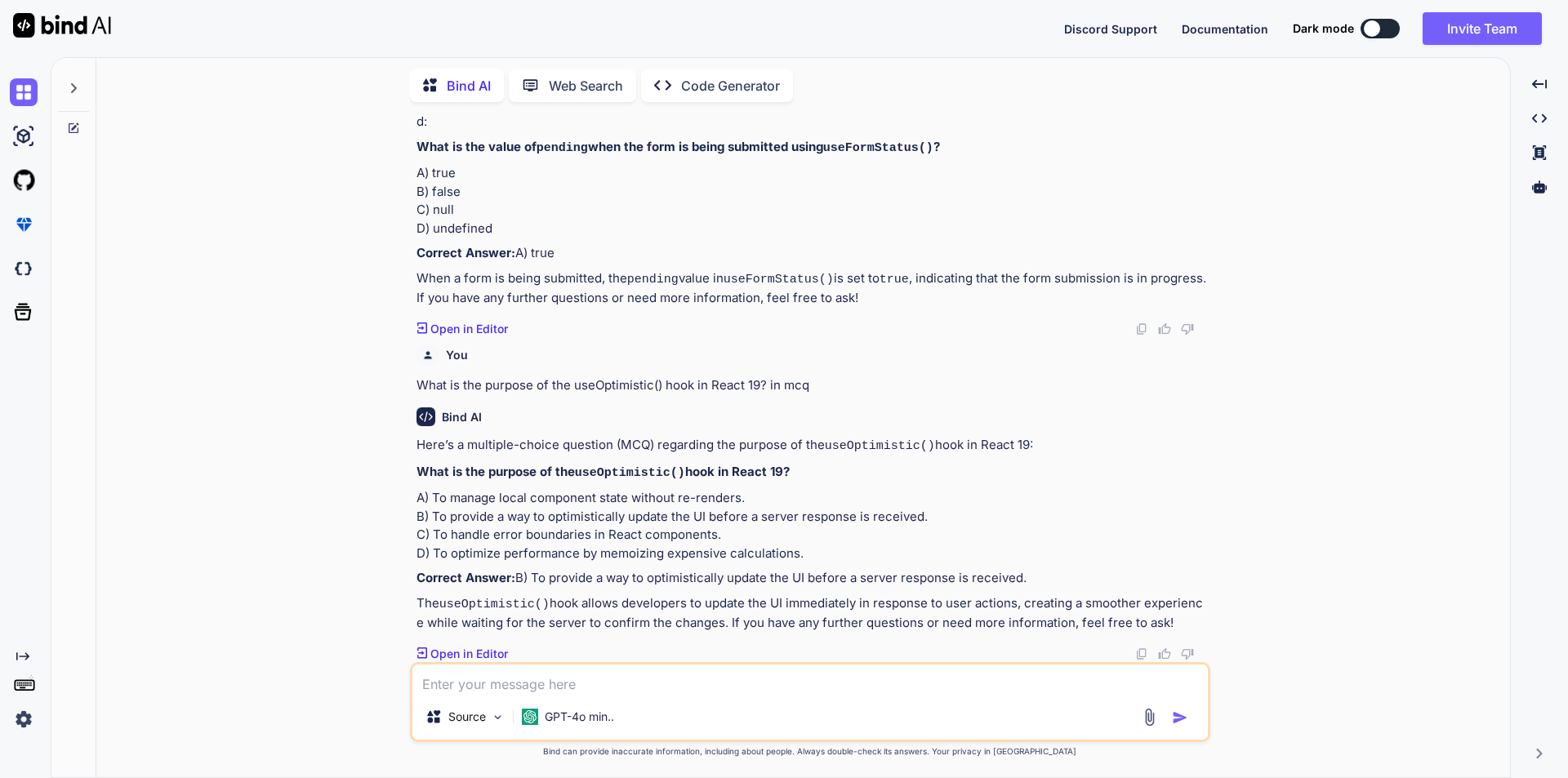
scroll to position [6039, 0]
paste textarea "What happens when the server request fails while using useOptimistic()? in mcq"
type textarea "What happens when the server request fails while using useOptimistic()? in mcq"
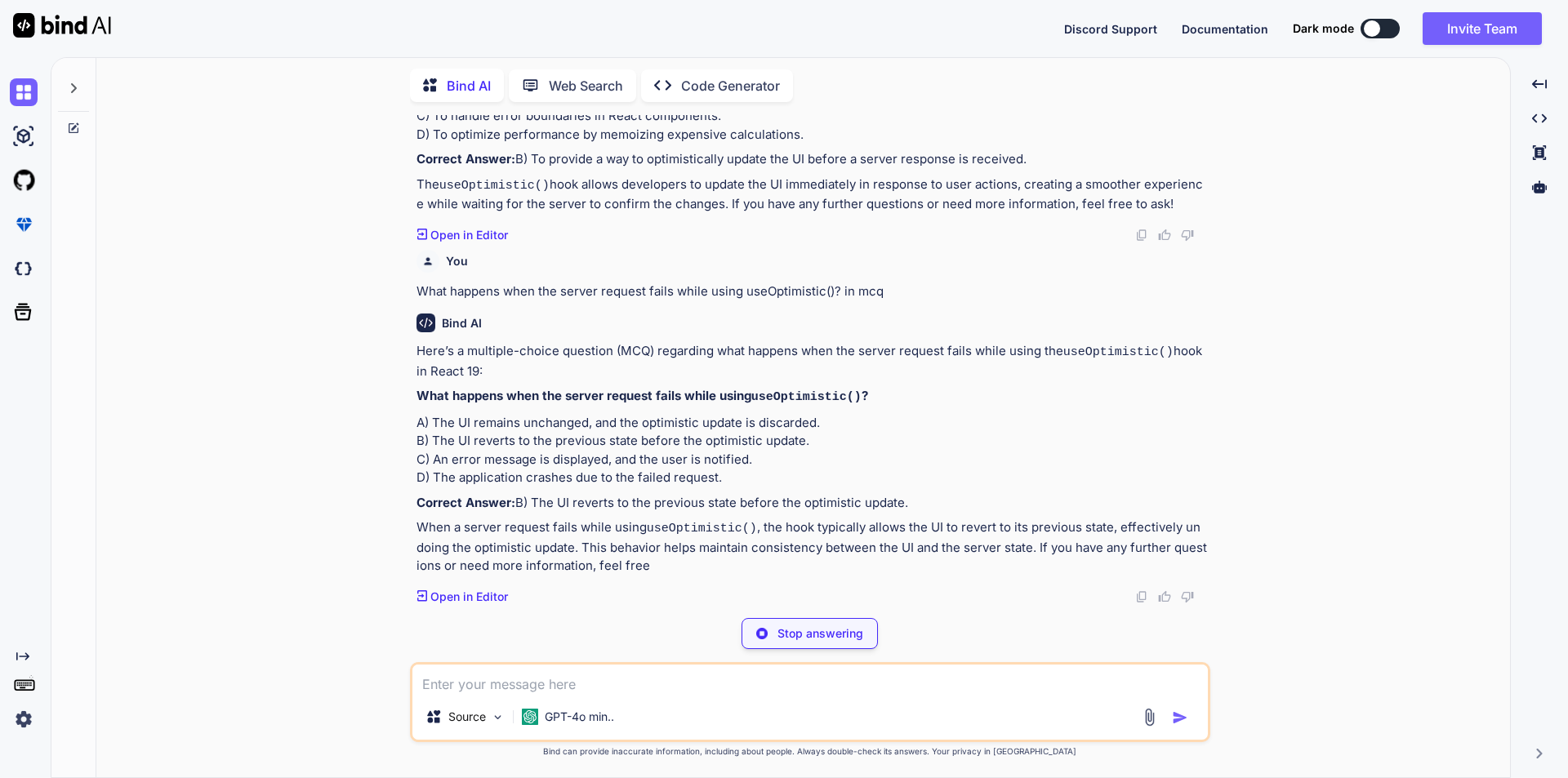
scroll to position [6451, 0]
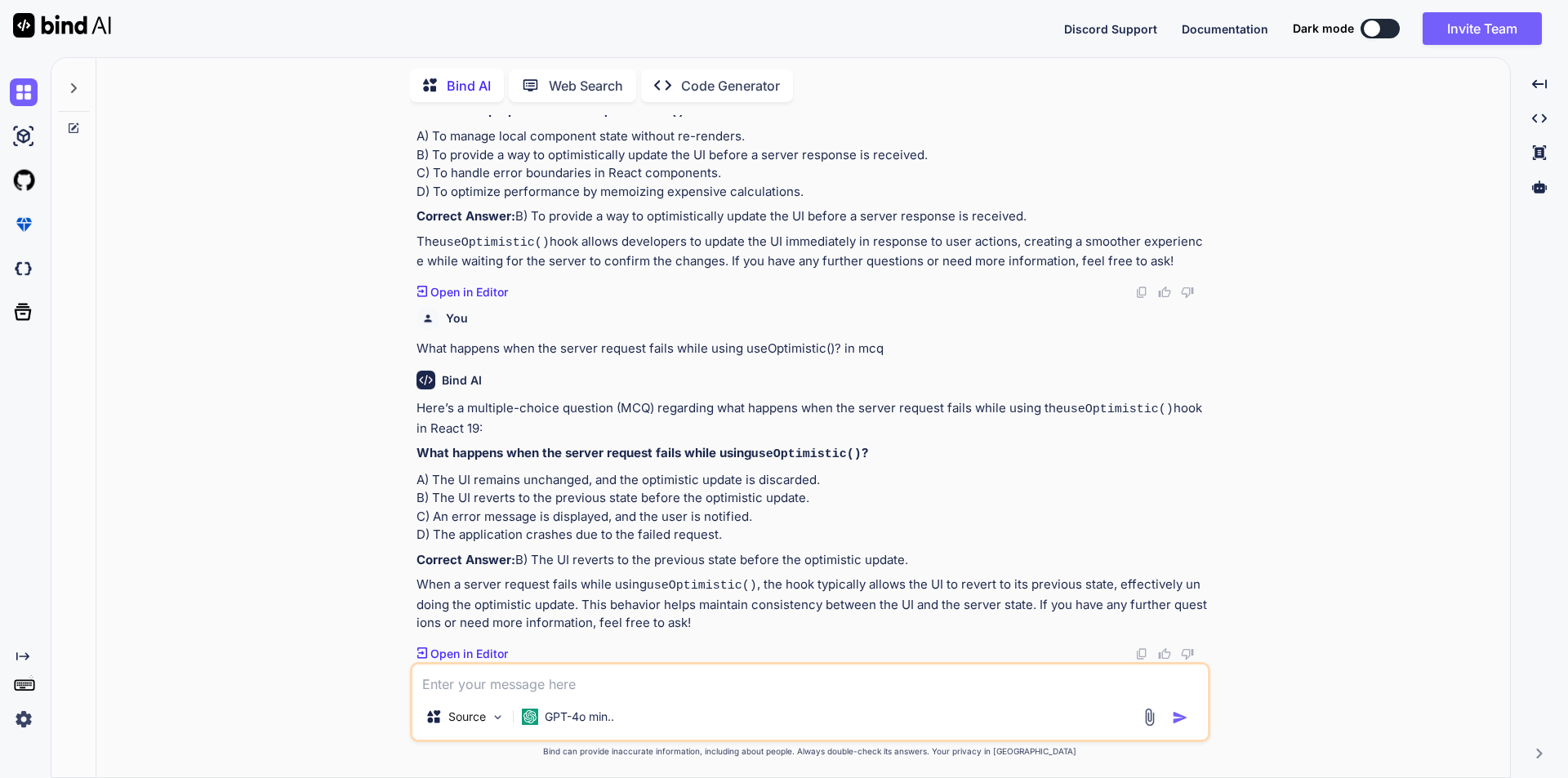
paste textarea "What does the useActionState() hook simplify in React 19? in mcq"
type textarea "What does the useActionState() hook simplify in React 19? in mcq"
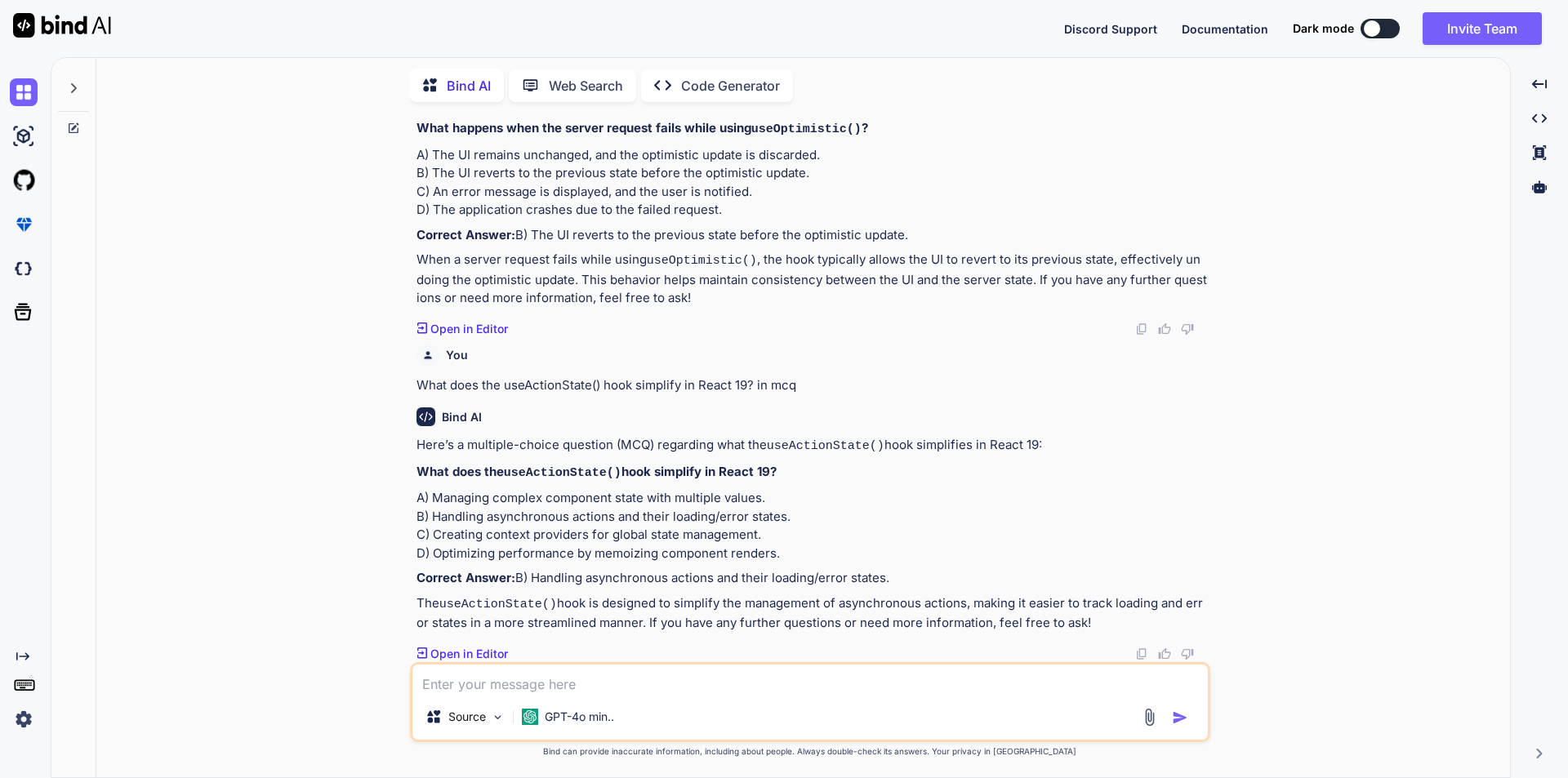
scroll to position [6826, 0]
paste textarea "What was the traditional approach to managing form data before React 19's useFo…"
type textarea "What was the traditional approach to managing form data before React 19's useFo…"
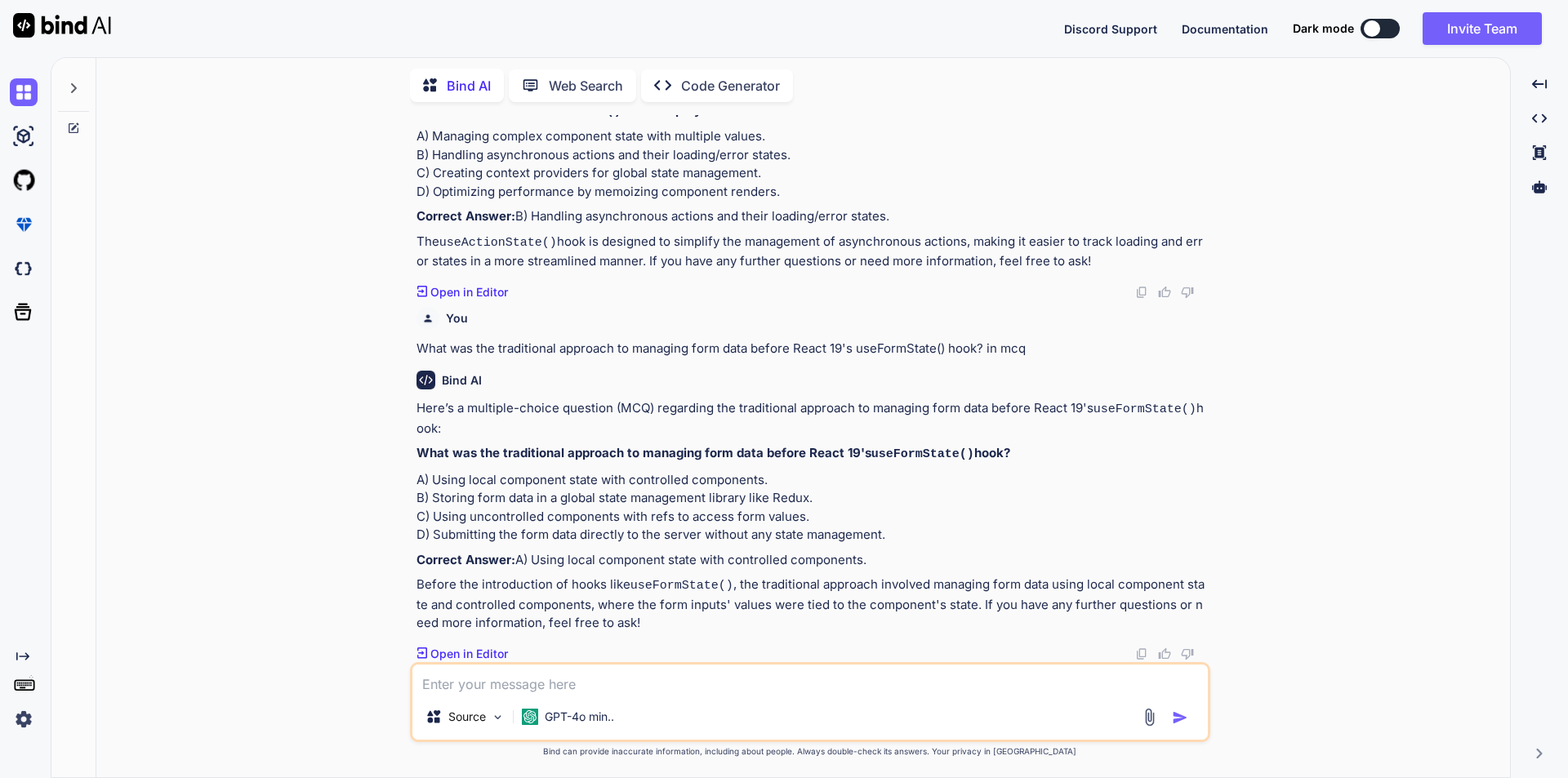
scroll to position [7239, 0]
paste textarea "How does use() differ from traditional async handling with useEffect() in React…"
type textarea "How does use() differ from traditional async handling with useEffect() in React…"
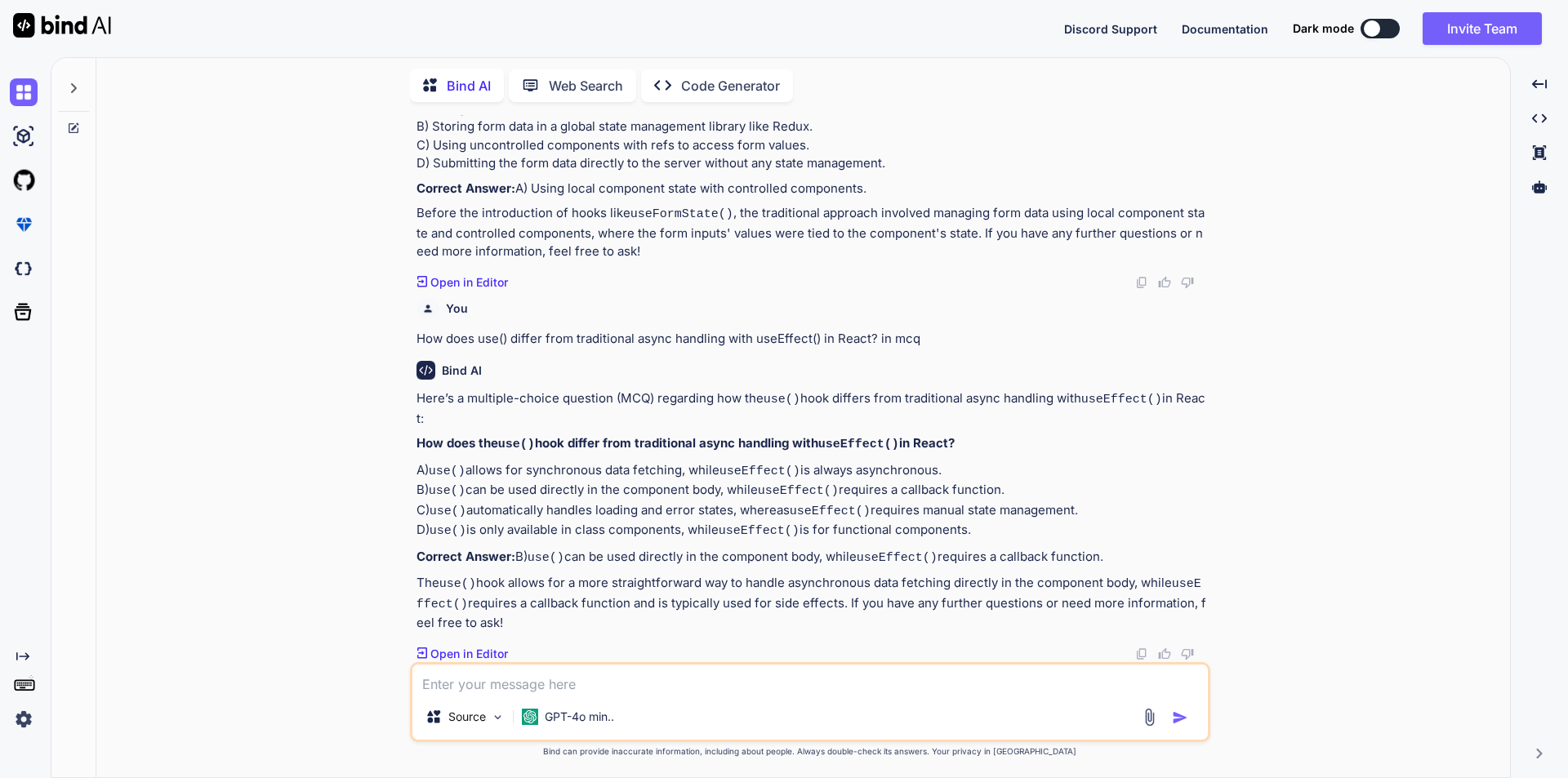
scroll to position [7650, 0]
paste textarea "How does use() differ from traditional async handling with useEffect() in React…"
type textarea "How does use() differ from traditional async handling with useEffect() in React…"
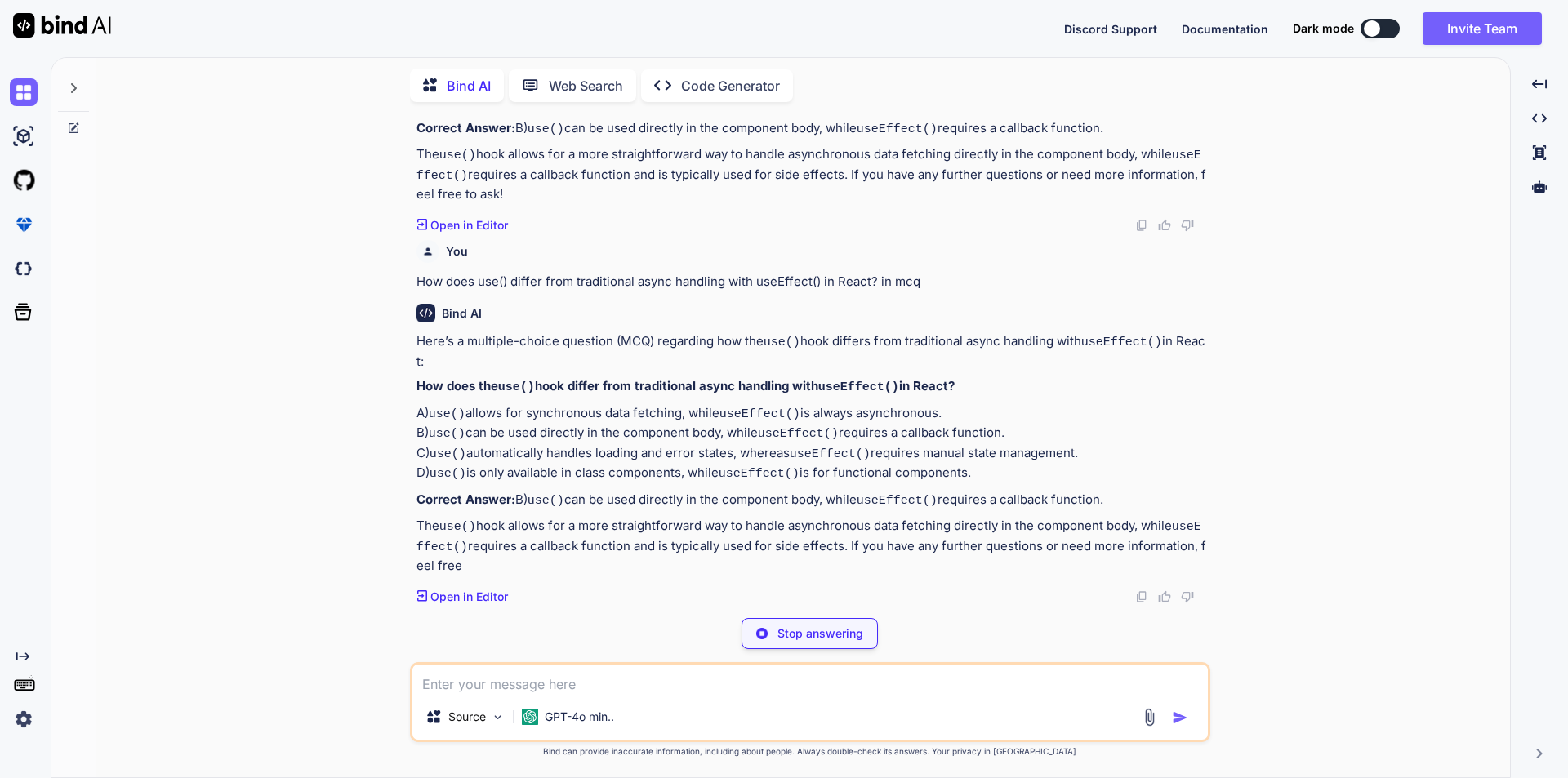
scroll to position [8063, 0]
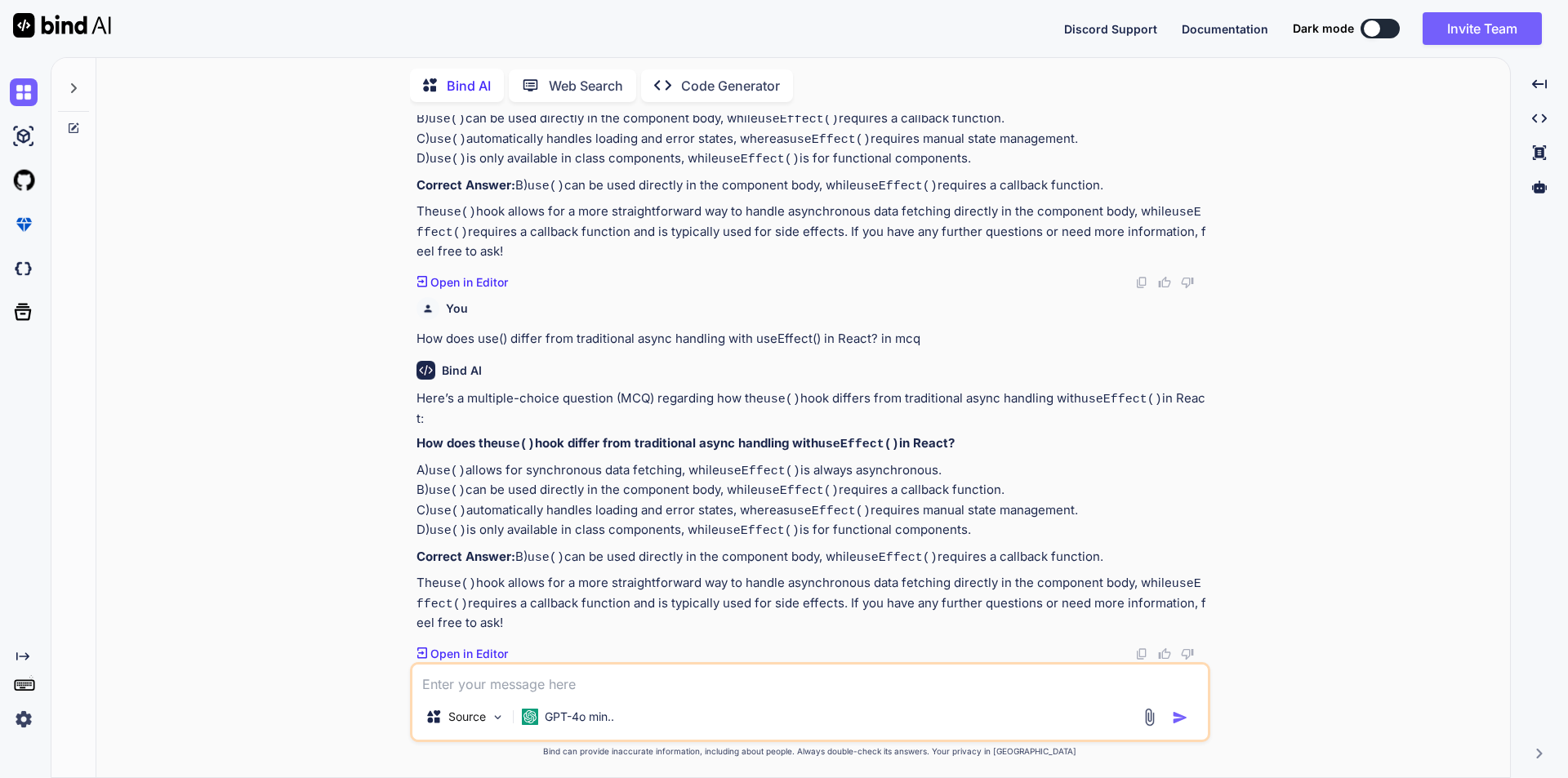
paste textarea "What is the main benefit of using React 19's new hooks (like useFormState(), us…"
type textarea "What is the main benefit of using React 19's new hooks (like useFormState(), us…"
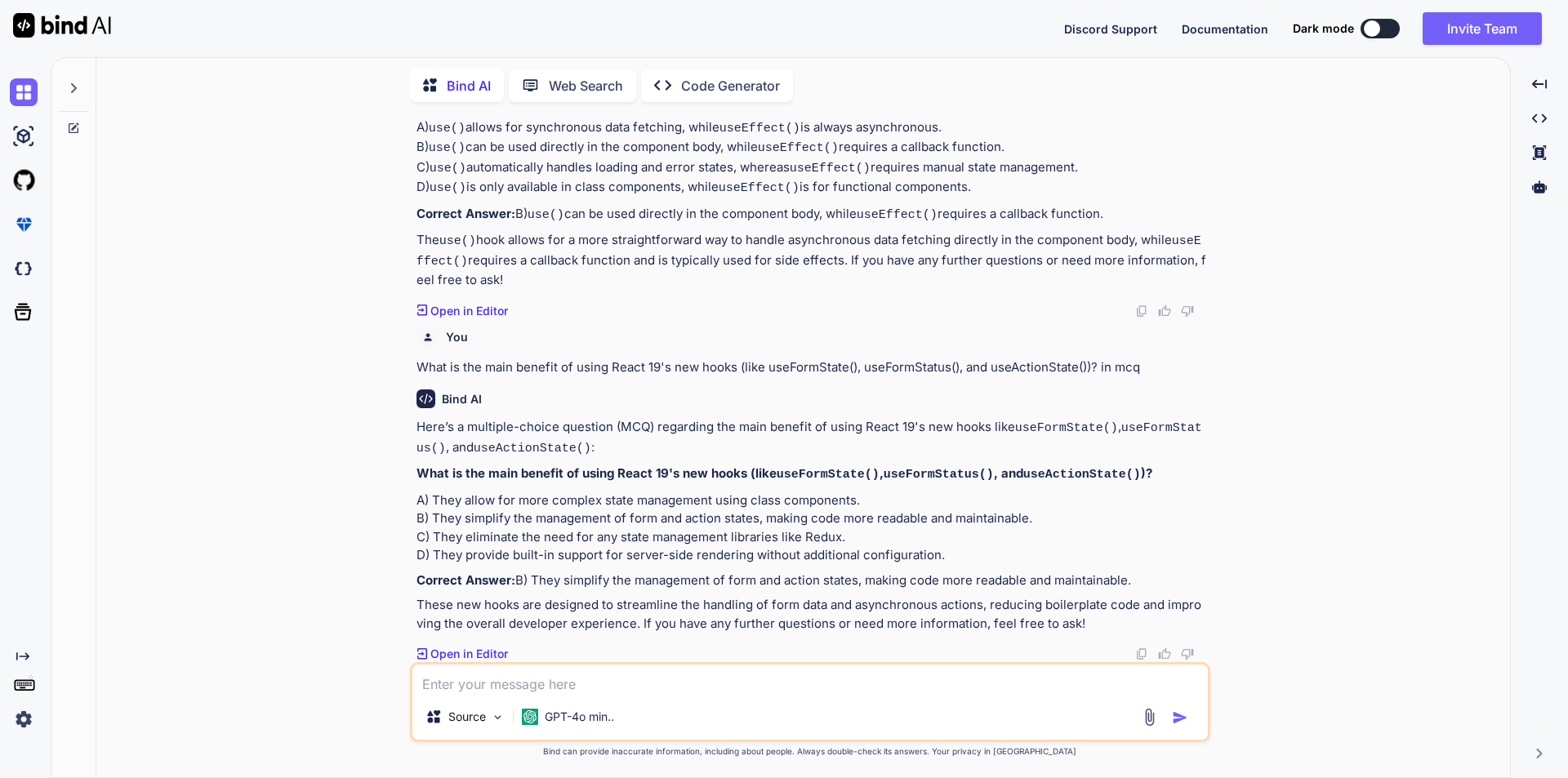
scroll to position [8455, 0]
paste textarea "What does the useFormStatus() hook track in React 19? in mcq"
type textarea "What does the useFormStatus() hook track in React 19? in mcq"
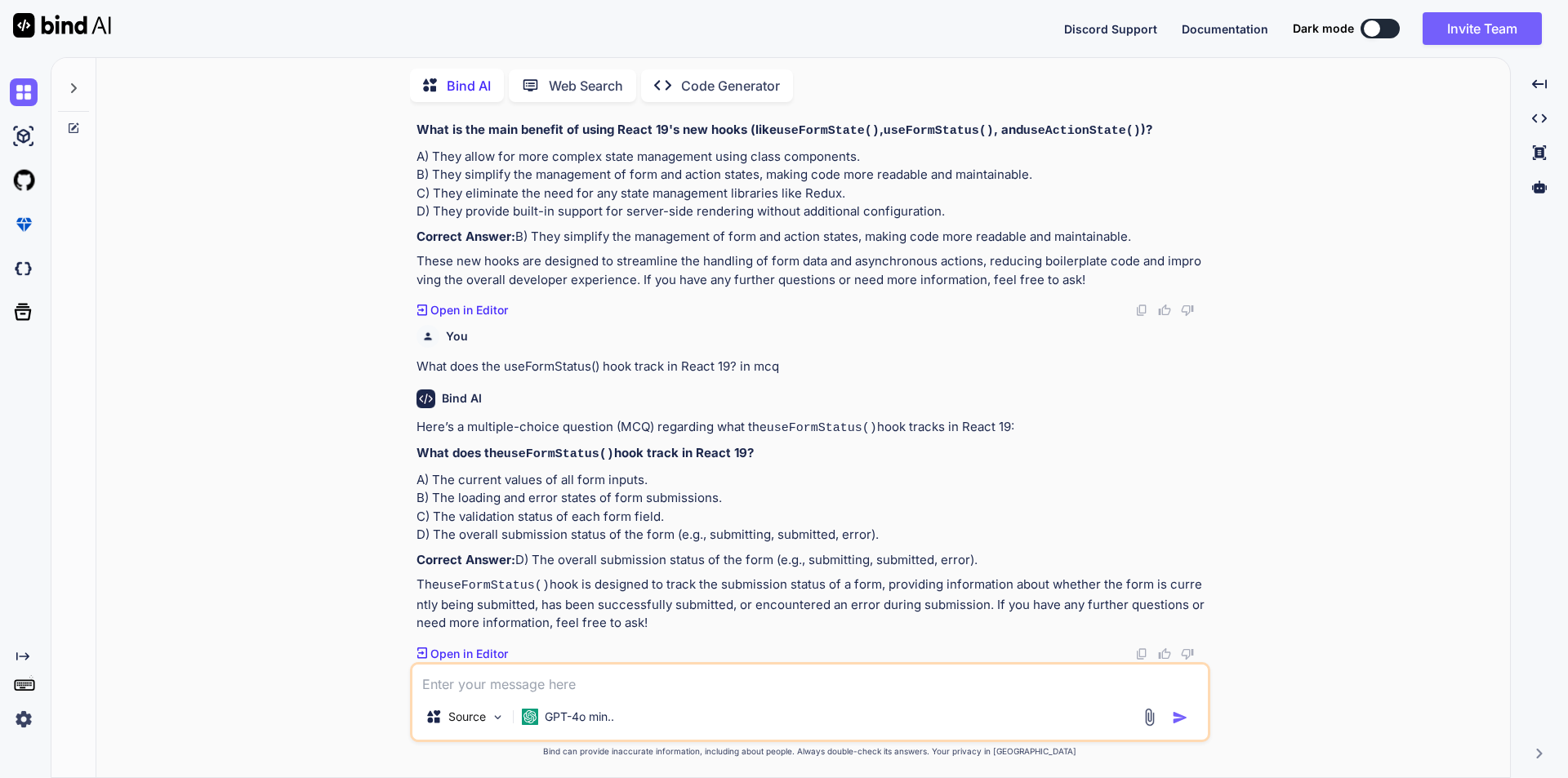
scroll to position [8849, 0]
paste textarea "Which hook would you use to avoid manually handling different async states like…"
type textarea "Which hook would you use to avoid manually handling different async states like…"
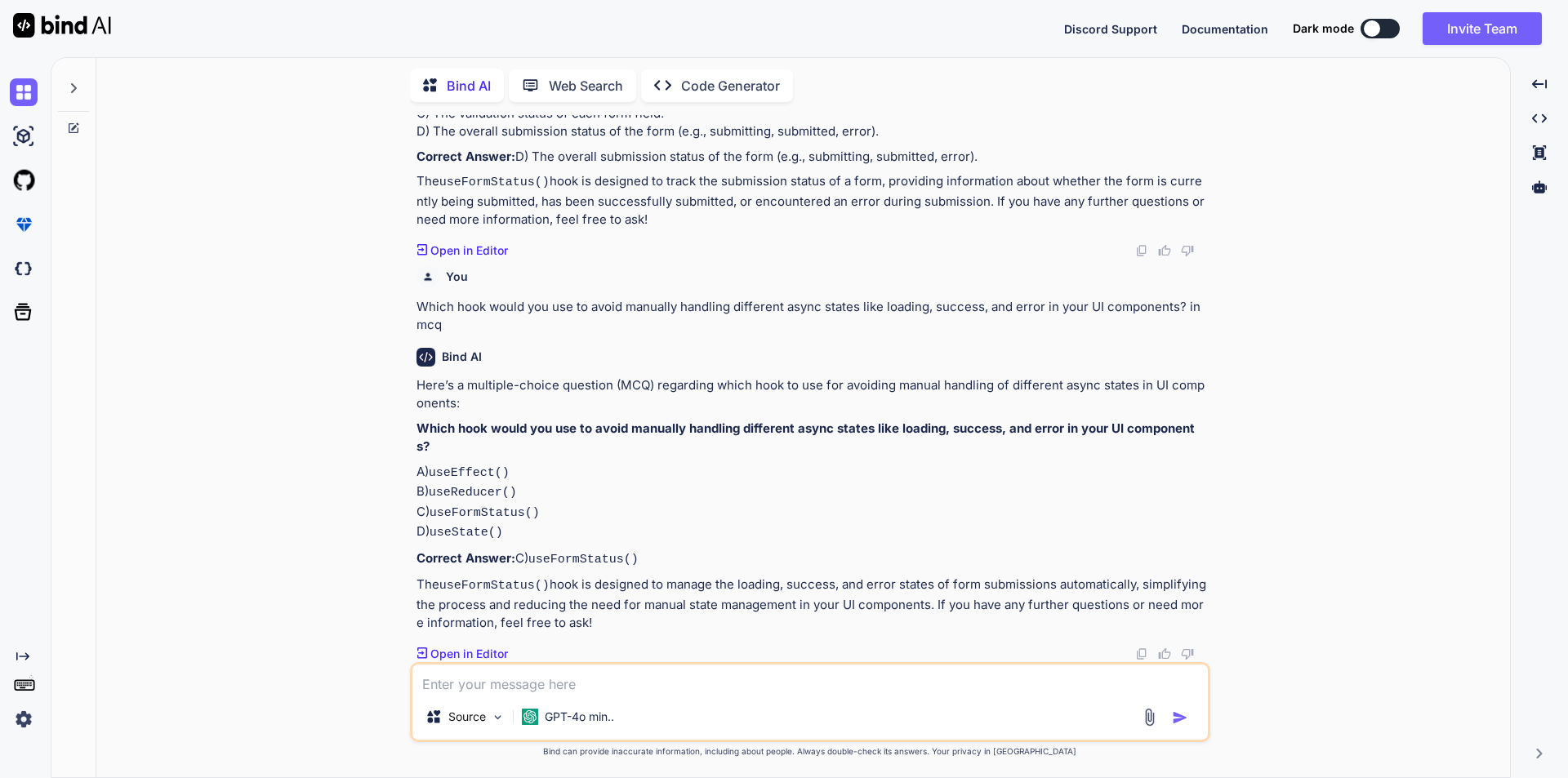
scroll to position [9280, 0]
paste textarea "How does useActionState() reduce code complexity? in mcq"
type textarea "How does useActionState() reduce code complexity? in mcq"
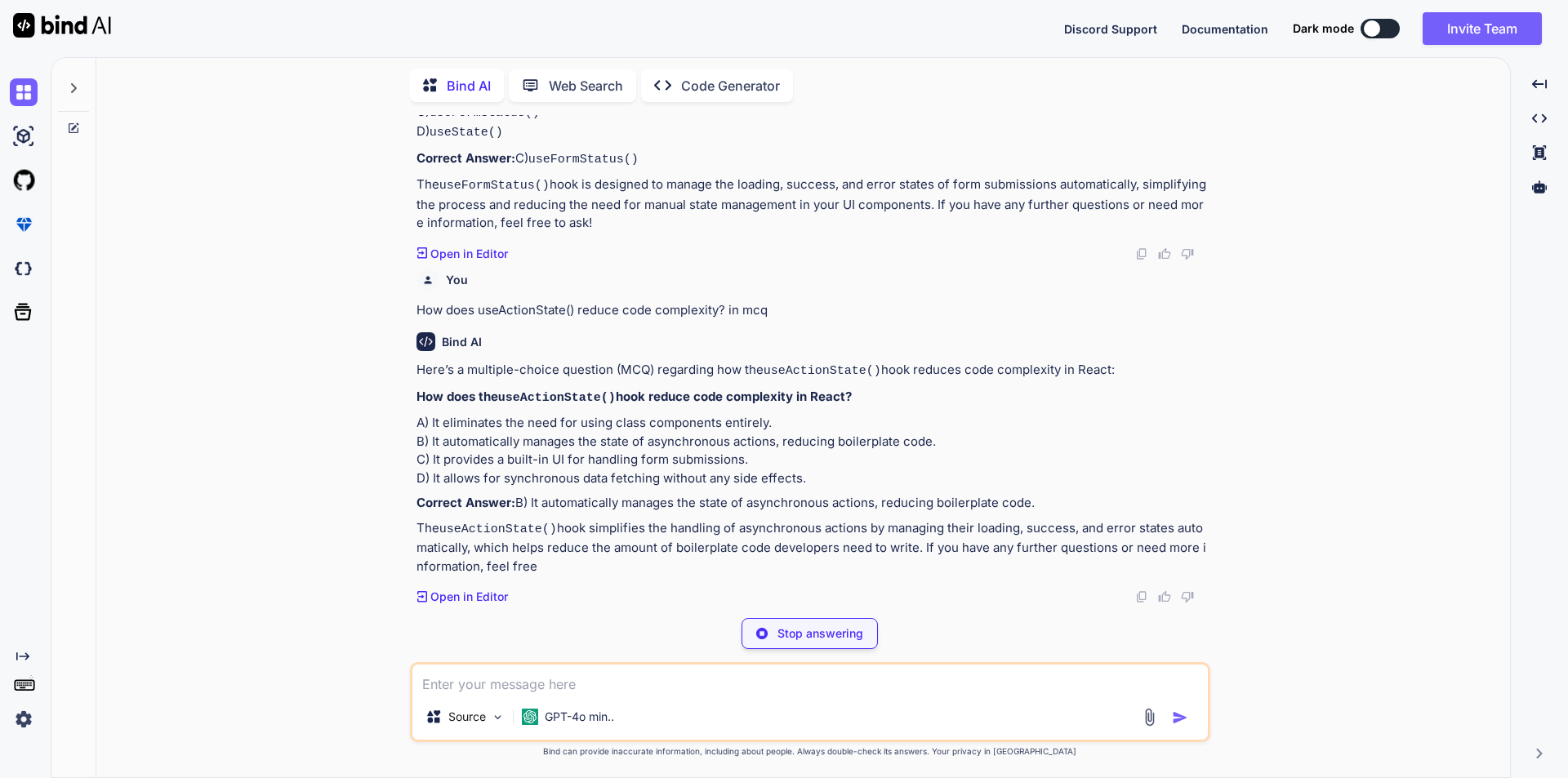
scroll to position [9673, 0]
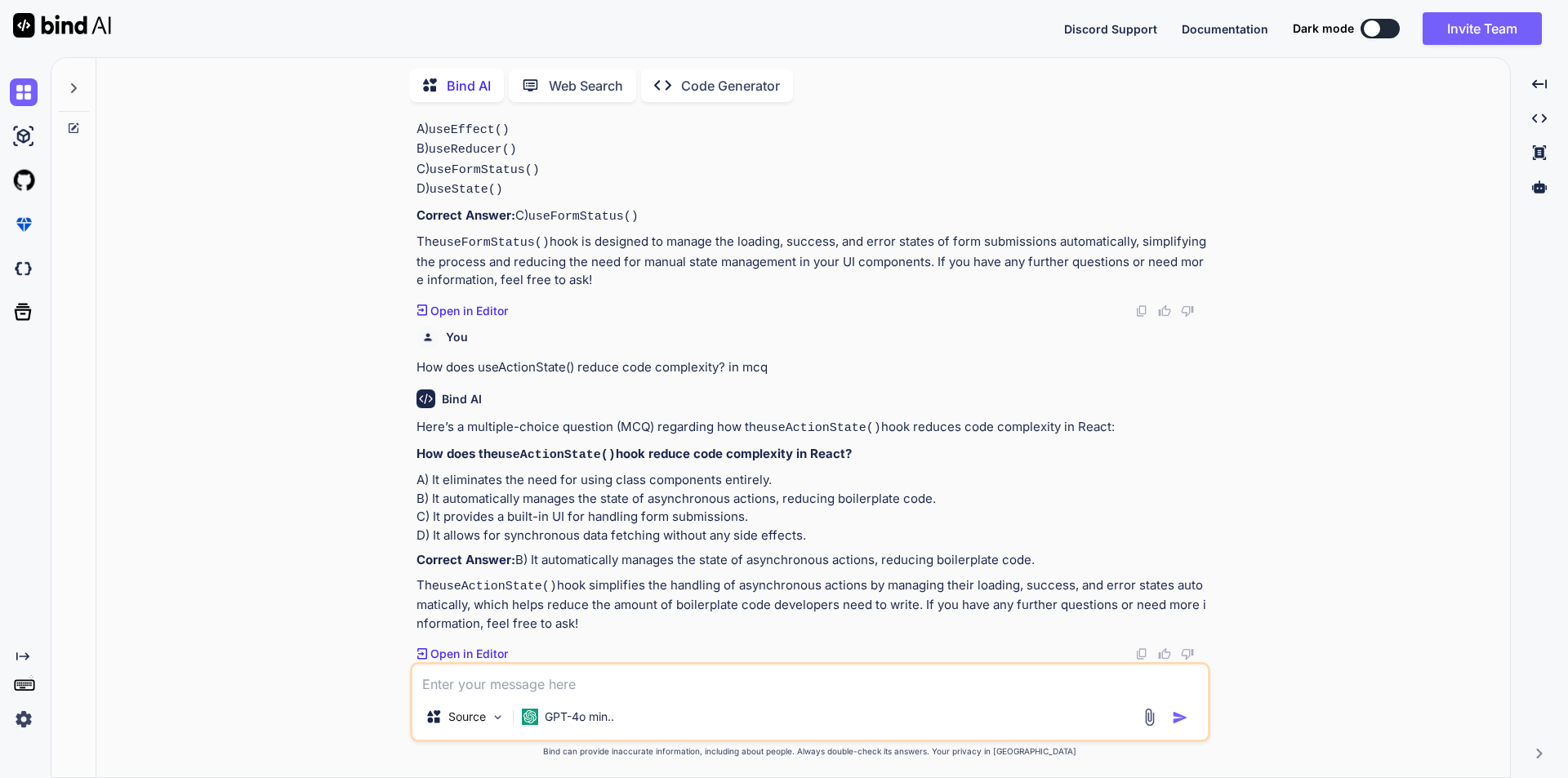
paste textarea "What was the traditional approach to managing form data before React 19's useFo…"
type textarea "What was the traditional approach to managing form data before React 19's useFo…"
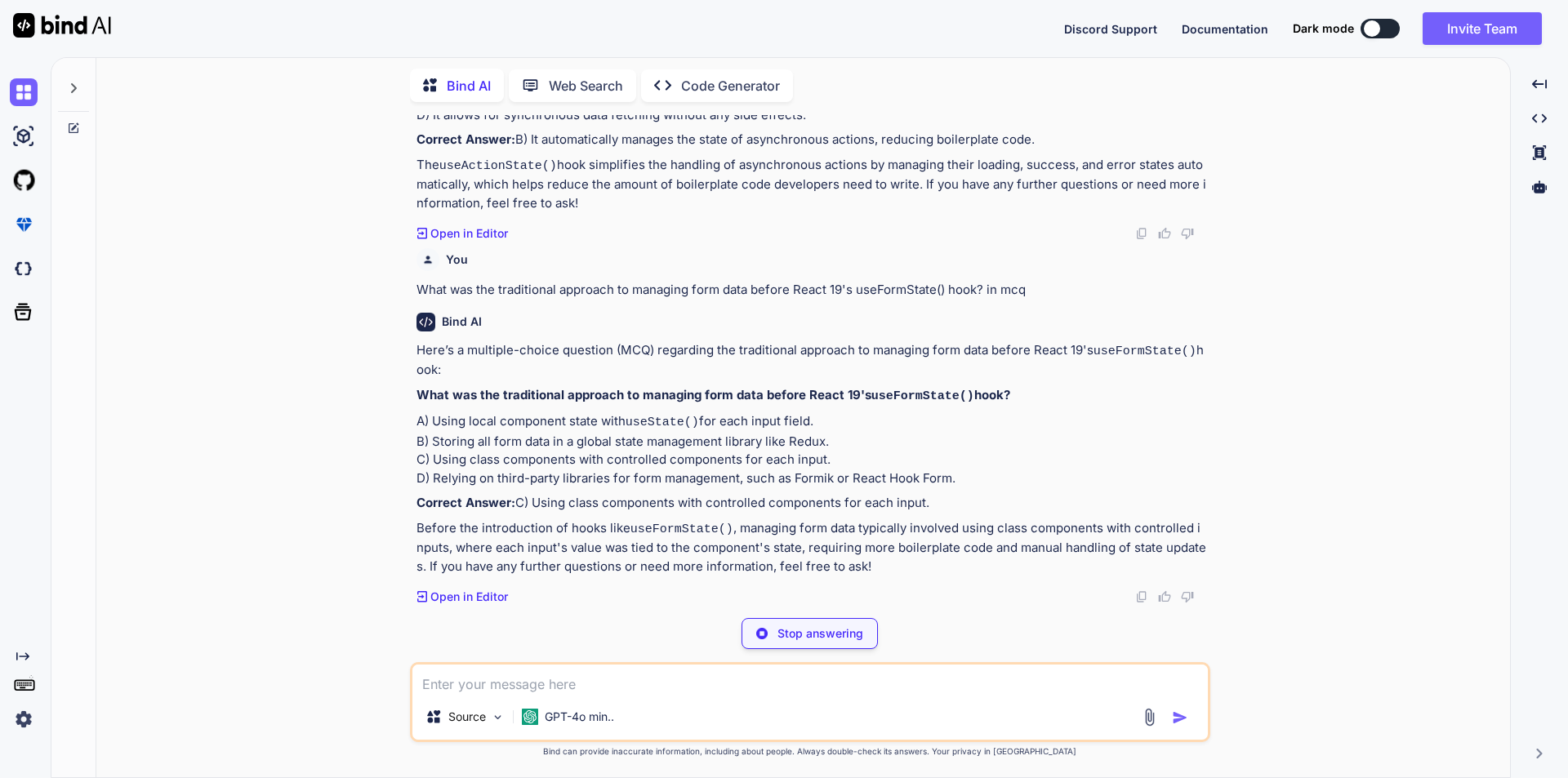
scroll to position [10084, 0]
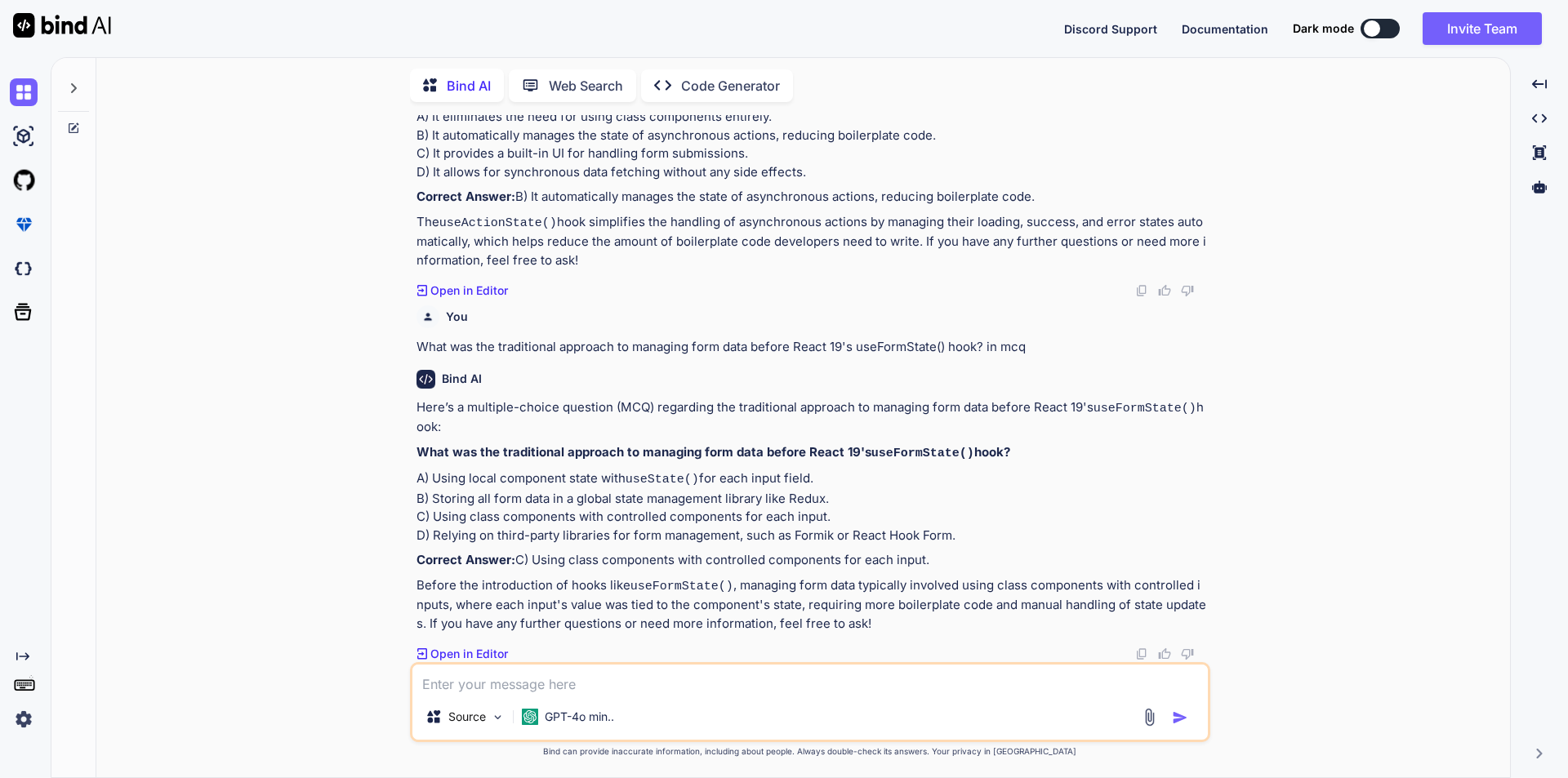
paste textarea "1. Which hook simplifies managing form data and state in React 19? in mcq"
type textarea "1. Which hook simplifies managing form data and state in React 19? in mcq"
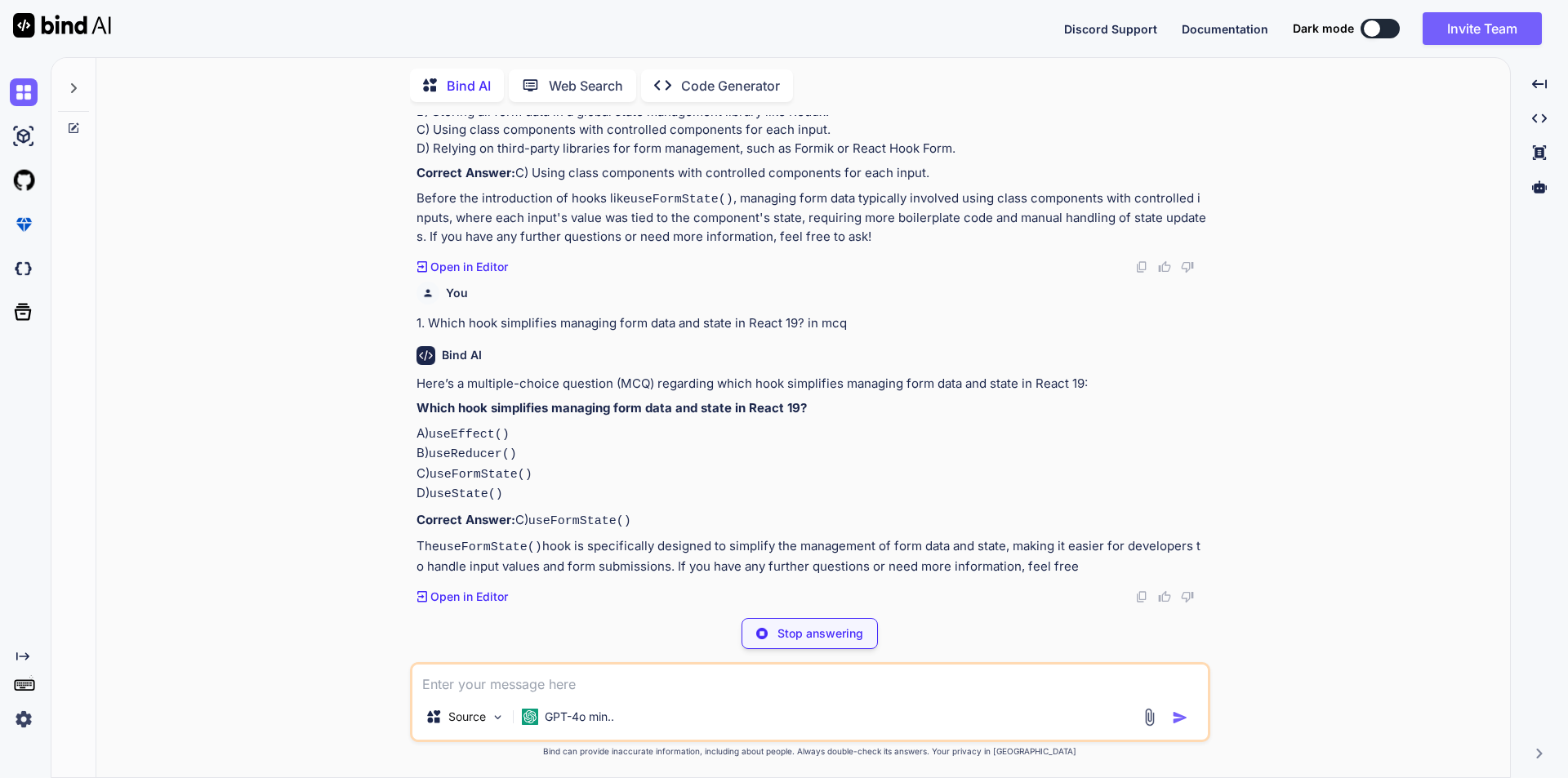
scroll to position [10460, 0]
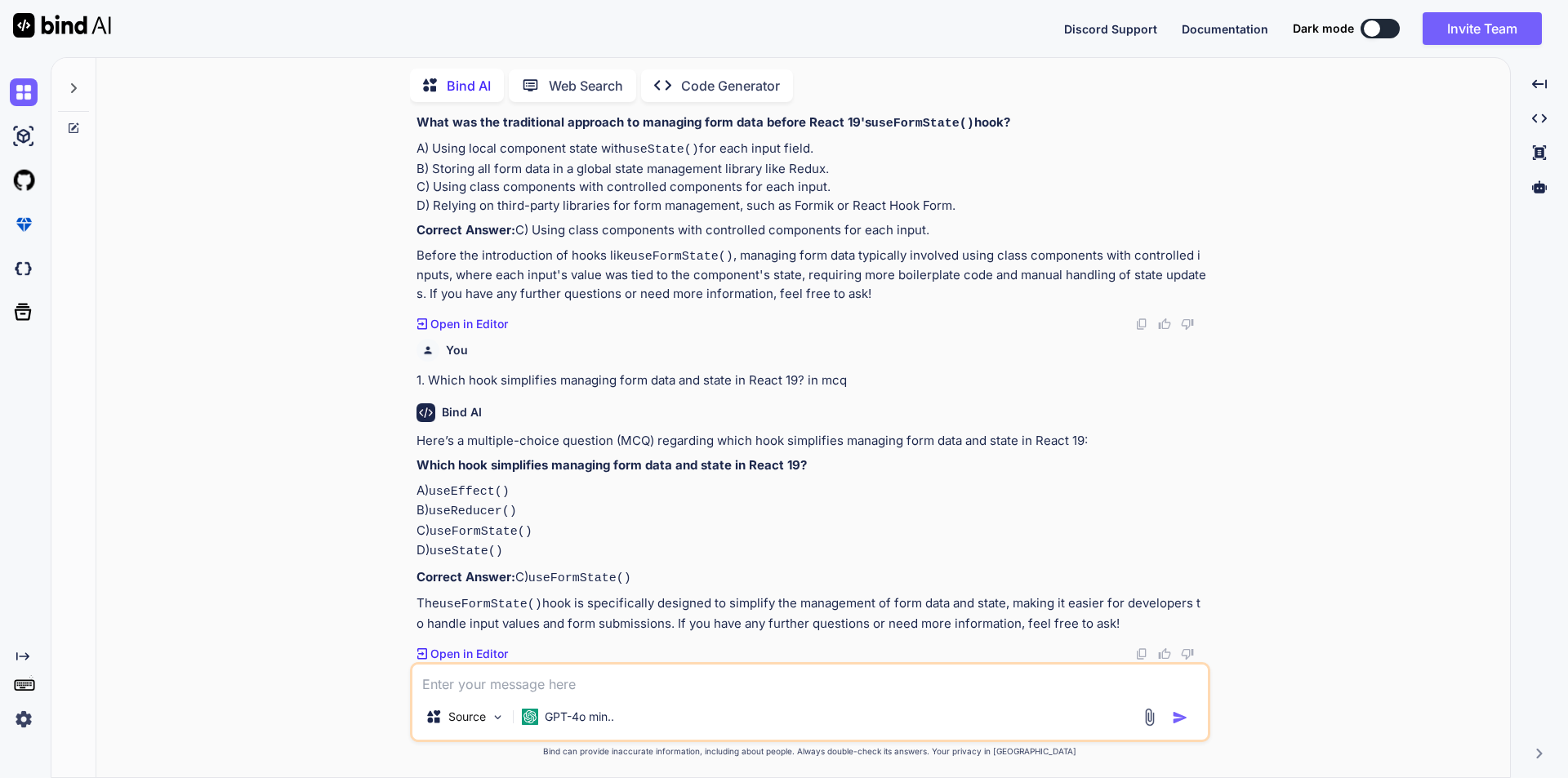
paste textarea "What does the useFormState() hook return? in mcq"
type textarea "What does the useFormState() hook return? in mcq"
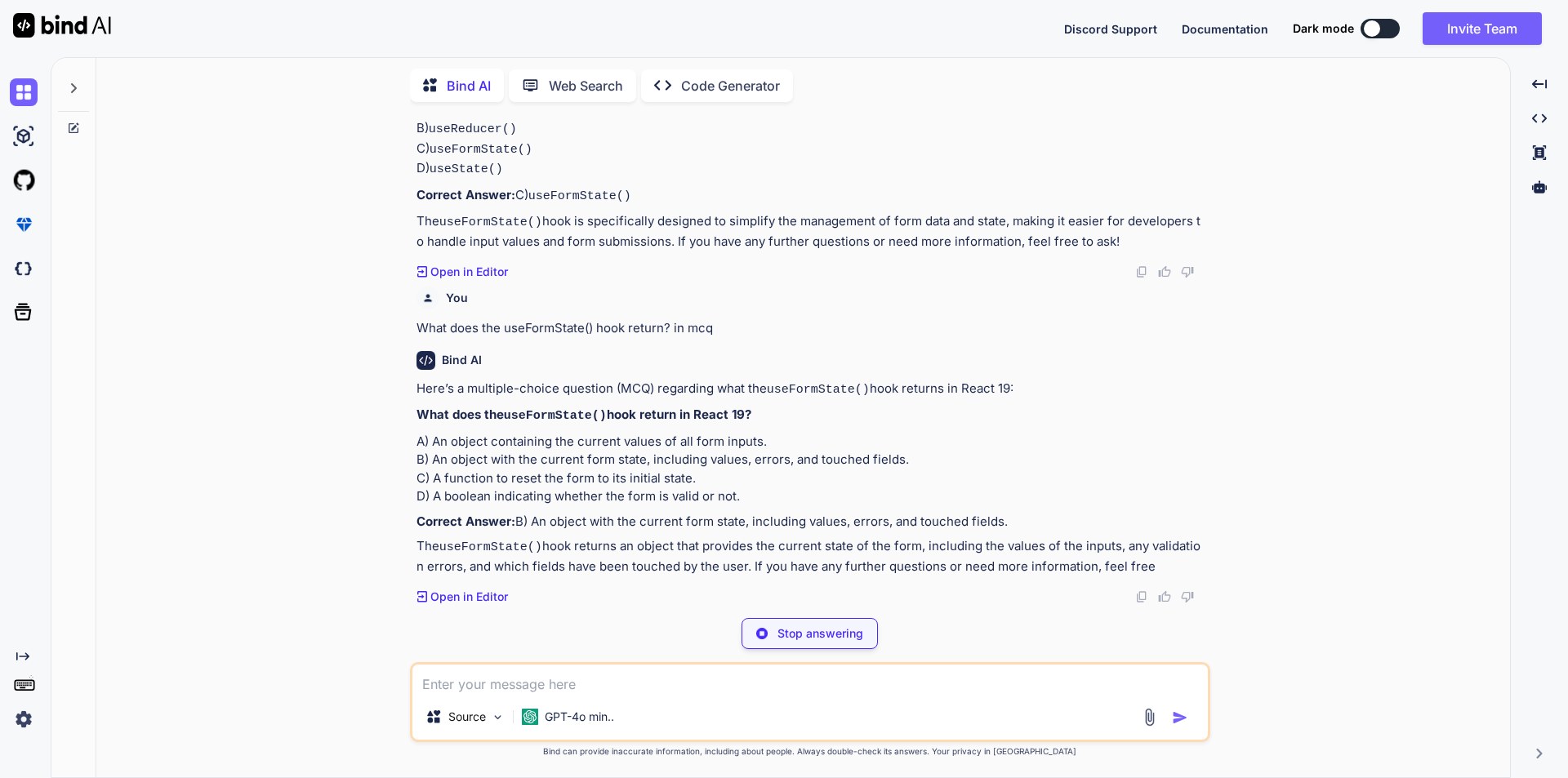
scroll to position [10835, 0]
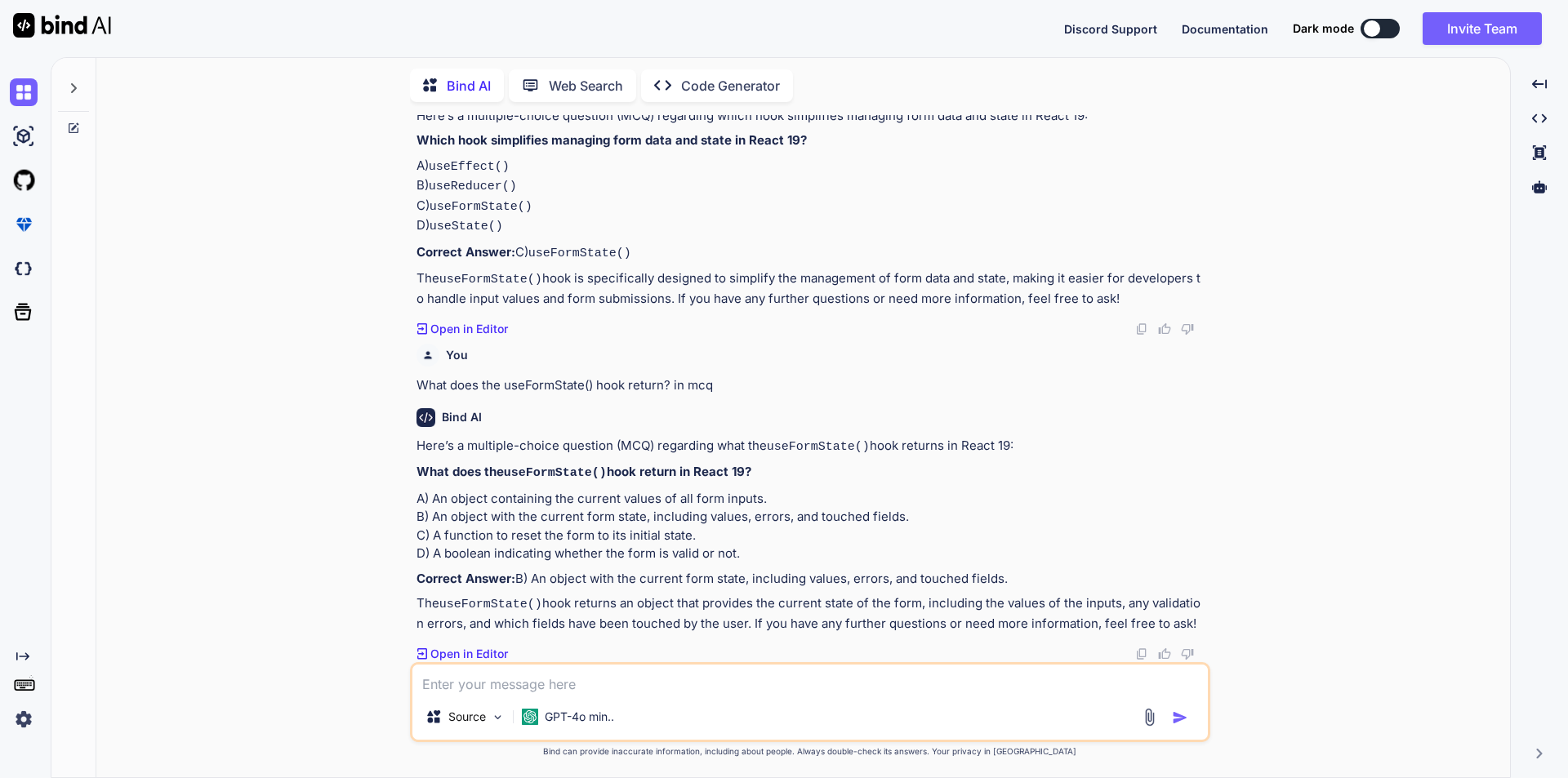
paste textarea "What does the useActionState() hook simplify in React 19? in mcq"
type textarea "What does the useActionState() hook simplify in React 19? in mcq"
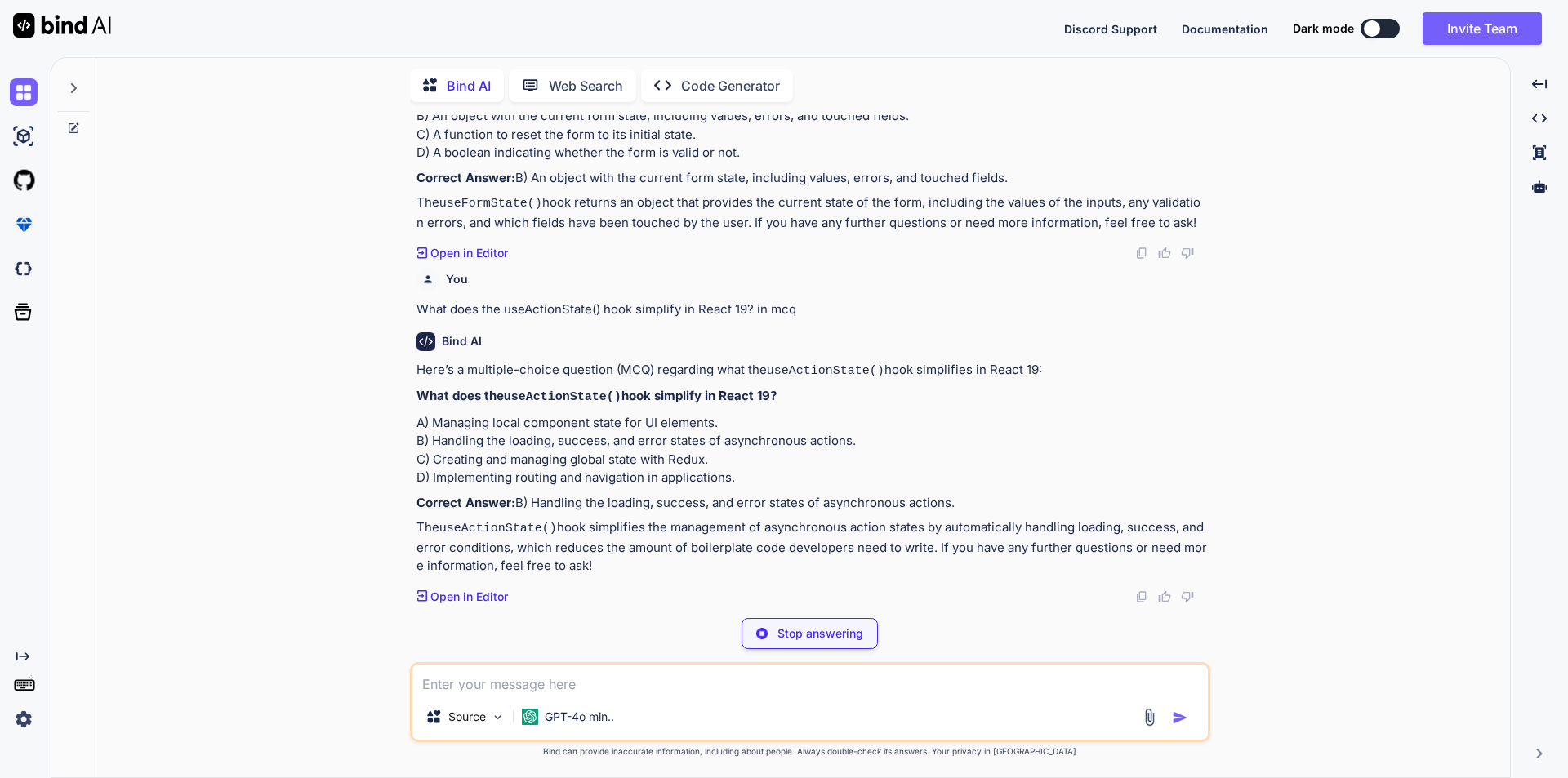
scroll to position [11228, 0]
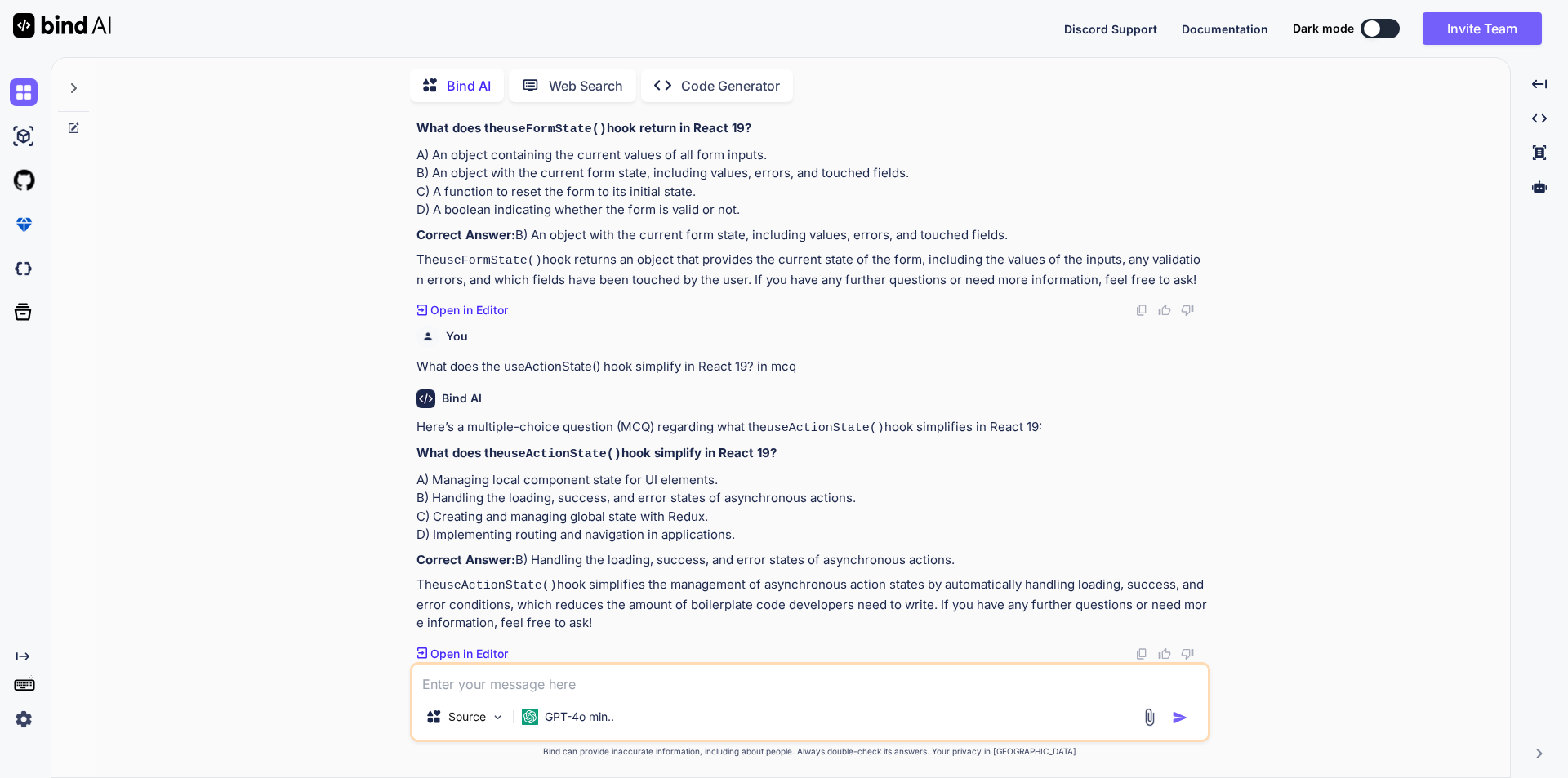
paste textarea "Which of the following is NOT a property provided by useActionState()? in mcq"
type textarea "Which of the following is NOT a property provided by useActionState()? in mcq"
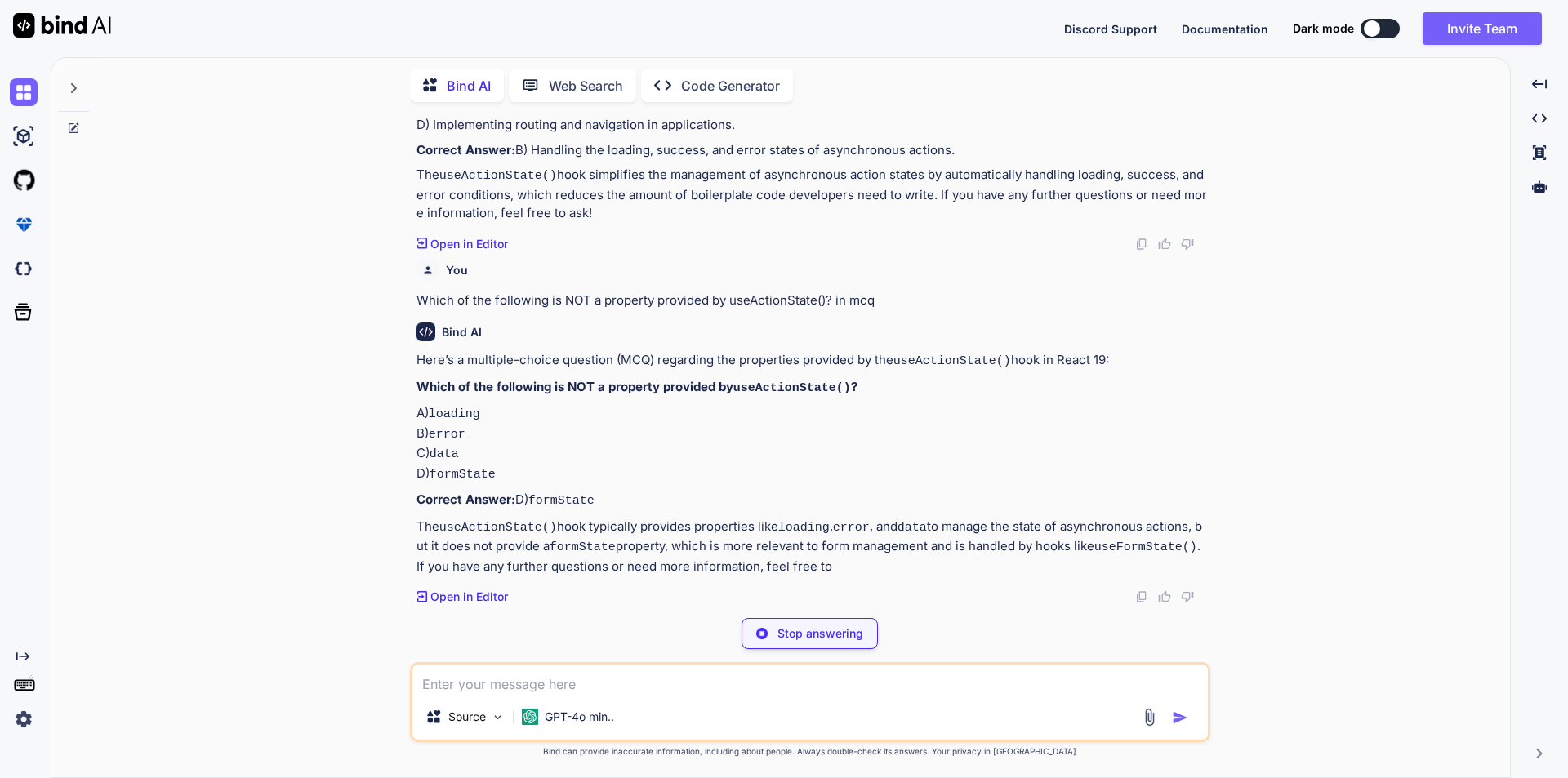
scroll to position [11622, 0]
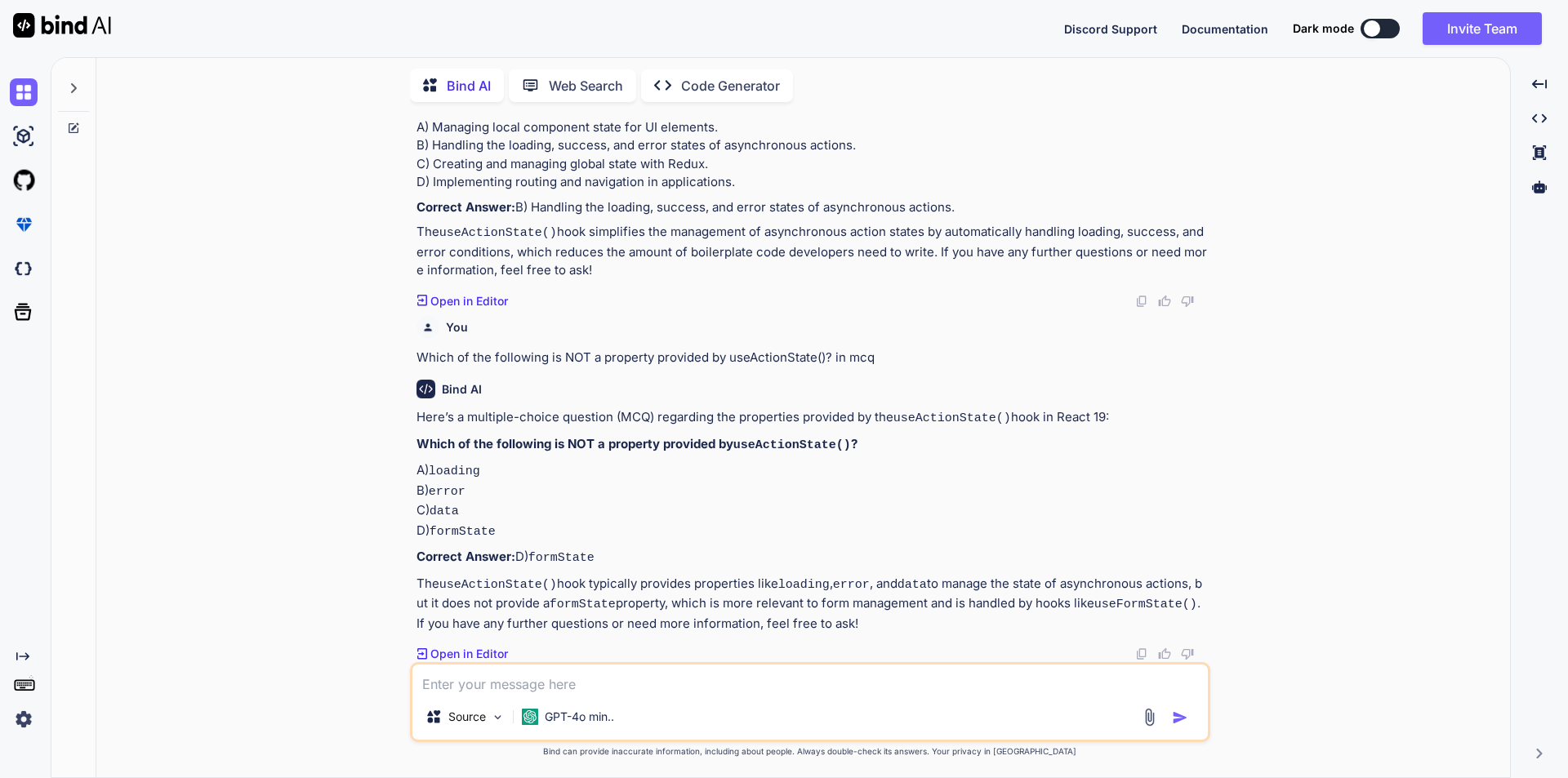
paste textarea "Which of the following hooks is designed to simplify tracking the status of for…"
type textarea "Which of the following hooks is designed to simplify tracking the status of for…"
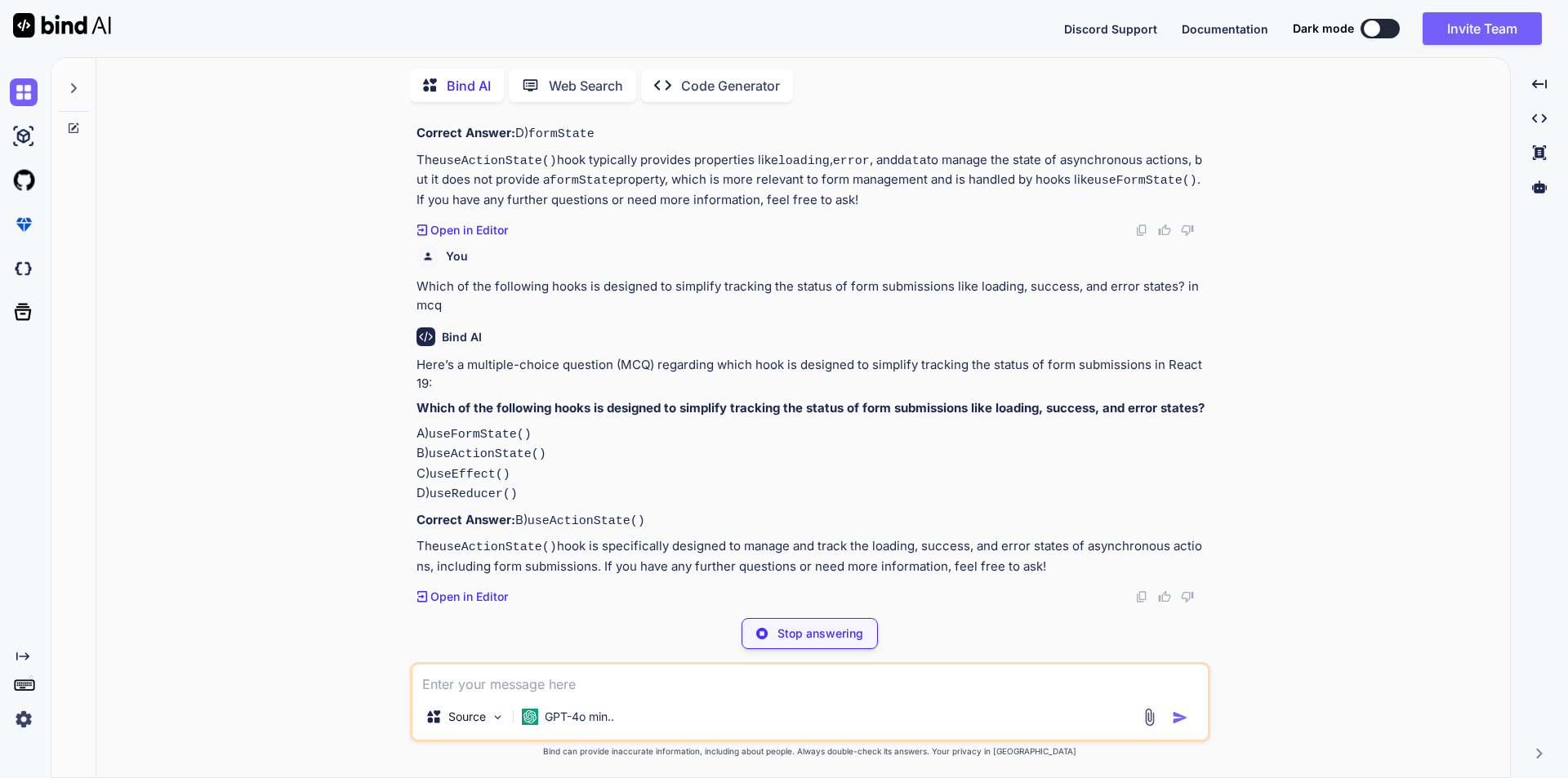
scroll to position [12034, 0]
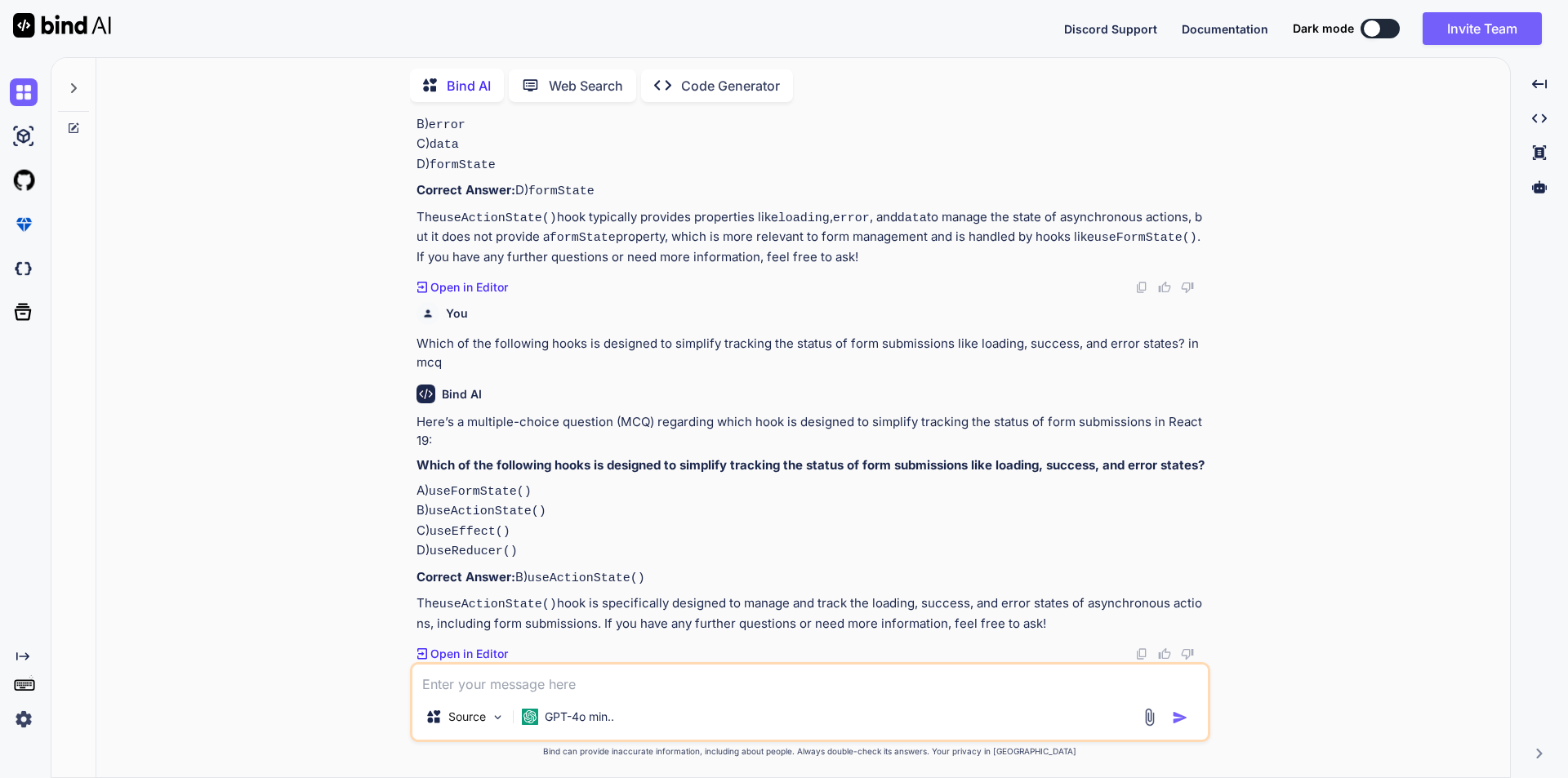
paste textarea "What does the data property in useFormStatus() represent? in mcq"
type textarea "What does the data property in useFormStatus() represent? in mcq"
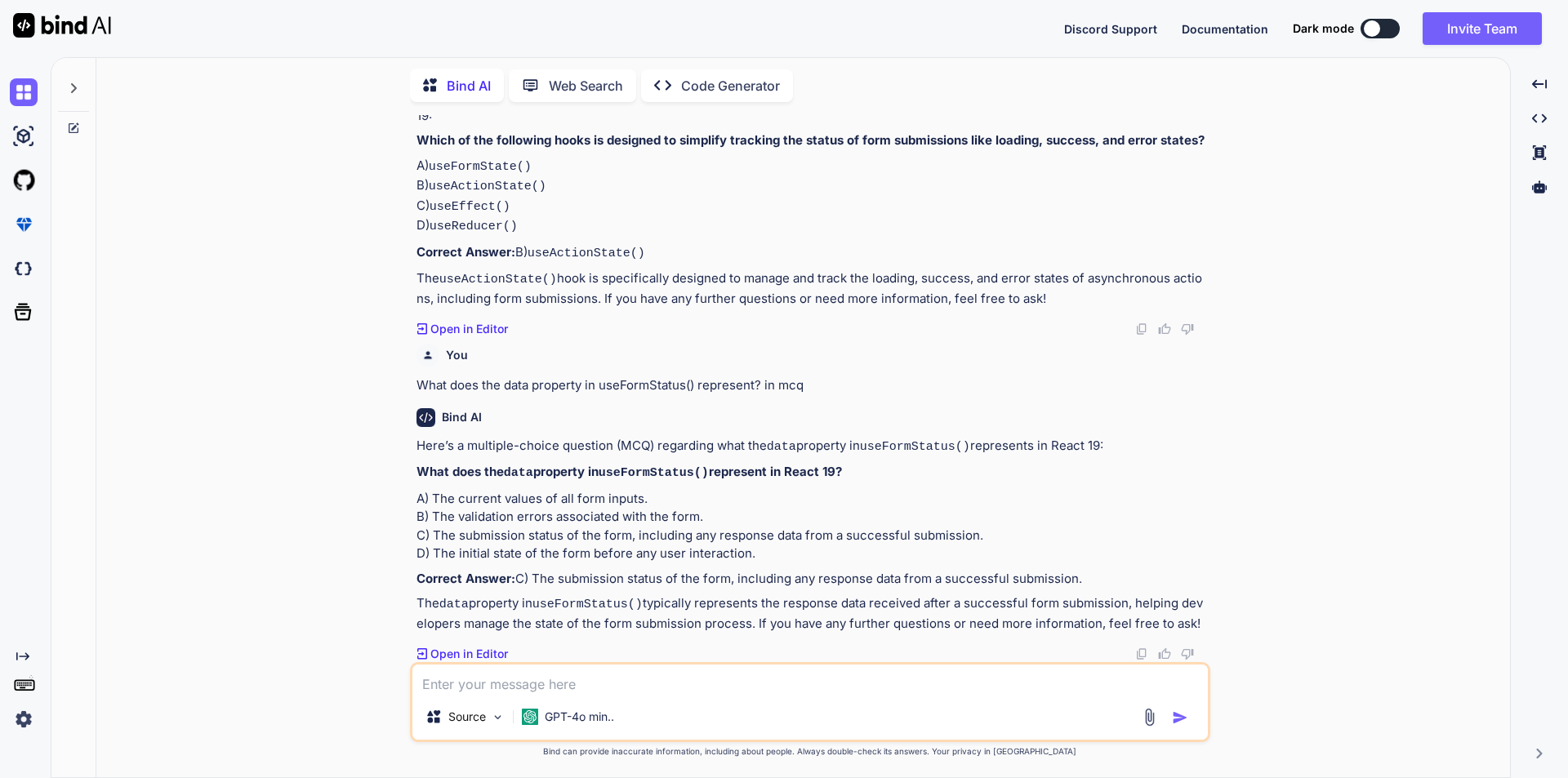
scroll to position [12409, 0]
paste textarea "How does the use() hook simplify asynchronous tasks in React 19? in mcq"
type textarea "How does the use() hook simplify asynchronous tasks in React 19? in mcq"
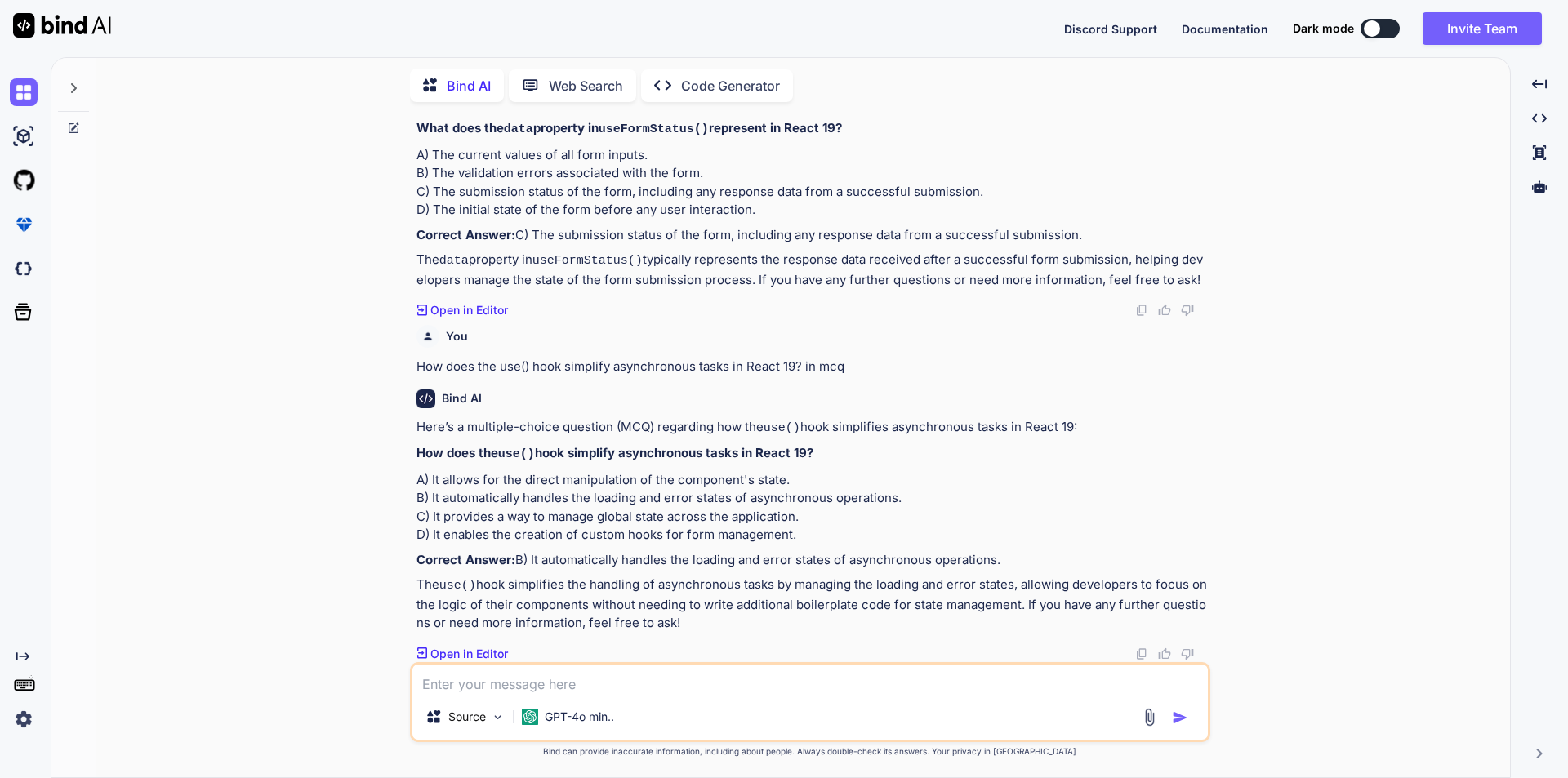
scroll to position [12803, 0]
paste textarea "In which scenario would you use useOptimistic() in React 19? in mcq"
type textarea "In which scenario would you use useOptimistic() in React 19? in mcq"
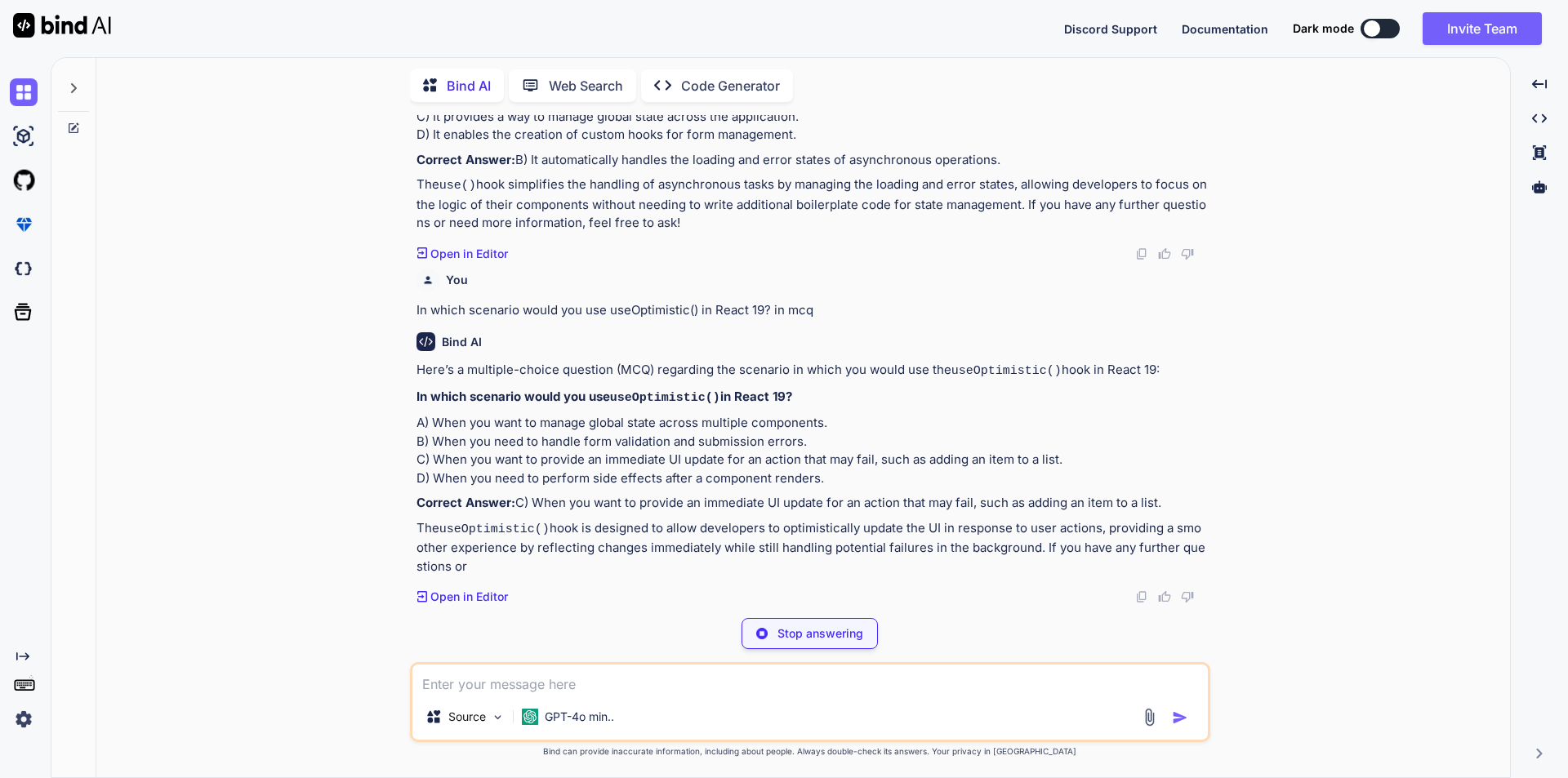
scroll to position [13196, 0]
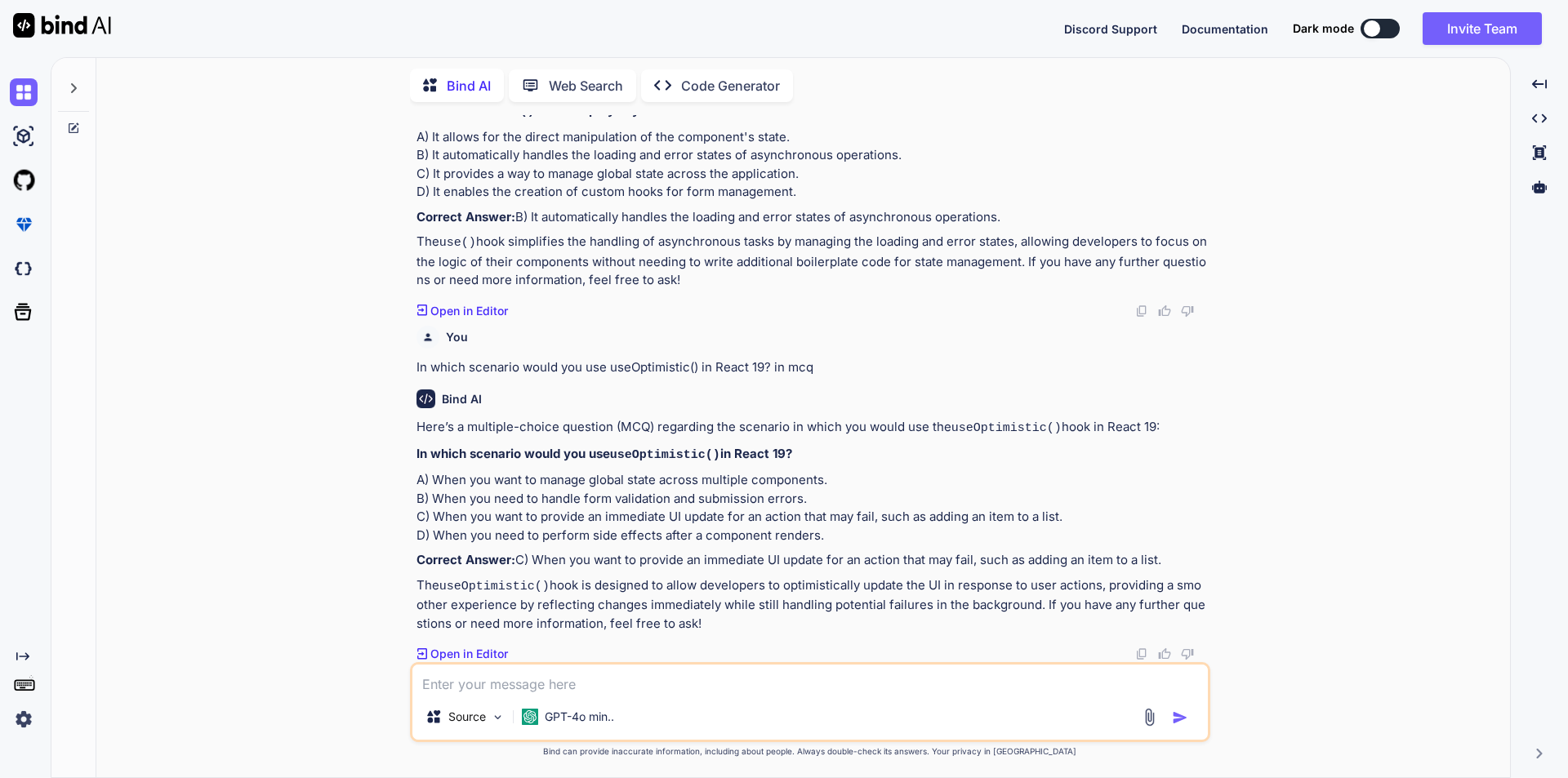
paste textarea "What is the purpose of the useOptimistic() hook in React 19? in mcq"
type textarea "What is the purpose of the useOptimistic() hook in React 19? in mcq"
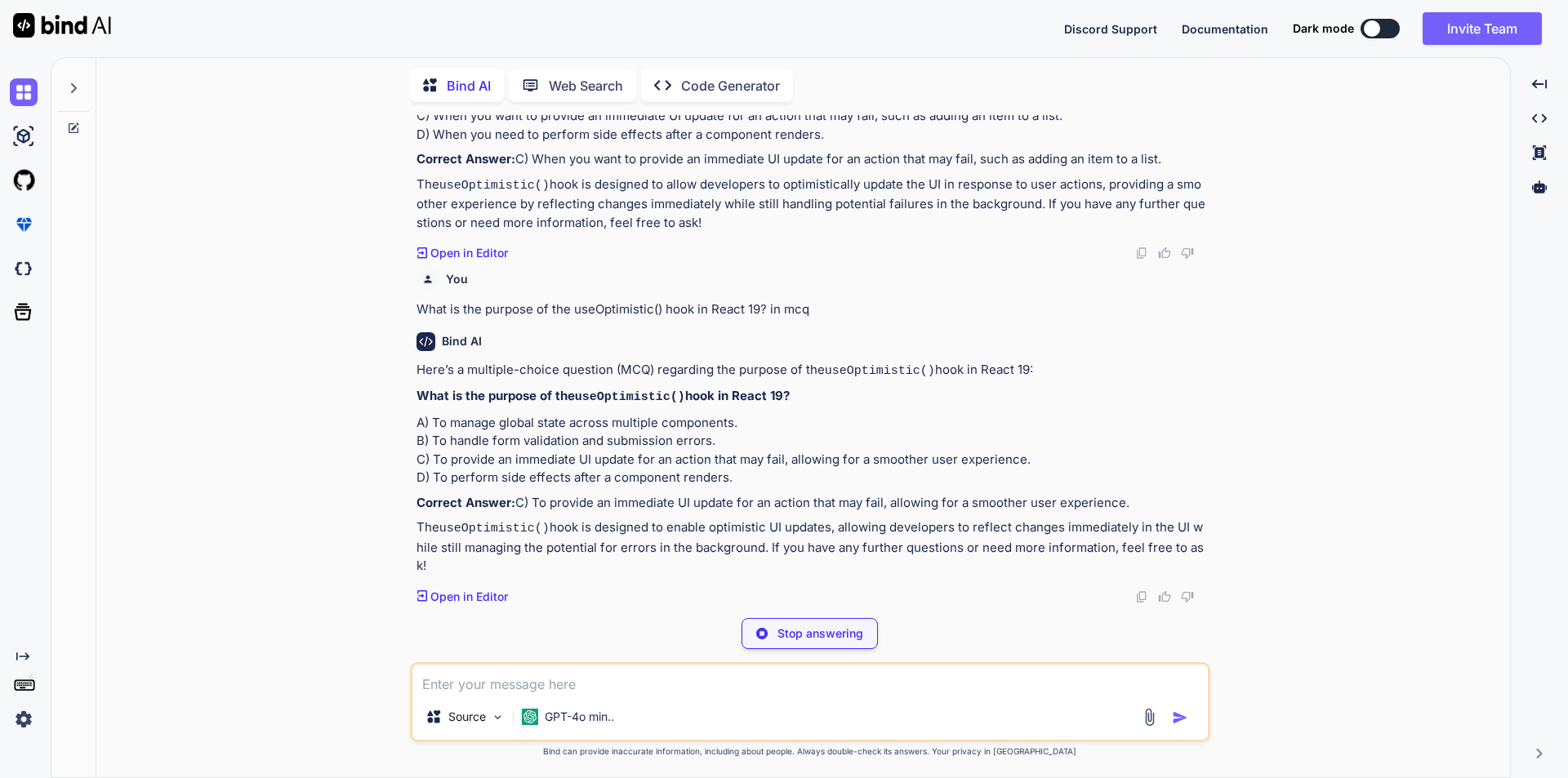
scroll to position [13572, 0]
